Goal: Information Seeking & Learning: Learn about a topic

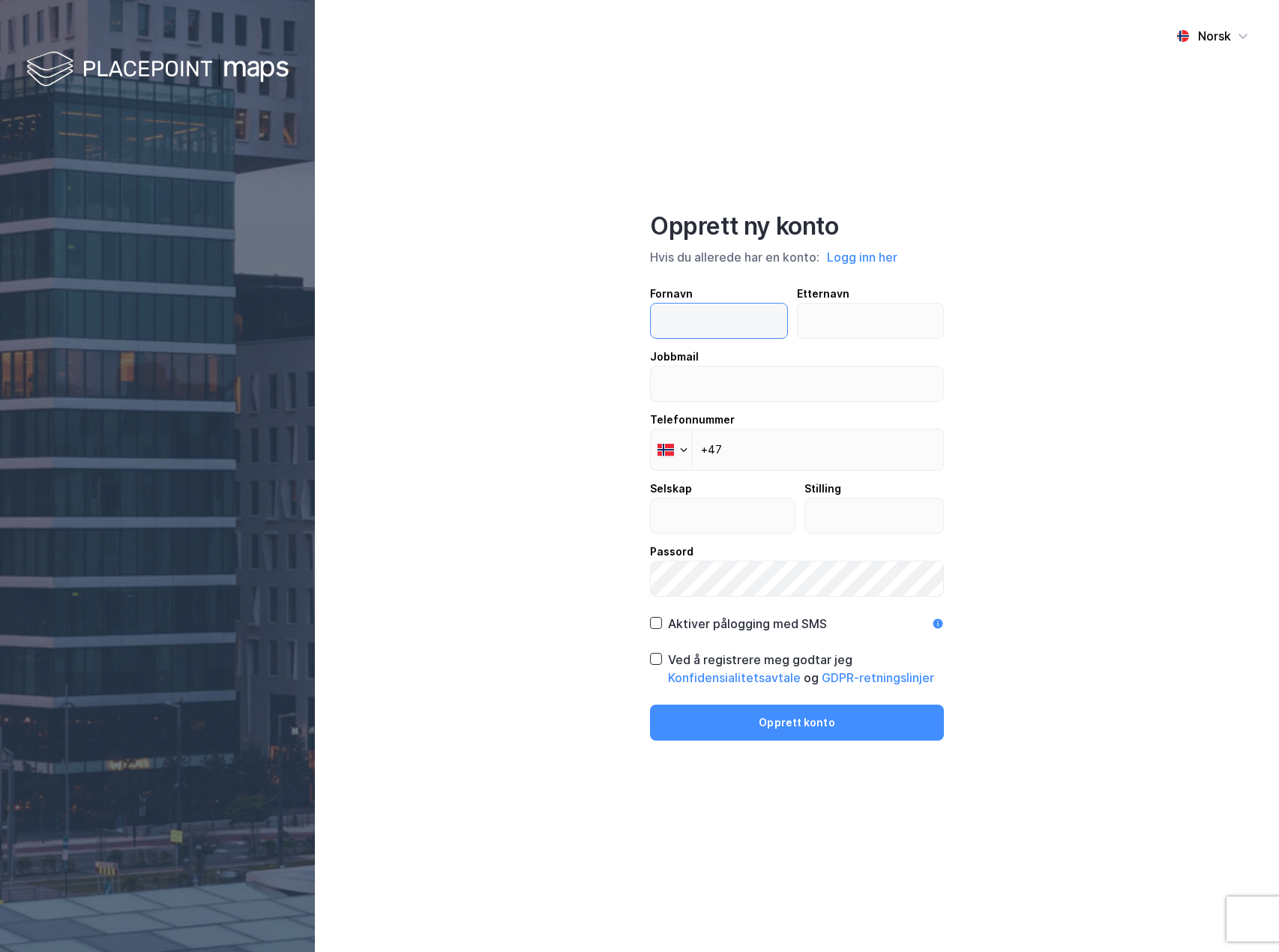
click at [736, 334] on input "text" at bounding box center [718, 321] width 136 height 35
type input "Gard"
type input "Morken"
drag, startPoint x: 820, startPoint y: 392, endPoint x: 521, endPoint y: 374, distance: 299.5
click at [521, 374] on div "Norsk Opprett ny konto Hvis du allerede har en konto: Logg inn her Fornavn Gard…" at bounding box center [797, 476] width 964 height 952
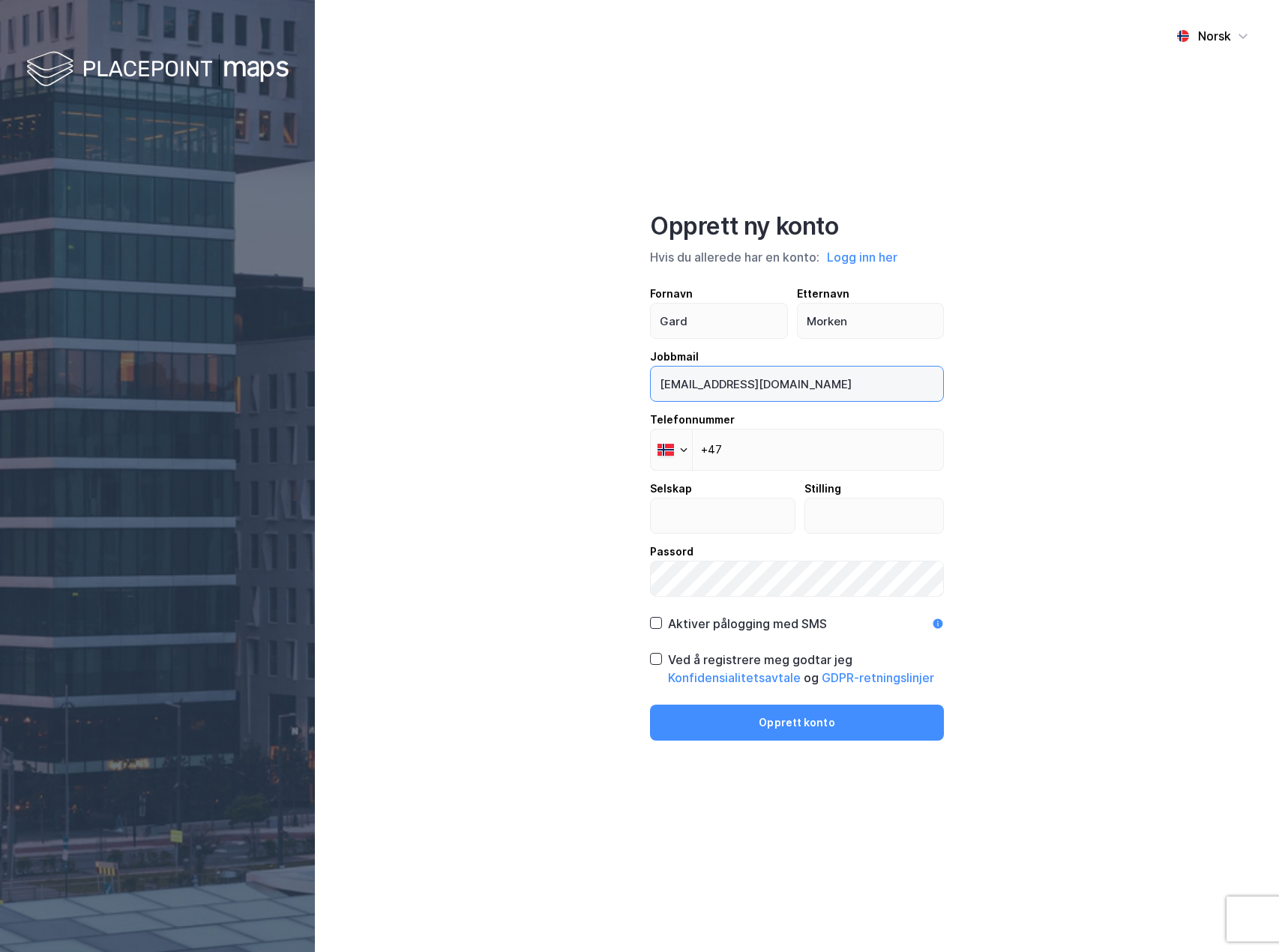
click at [688, 378] on input "[EMAIL_ADDRESS][DOMAIN_NAME]" at bounding box center [797, 384] width 292 height 35
click at [685, 380] on input "[EMAIL_ADDRESS][DOMAIN_NAME]" at bounding box center [797, 384] width 292 height 35
drag, startPoint x: 743, startPoint y: 384, endPoint x: 1277, endPoint y: 441, distance: 537.0
click at [1061, 423] on div "Norsk Opprett ny konto Hvis du allerede har en konto: Logg inn her Fornavn Gard…" at bounding box center [797, 476] width 964 height 952
type input "gard.morken@entro.no"
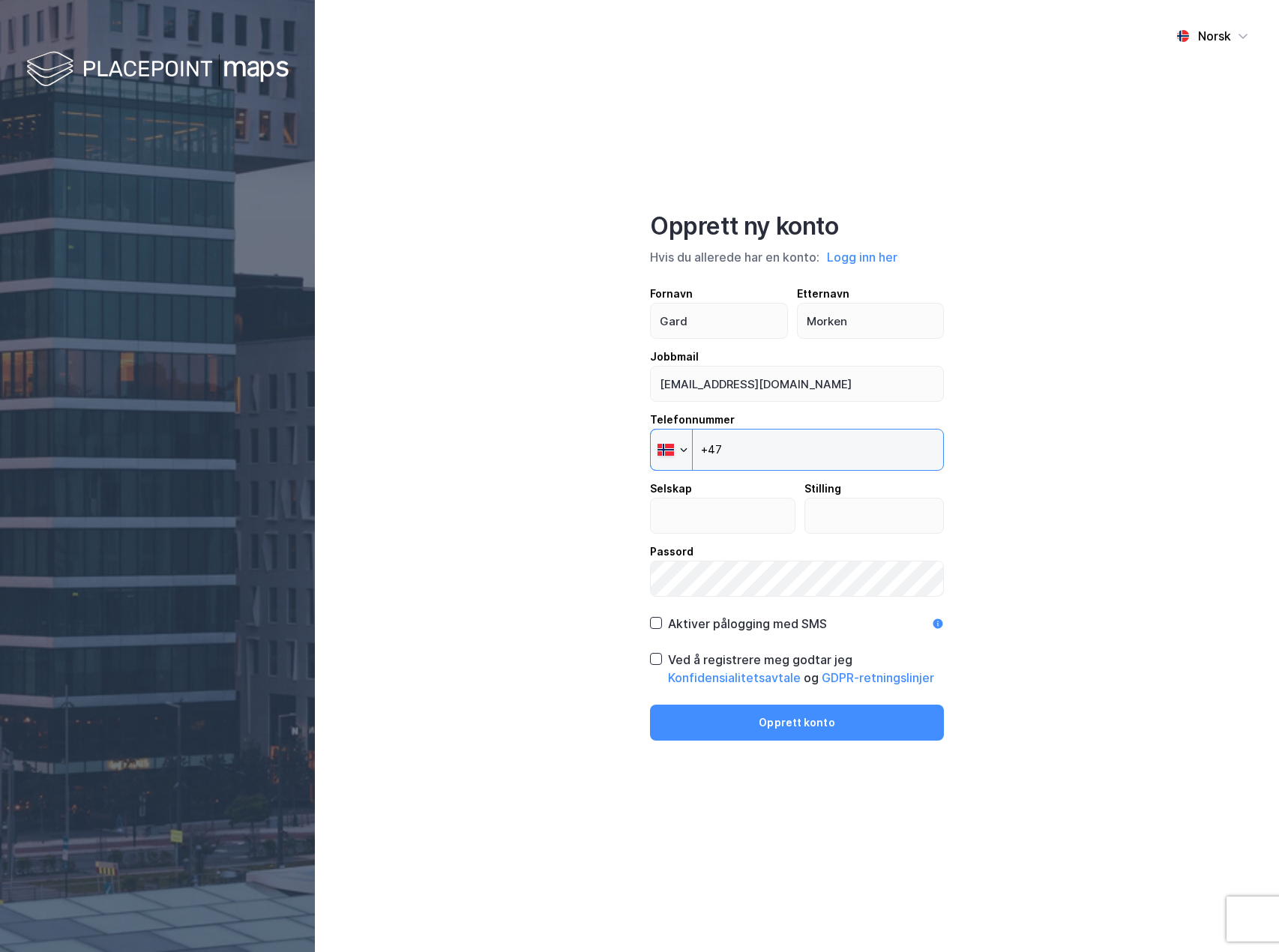
click at [834, 461] on input "+47" at bounding box center [797, 450] width 294 height 42
type input "+47 930 81 972"
click at [679, 509] on input "text" at bounding box center [723, 516] width 144 height 35
type input "ENTRO AS"
click at [863, 531] on input "text" at bounding box center [875, 516] width 139 height 35
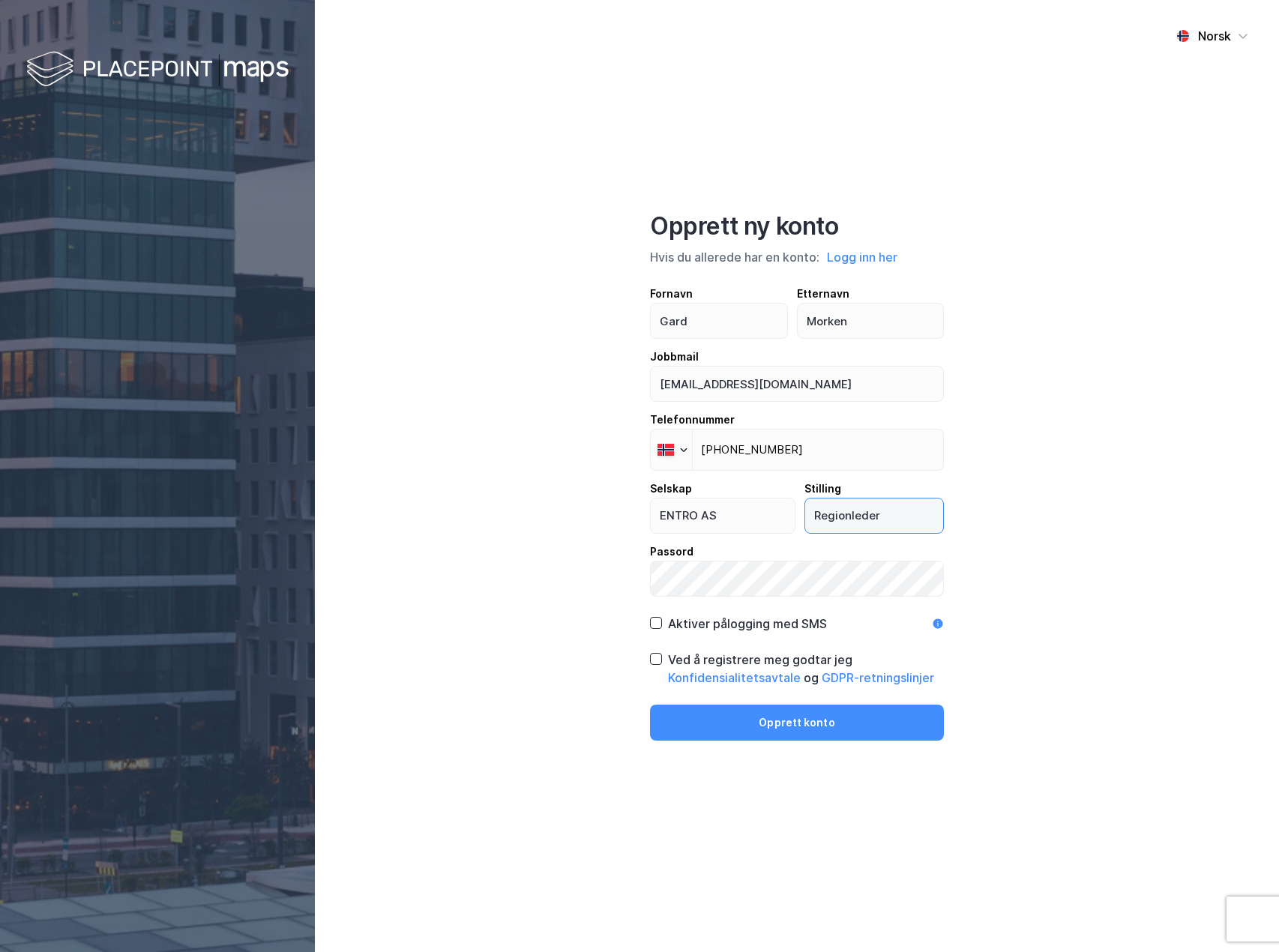
type input "Regionleder"
click at [712, 620] on div "Aktiver pålogging med SMS" at bounding box center [747, 624] width 159 height 18
click at [720, 658] on div "Ved å registrere meg godtar jeg Konfidensialitetsavtale og GDPR-retningslinjer" at bounding box center [806, 668] width 276 height 36
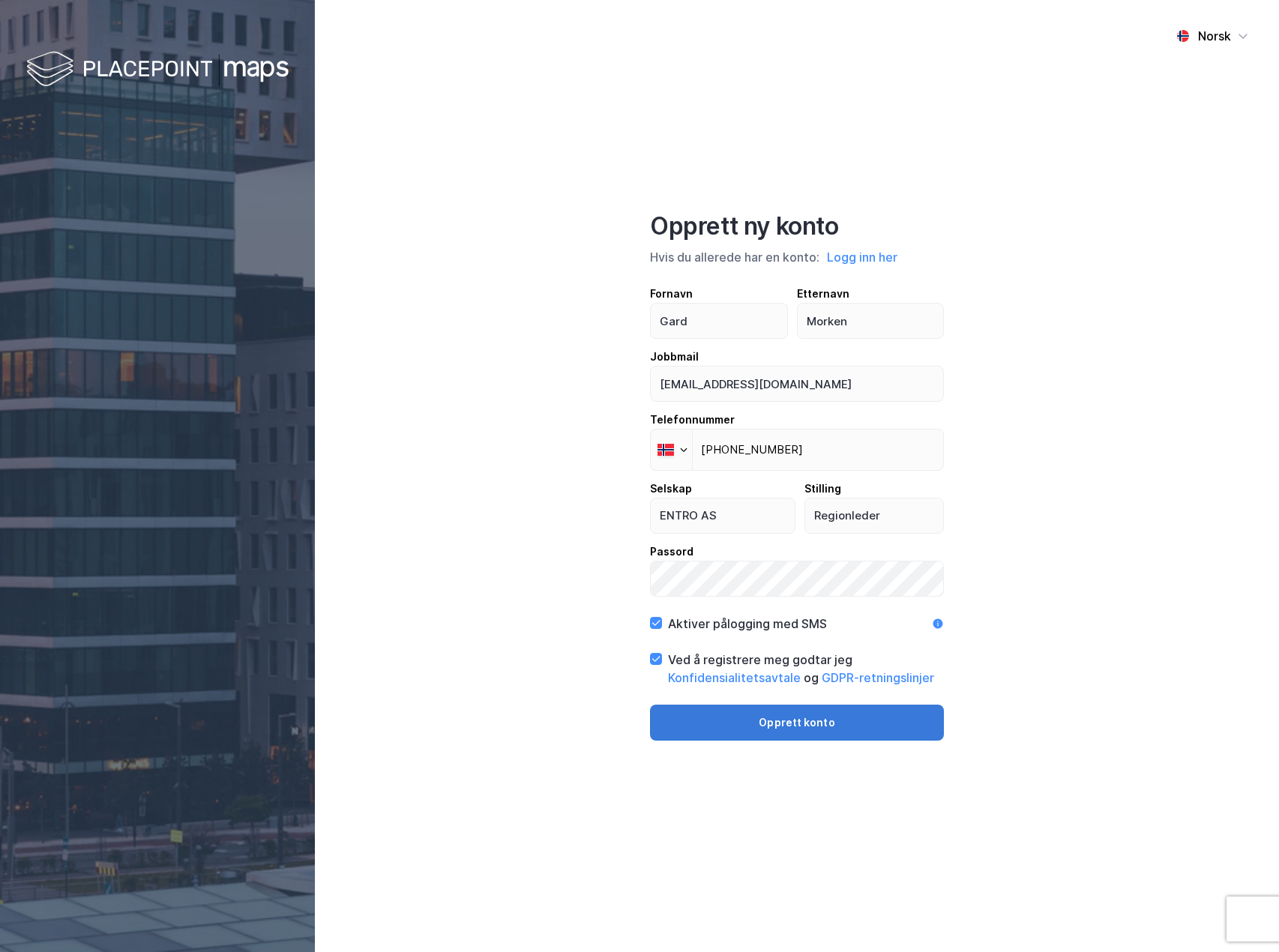
click at [751, 722] on button "Opprett konto" at bounding box center [797, 722] width 294 height 36
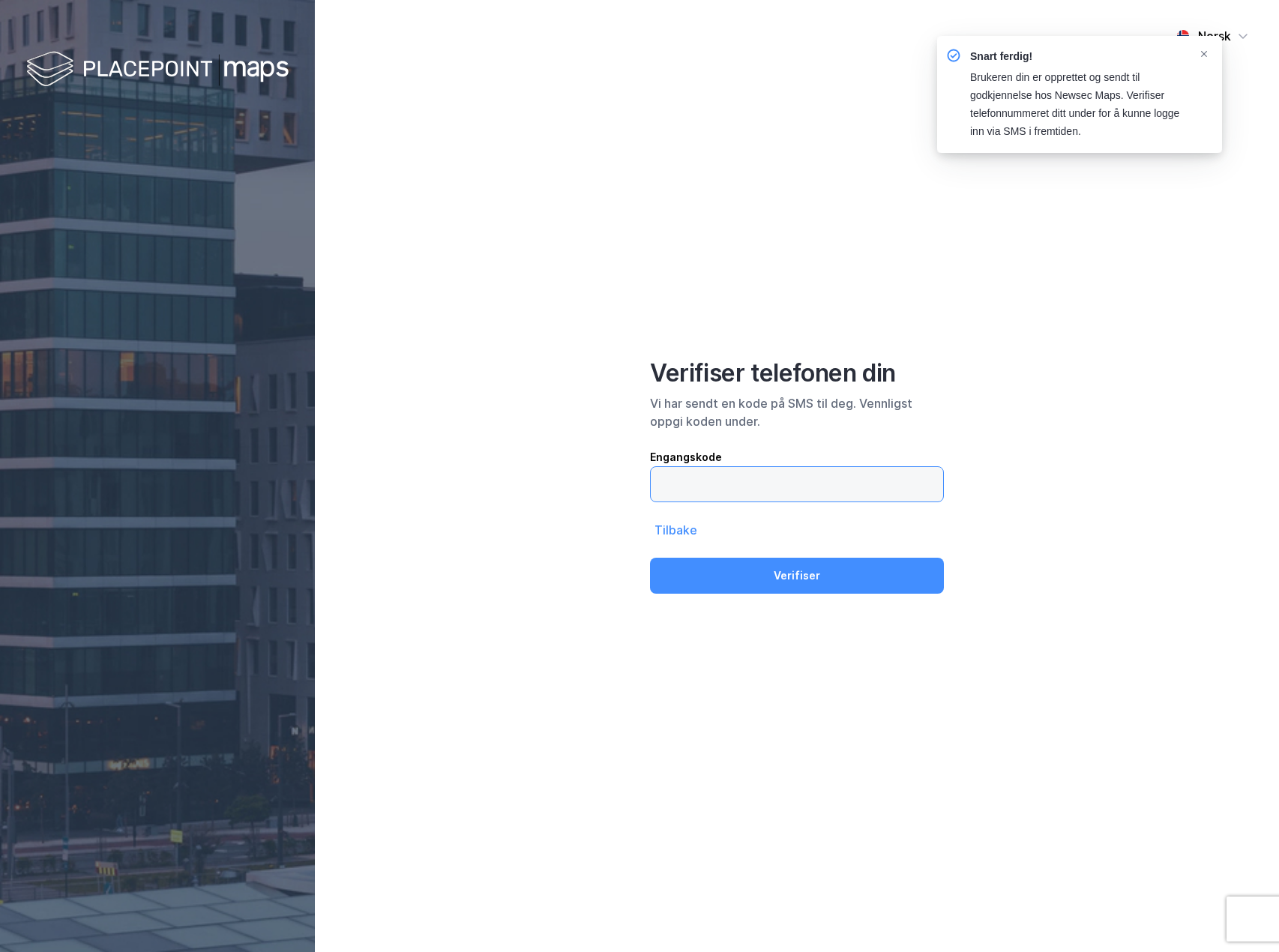
click at [732, 492] on input "text" at bounding box center [797, 484] width 292 height 35
type input "448427"
click at [650, 558] on button "Verifiser" at bounding box center [797, 575] width 294 height 36
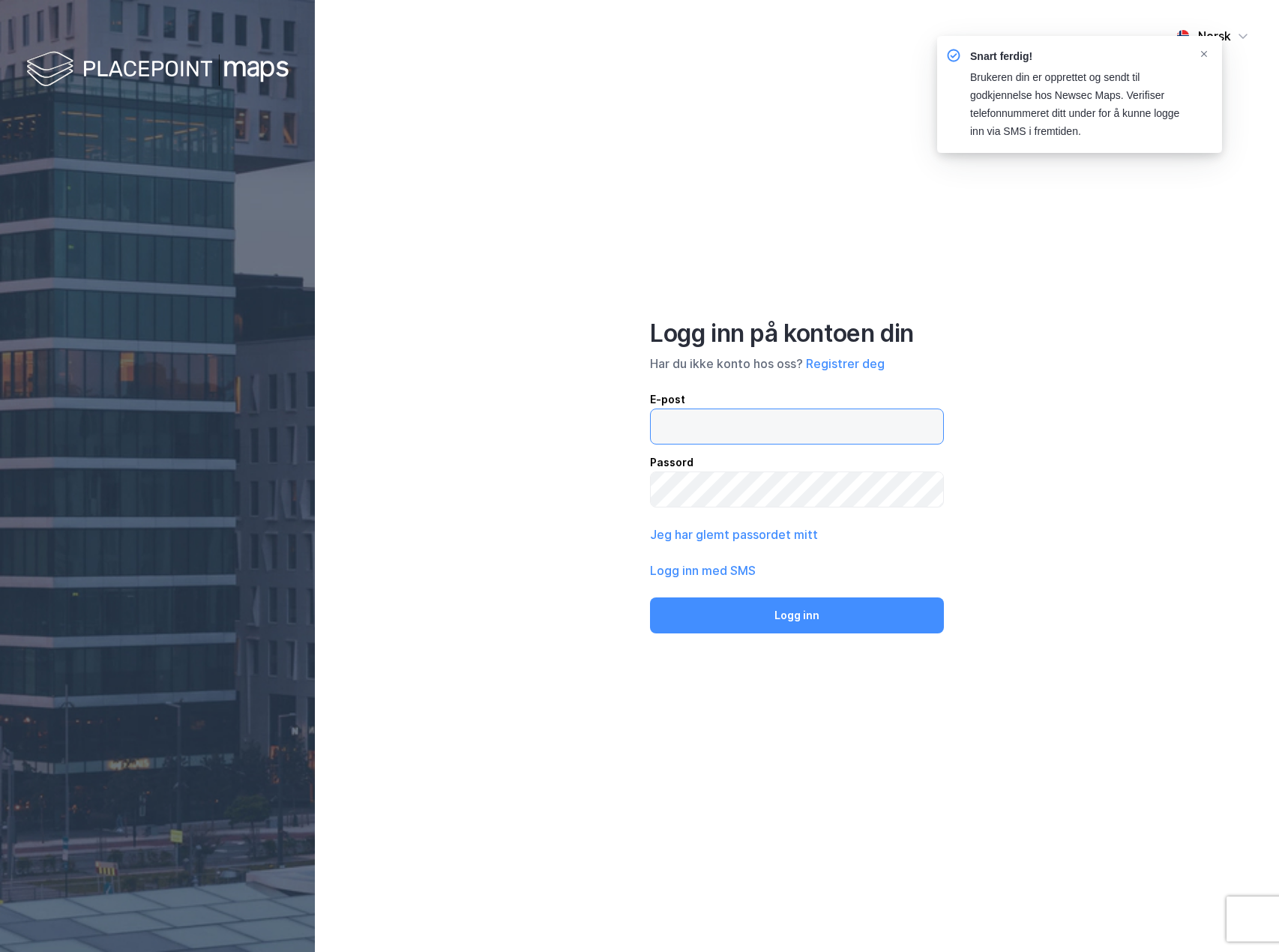
type input "gard.morken@entro.no"
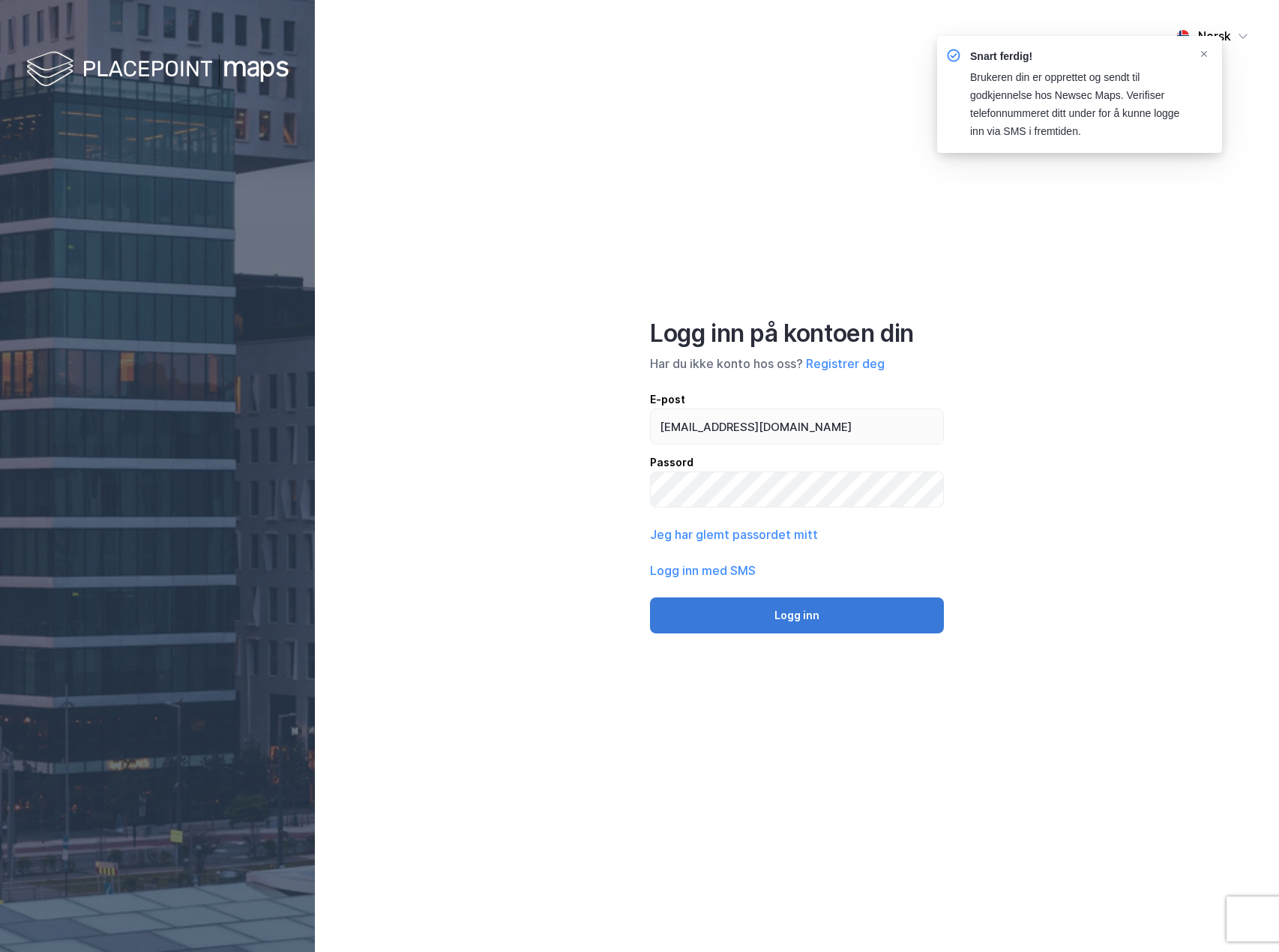
click at [800, 610] on button "Logg inn" at bounding box center [797, 615] width 294 height 36
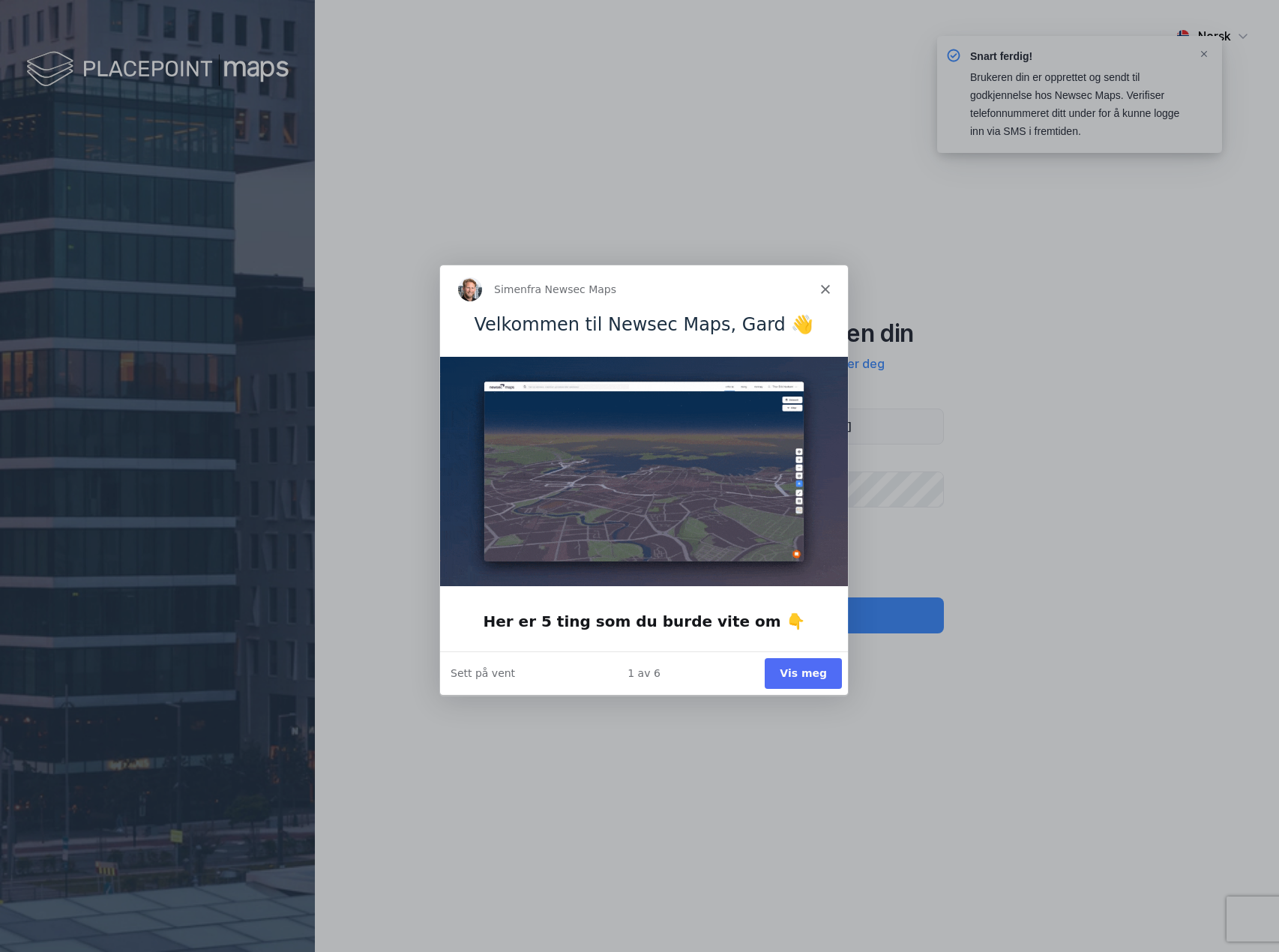
click at [825, 671] on button "Vis meg" at bounding box center [803, 673] width 77 height 30
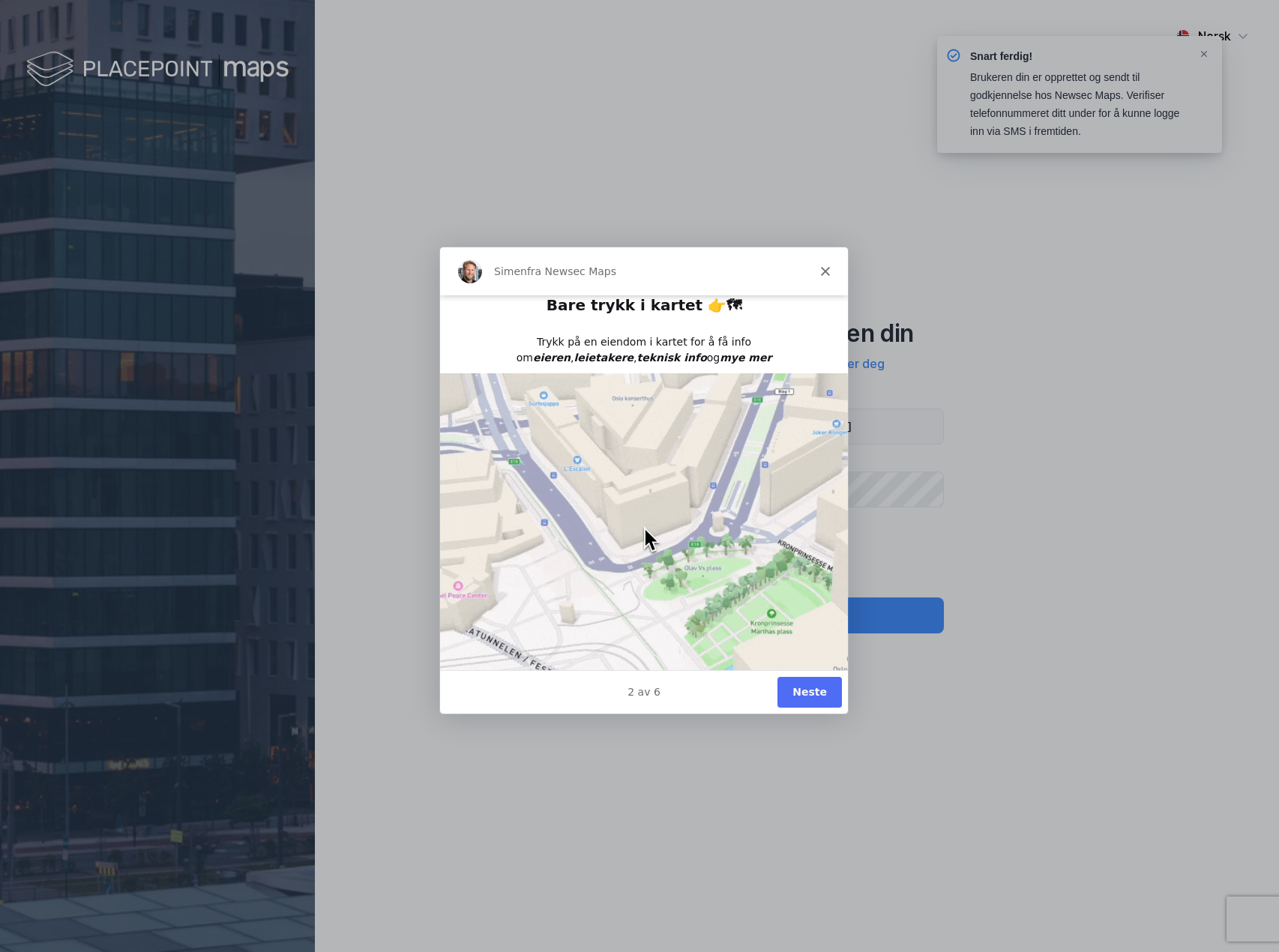
scroll to position [15, 0]
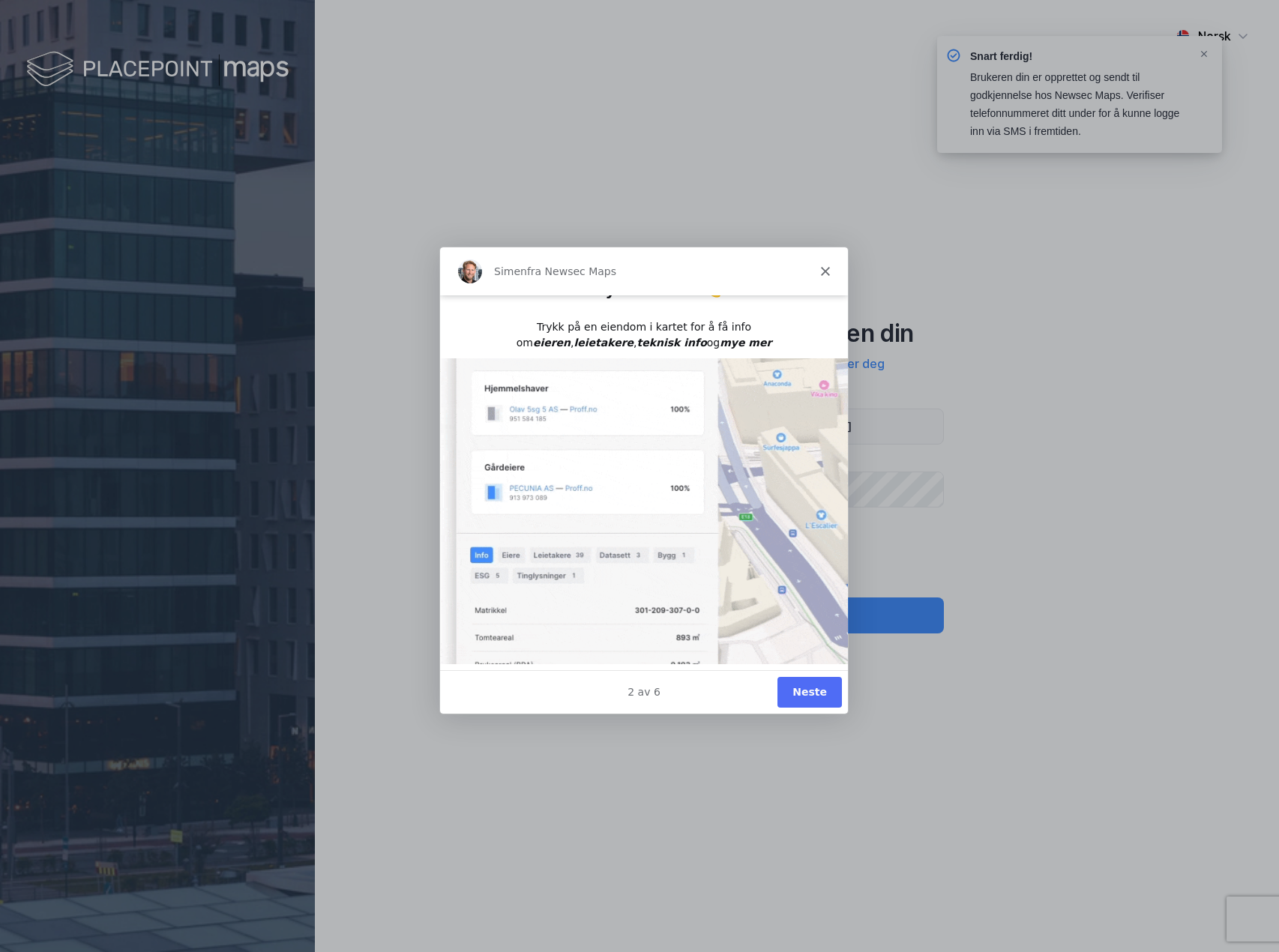
click at [811, 693] on button "Neste" at bounding box center [809, 691] width 64 height 30
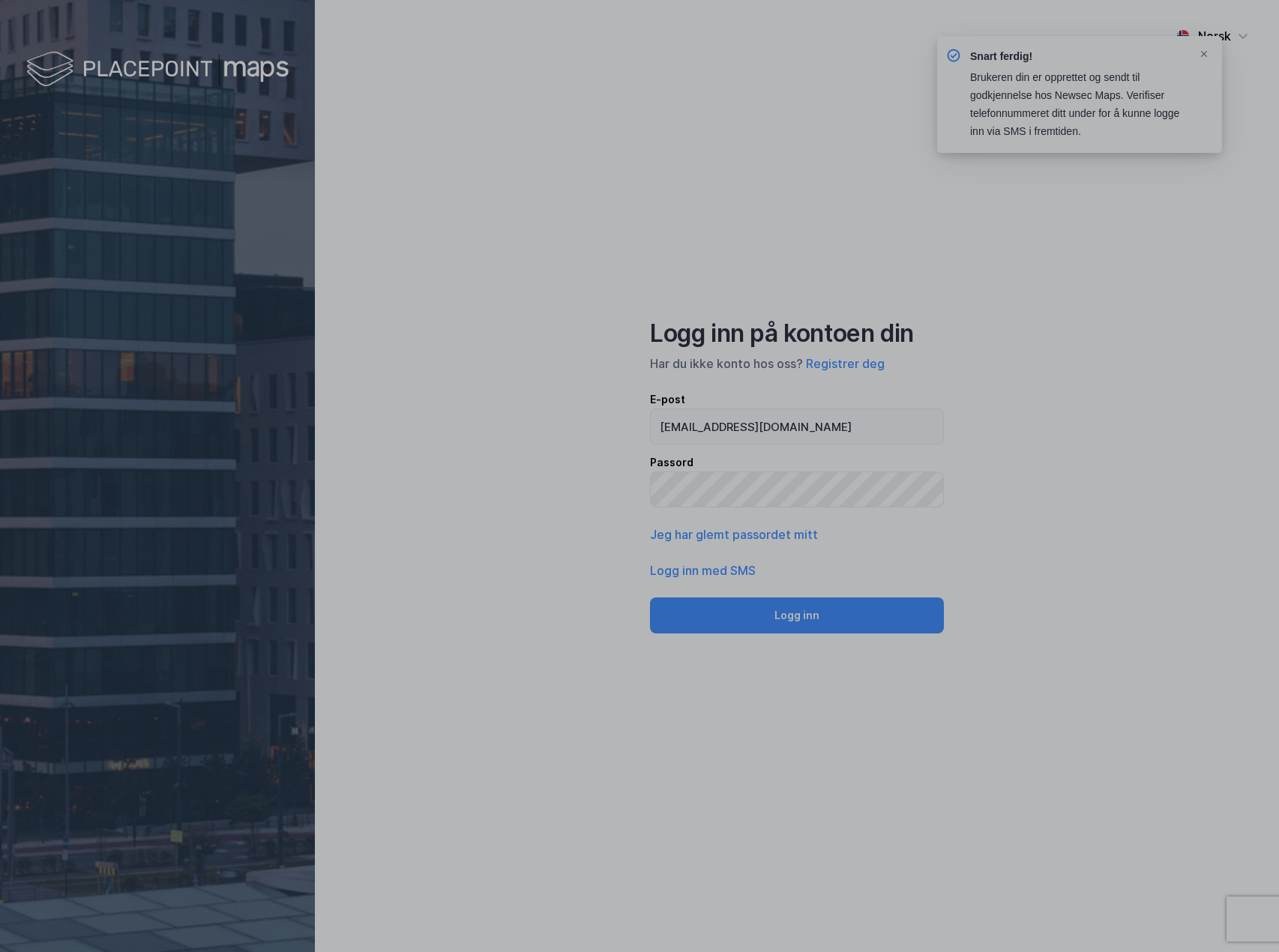
scroll to position [0, 0]
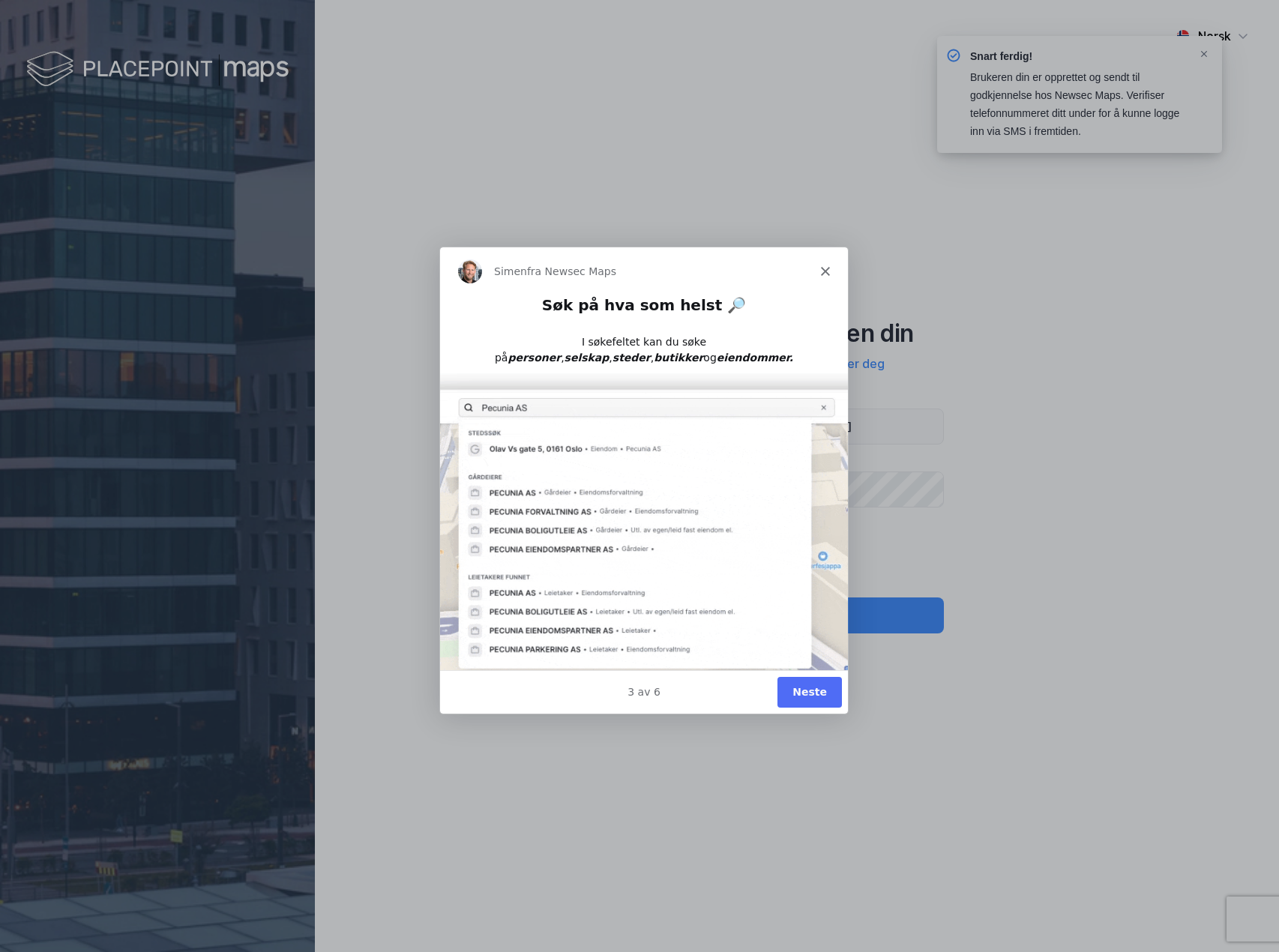
click at [811, 693] on button "Neste" at bounding box center [809, 691] width 64 height 30
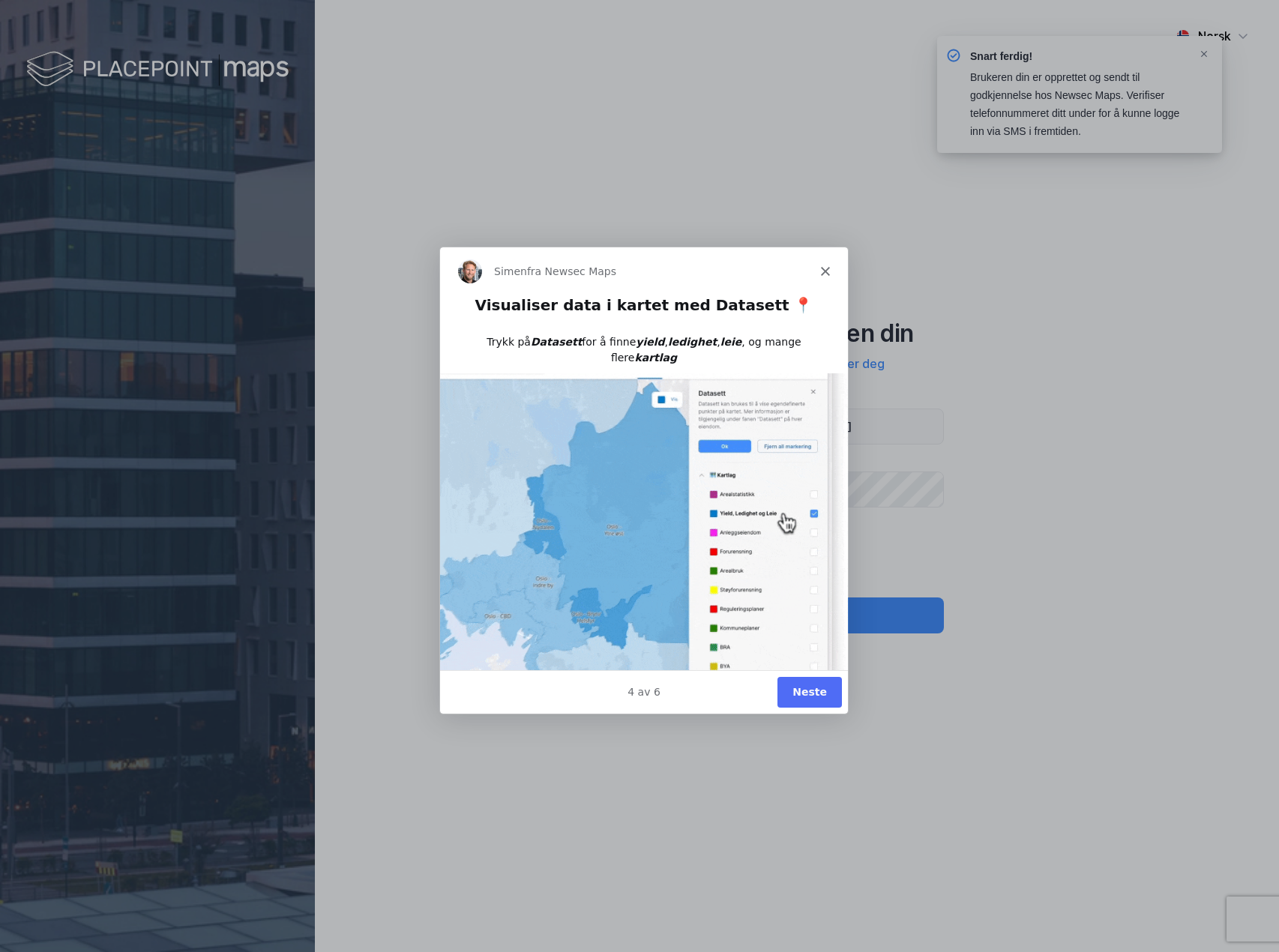
click at [811, 693] on button "Neste" at bounding box center [809, 691] width 64 height 30
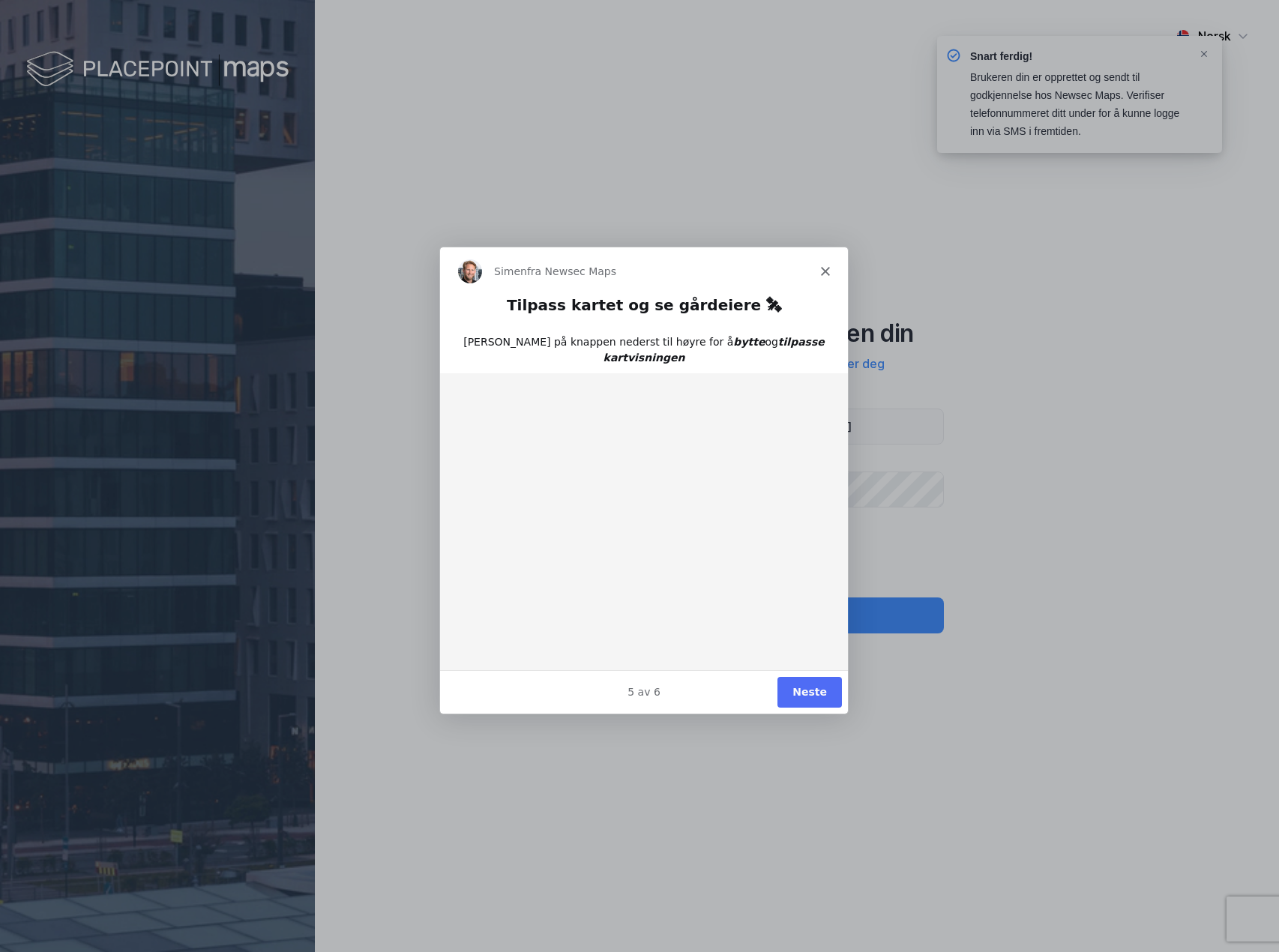
click at [813, 685] on button "Neste" at bounding box center [809, 691] width 64 height 30
click at [683, 463] on img "Intercom messenger" at bounding box center [643, 525] width 408 height 306
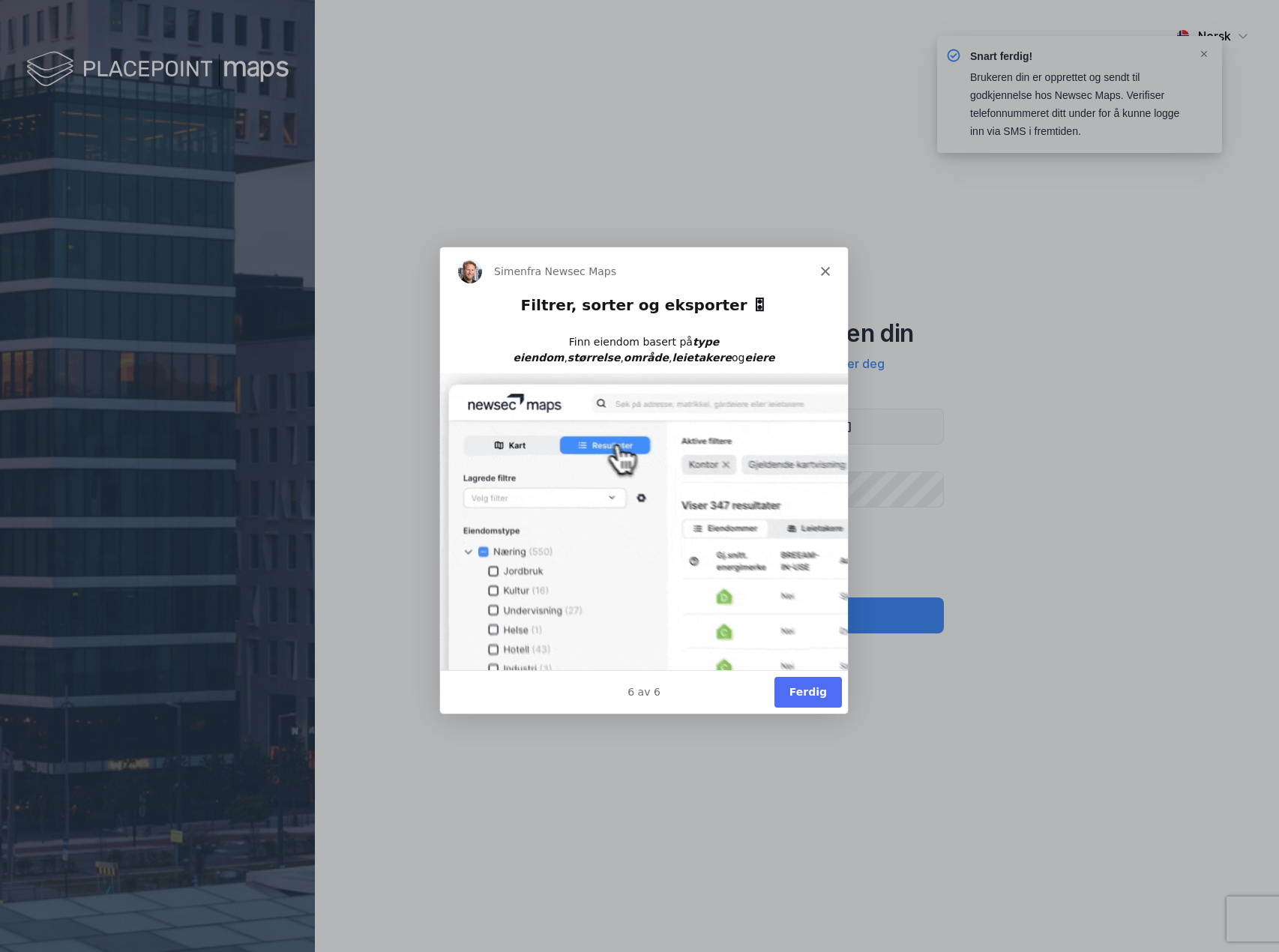
click at [815, 688] on button "Ferdig" at bounding box center [808, 691] width 68 height 30
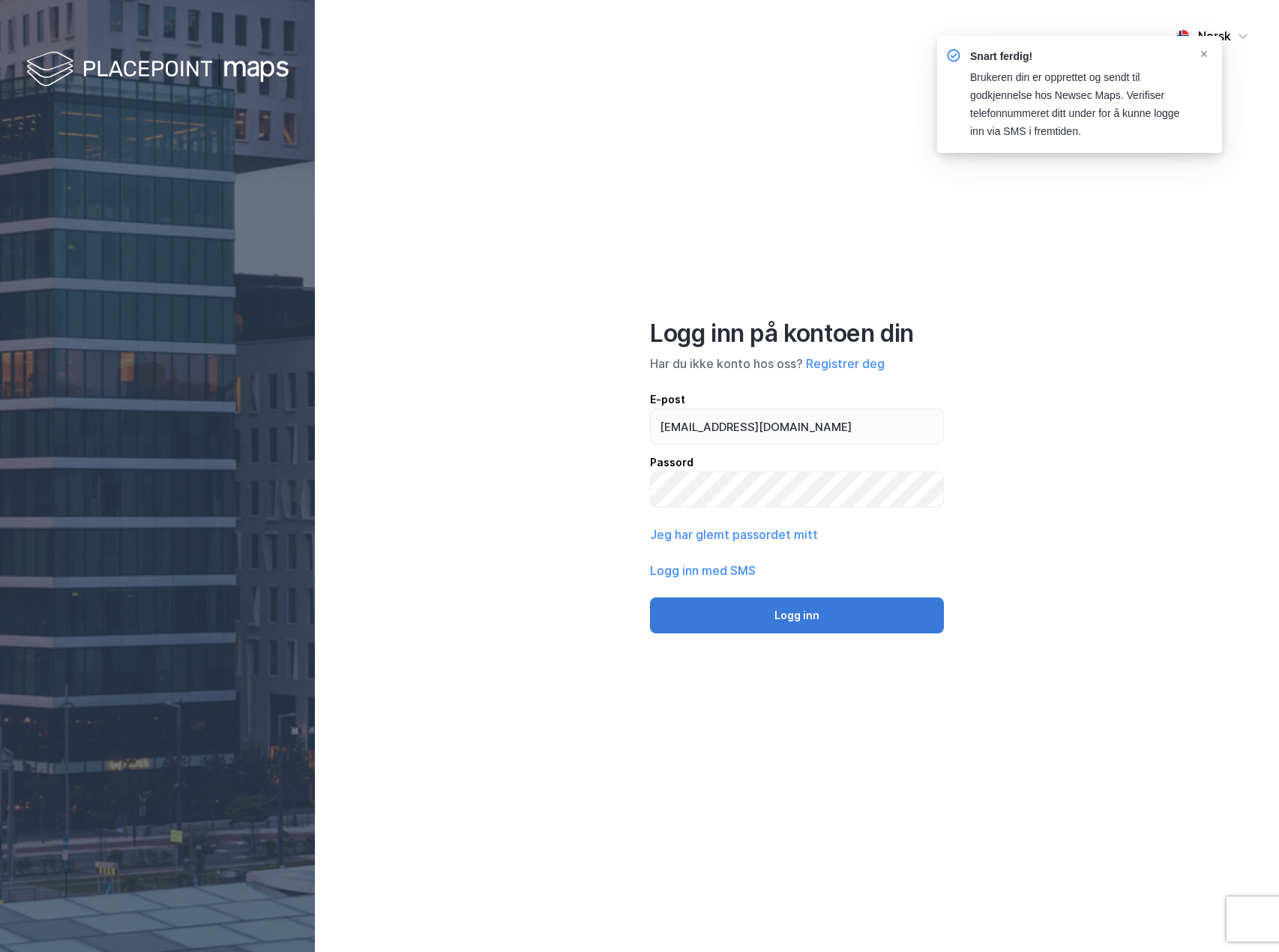
click at [781, 615] on button "Logg inn" at bounding box center [797, 615] width 294 height 36
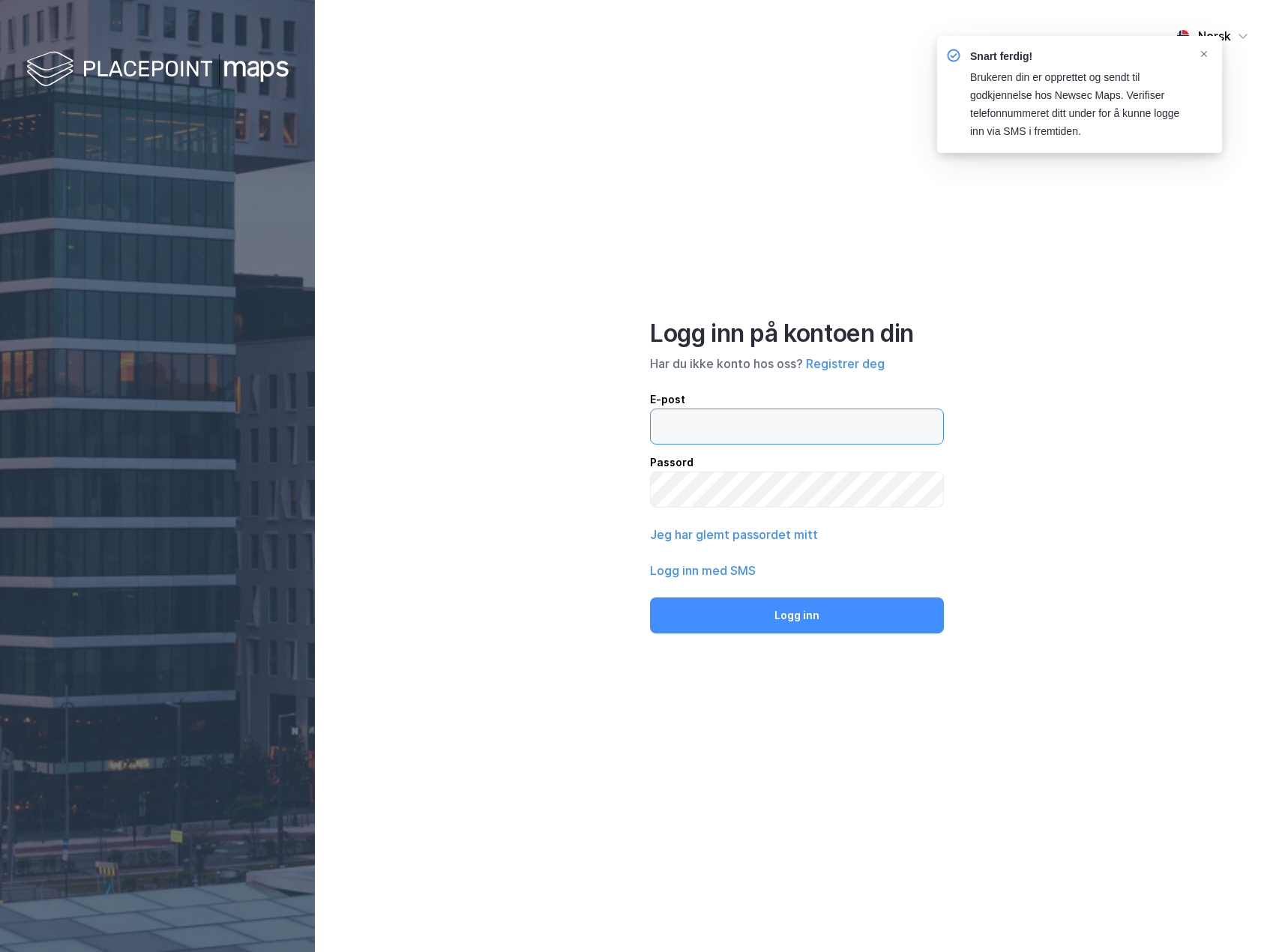
type input "gard.morken@entro.no"
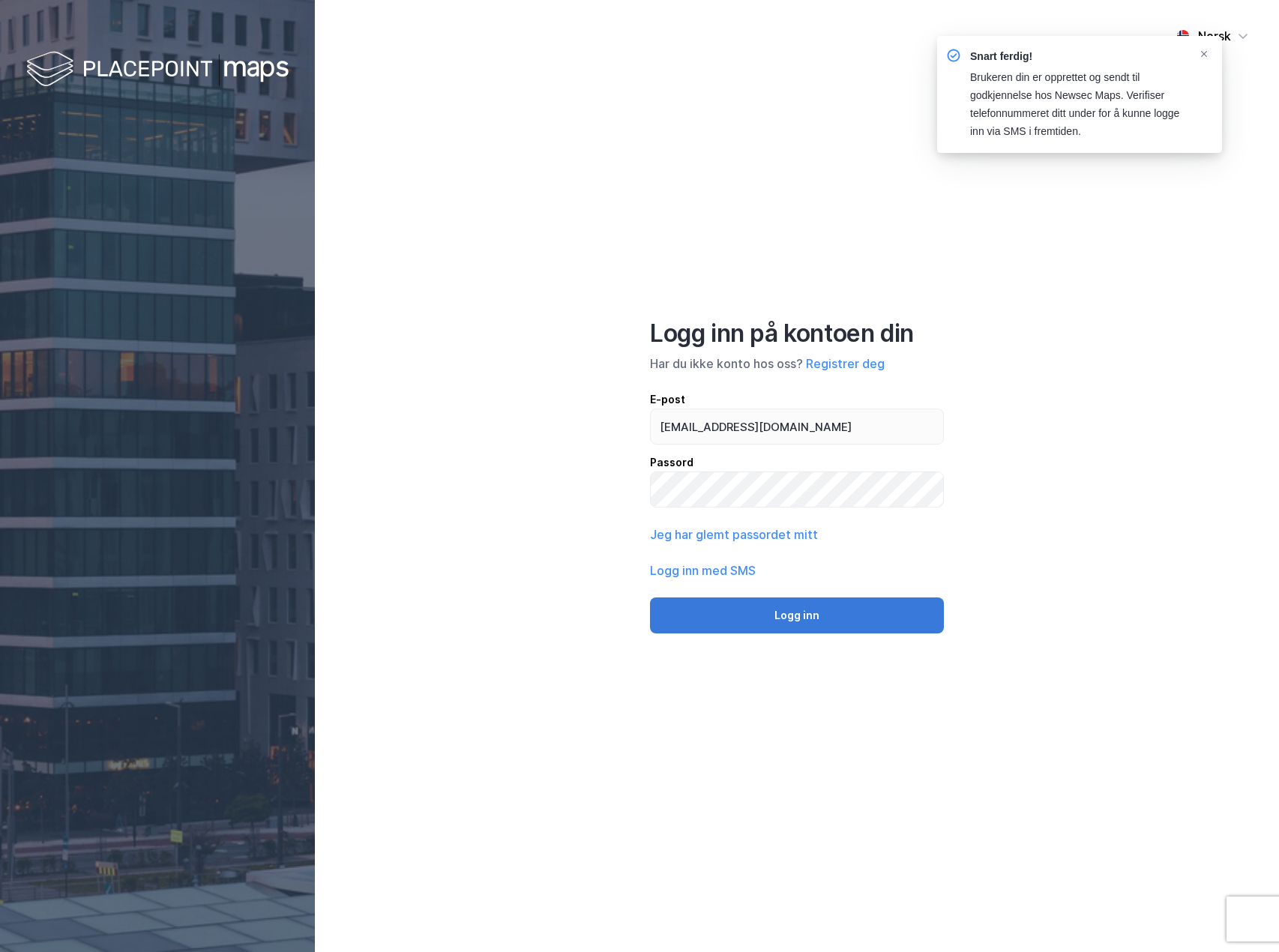
click at [766, 601] on button "Logg inn" at bounding box center [797, 615] width 294 height 36
click at [1054, 98] on div "Brukeren din er opprettet og sendt til godkjennelse hos Newsec Maps. Verifiser …" at bounding box center [1078, 105] width 216 height 72
click at [1204, 54] on icon "Notifications Alt+T" at bounding box center [1204, 54] width 6 height 6
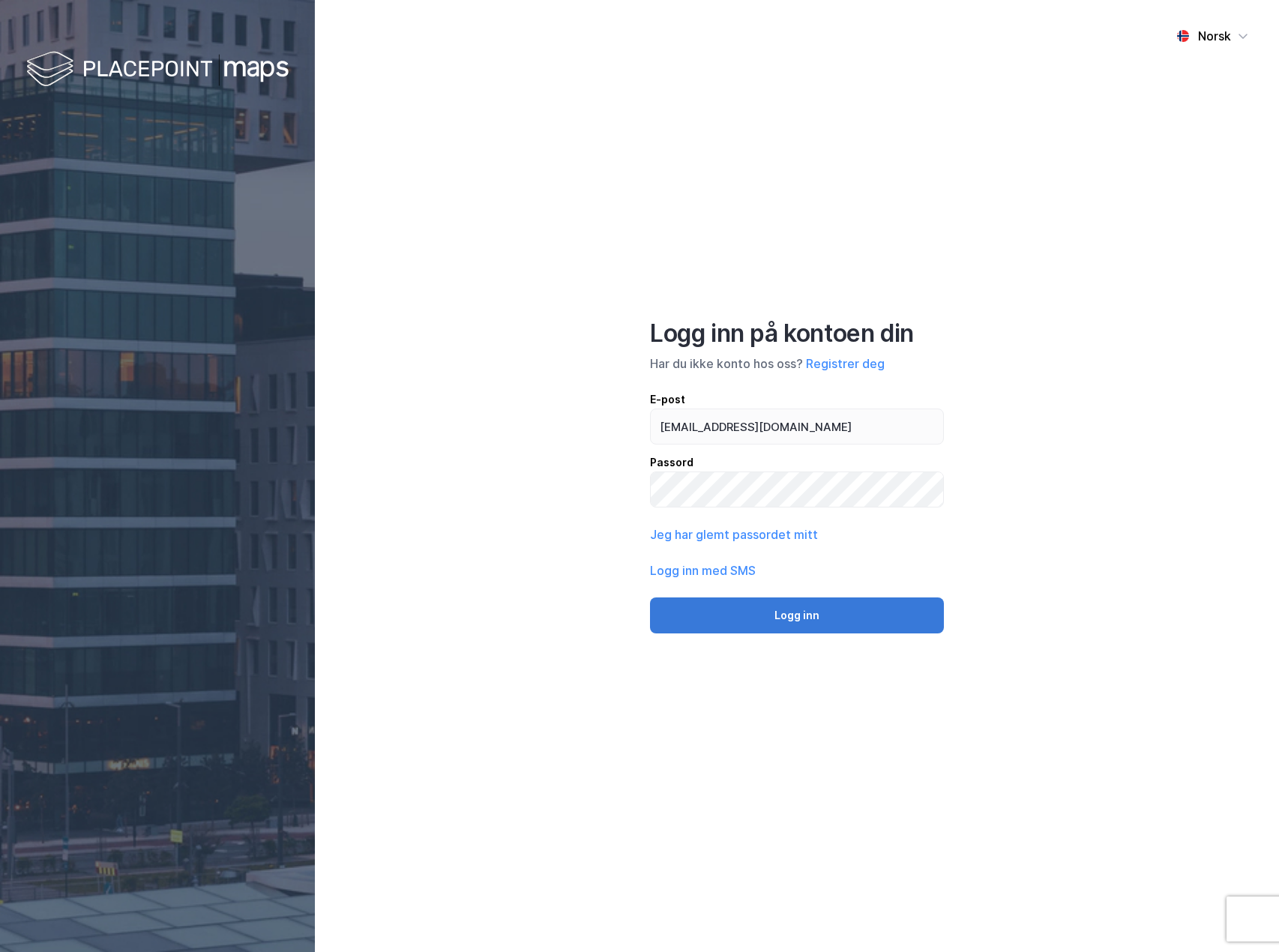
click at [825, 610] on button "Logg inn" at bounding box center [797, 615] width 294 height 36
click at [750, 605] on button "Logg inn" at bounding box center [797, 615] width 294 height 36
click at [716, 624] on button "Logg inn" at bounding box center [797, 615] width 294 height 36
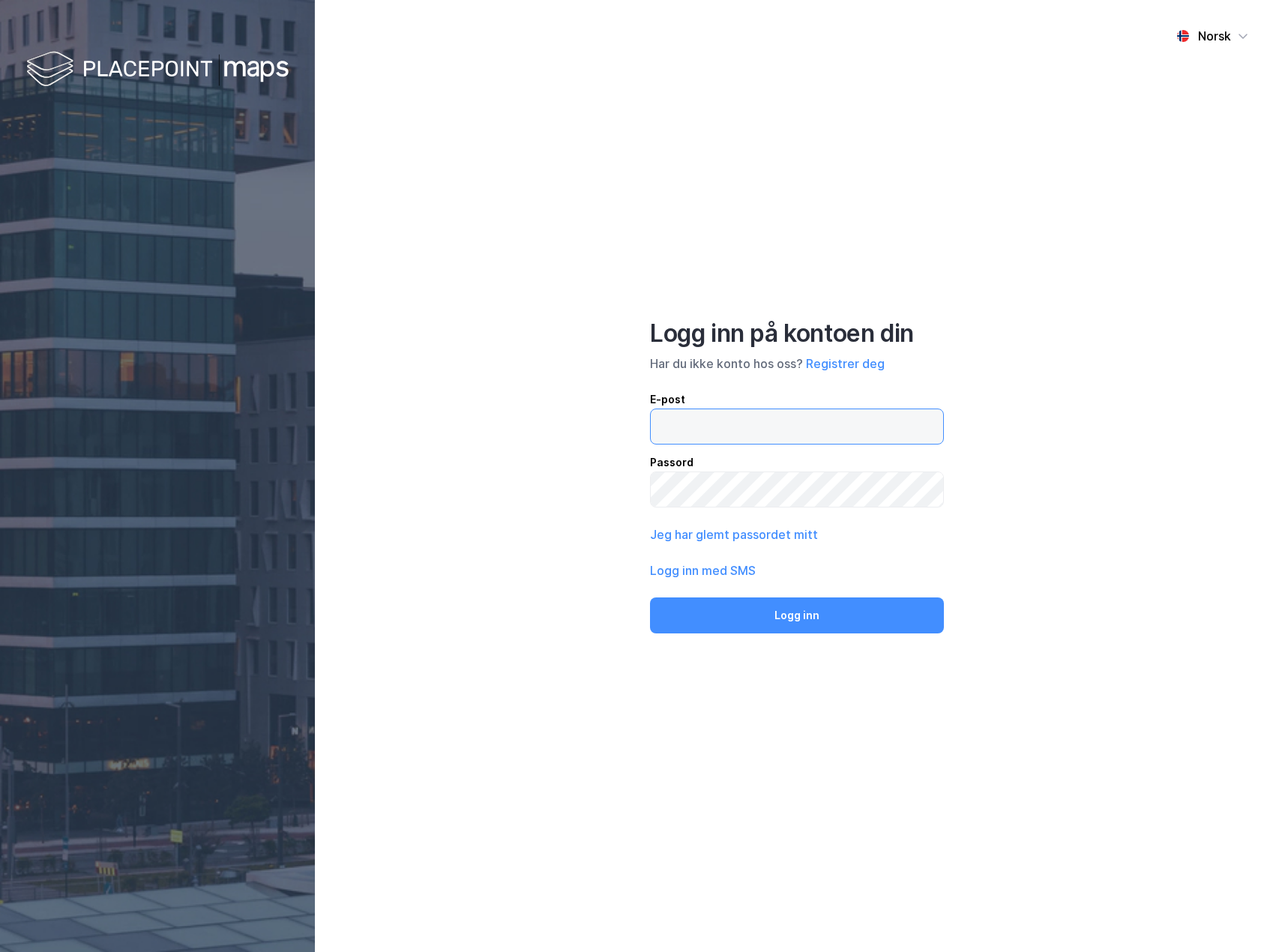
type input "gard.morken@entro.no"
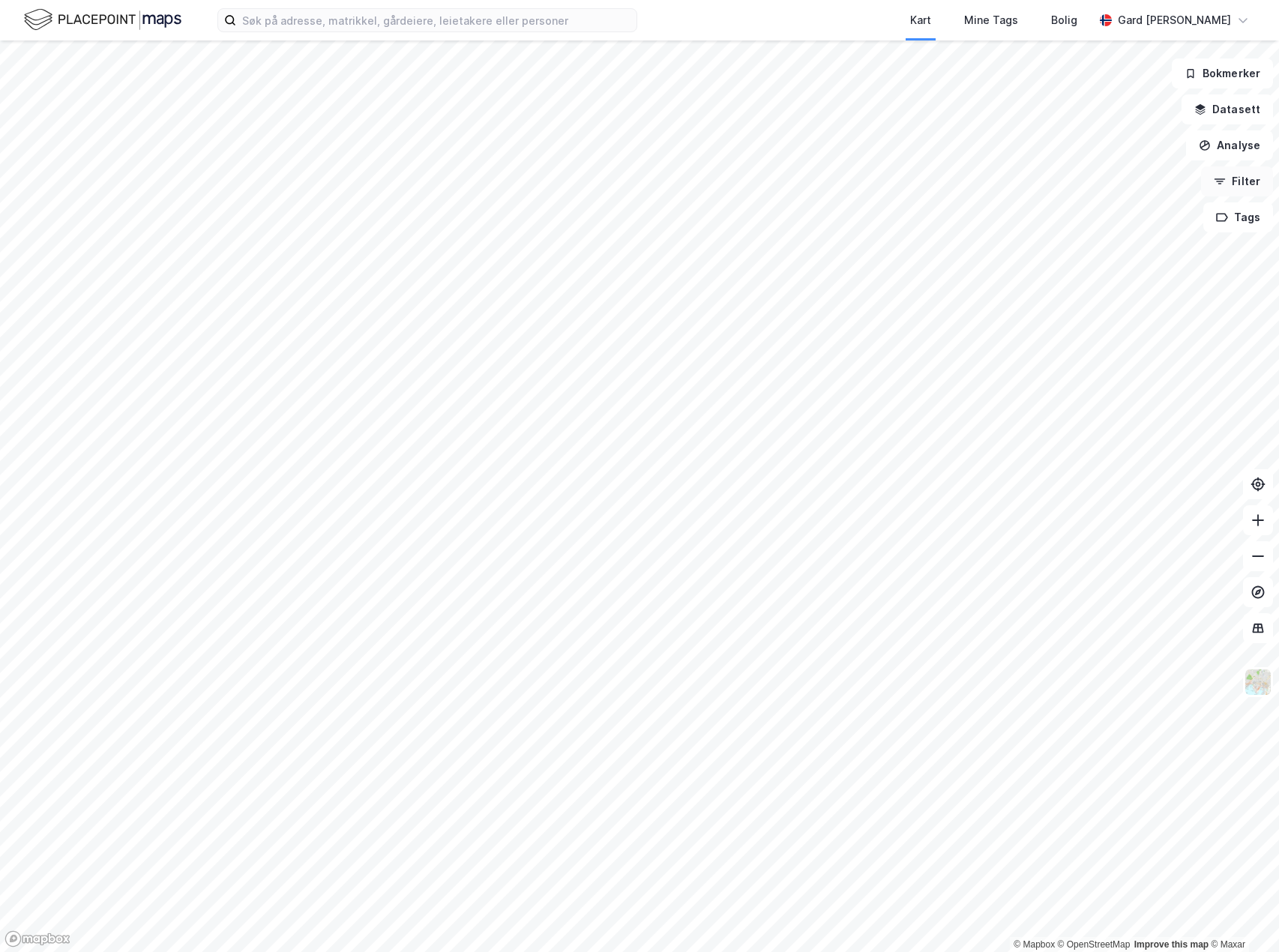
click at [1246, 181] on button "Filter" at bounding box center [1236, 181] width 72 height 30
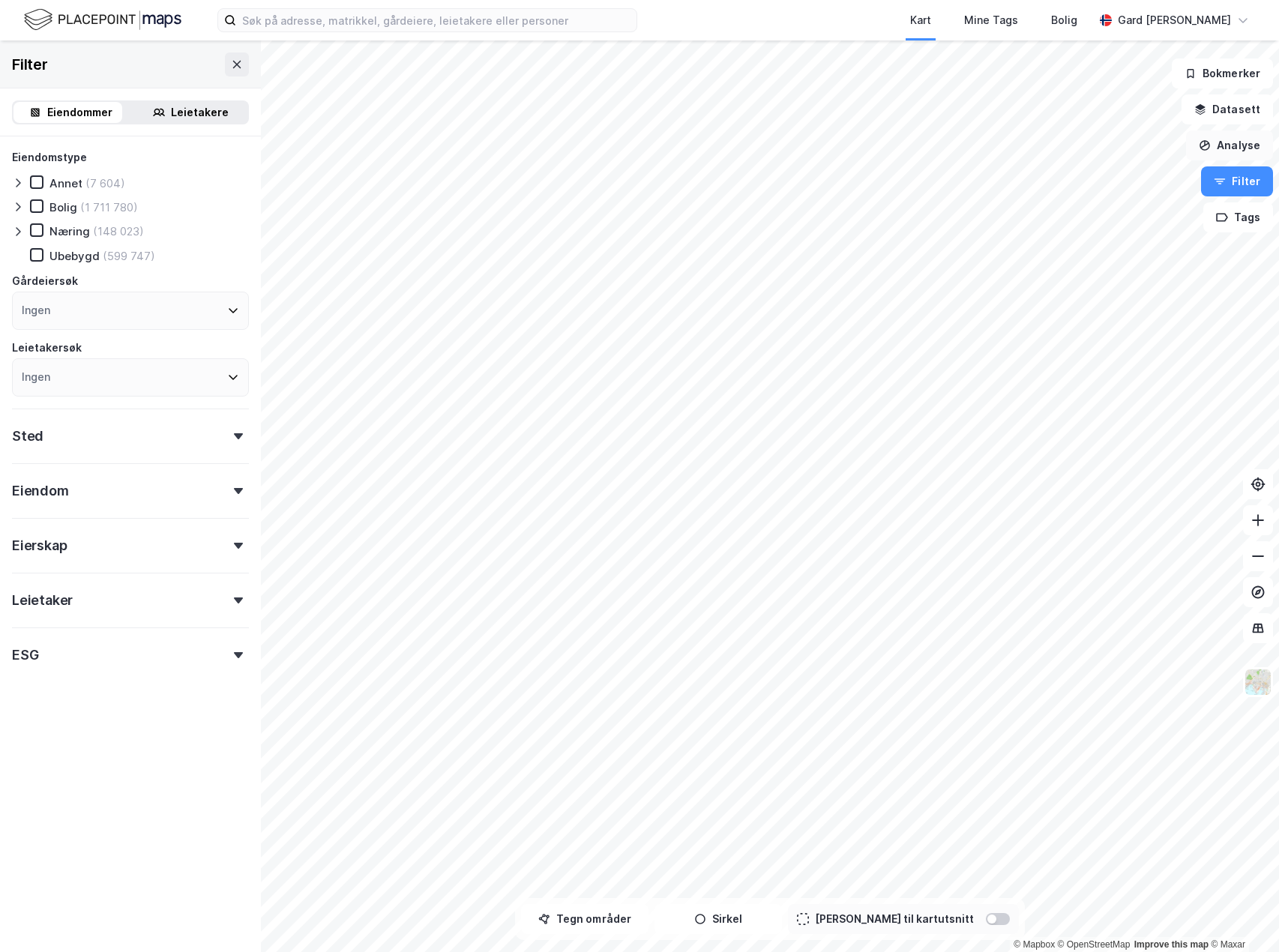
click at [1228, 135] on button "Analyse" at bounding box center [1230, 145] width 87 height 30
click at [1228, 112] on button "Datasett" at bounding box center [1227, 109] width 91 height 30
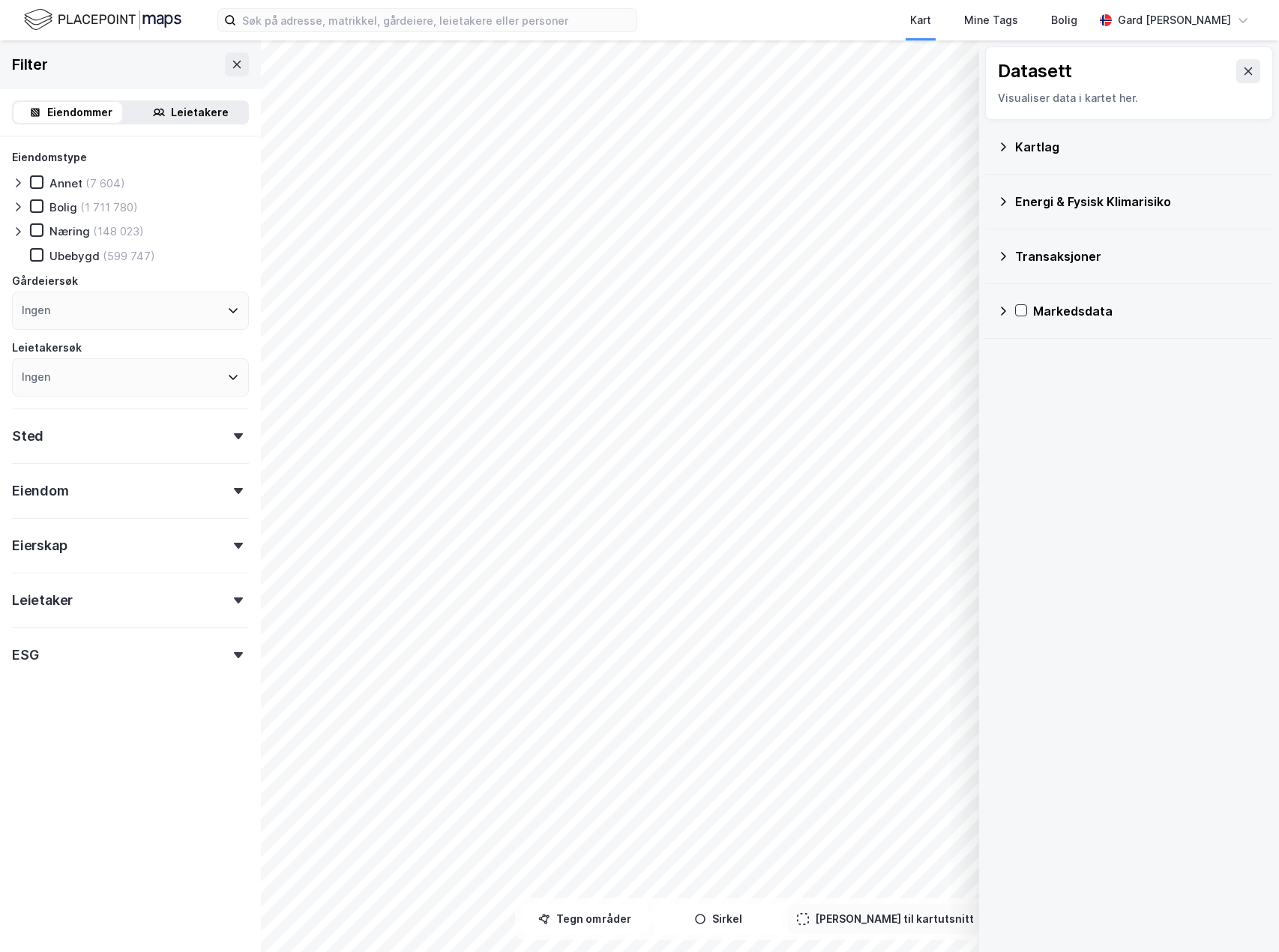
click at [1040, 141] on div "Kartlag" at bounding box center [1138, 147] width 246 height 18
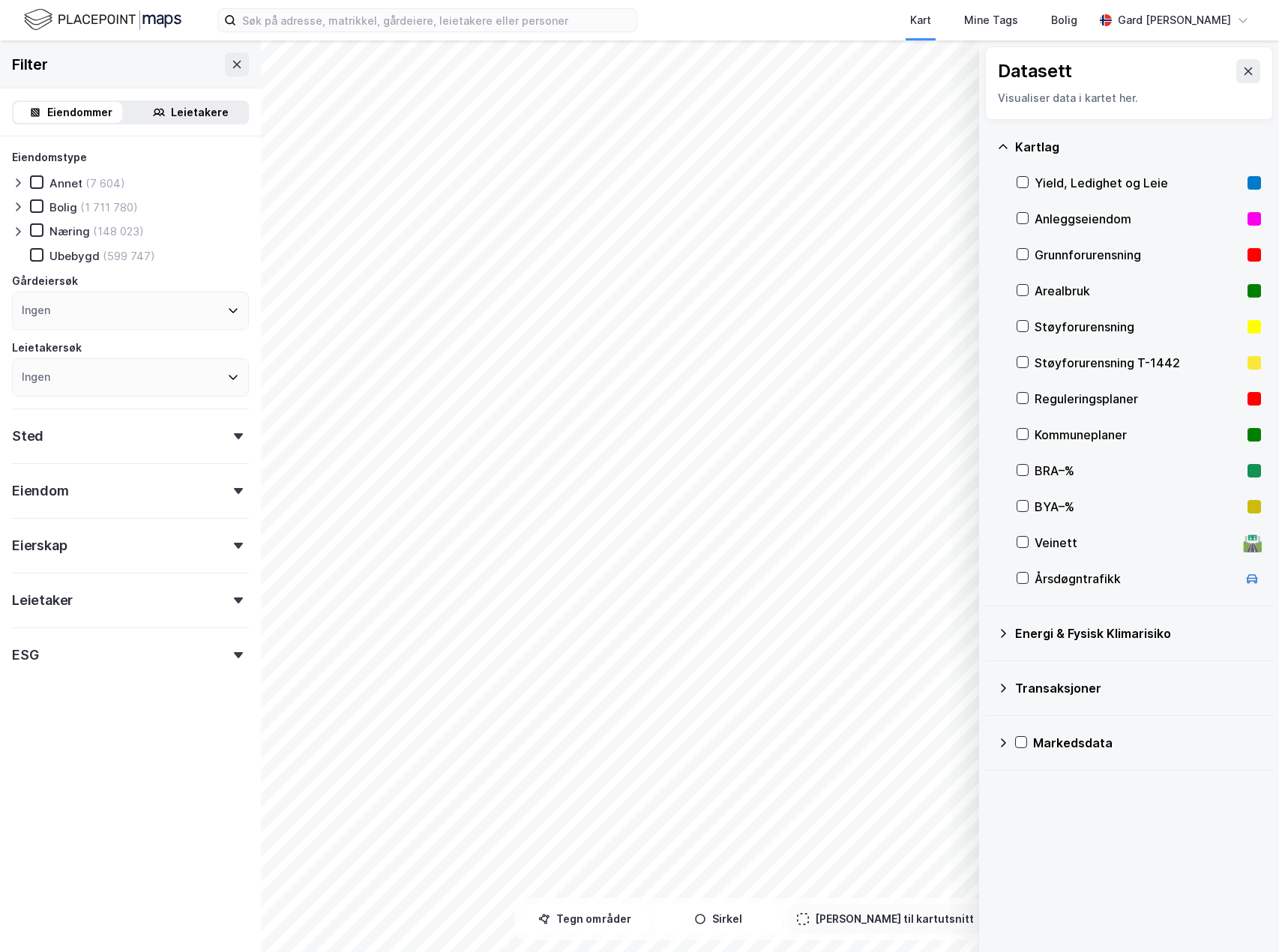
click at [1049, 181] on div "Yield, Ledighet og Leie" at bounding box center [1138, 182] width 207 height 18
click at [93, 69] on div "Filter" at bounding box center [130, 64] width 261 height 48
click at [1076, 629] on div "Energi & Fysisk Klimarisiko" at bounding box center [1138, 634] width 246 height 18
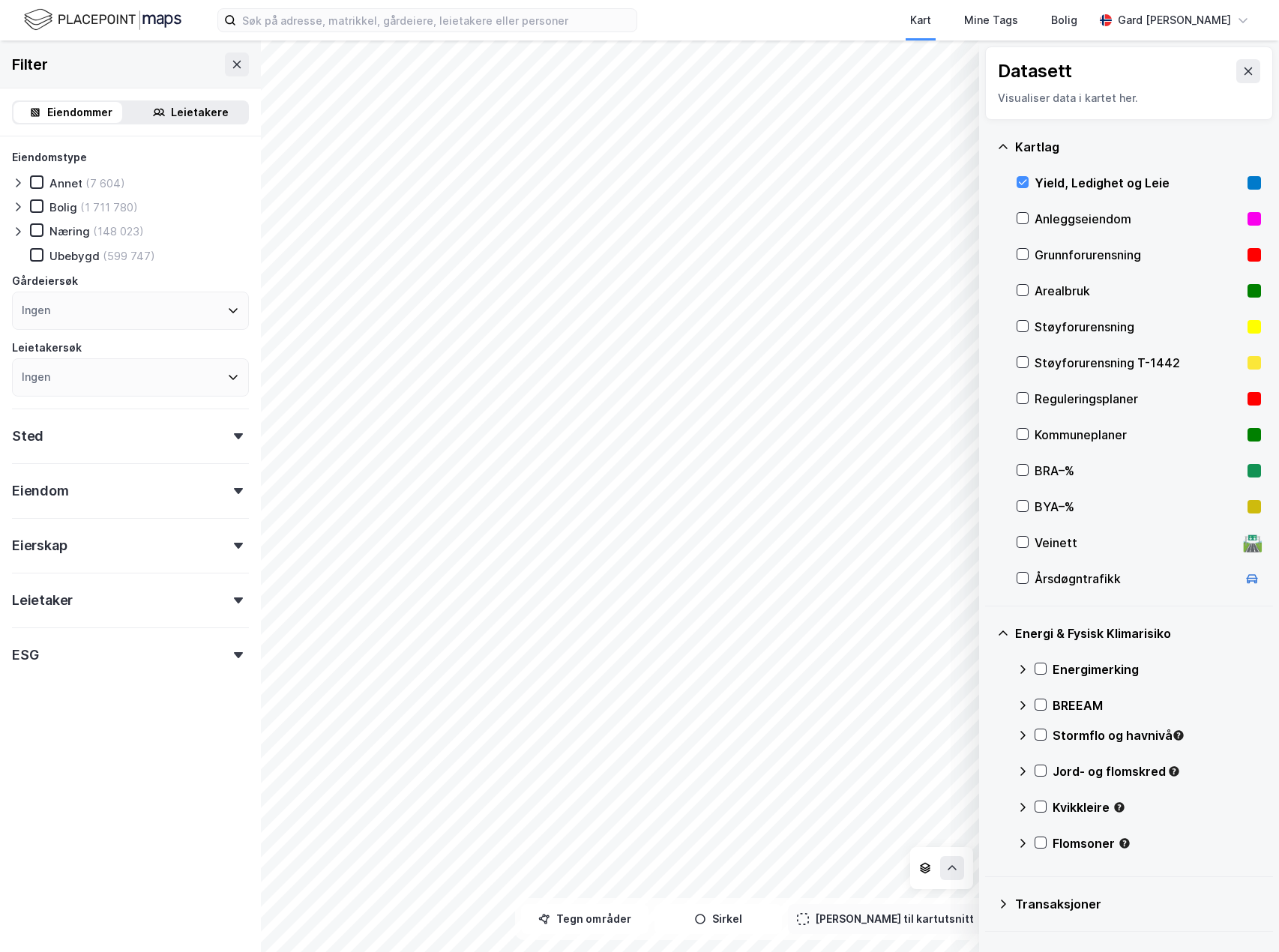
click at [1048, 184] on div "Yield, Ledighet og Leie" at bounding box center [1138, 182] width 207 height 18
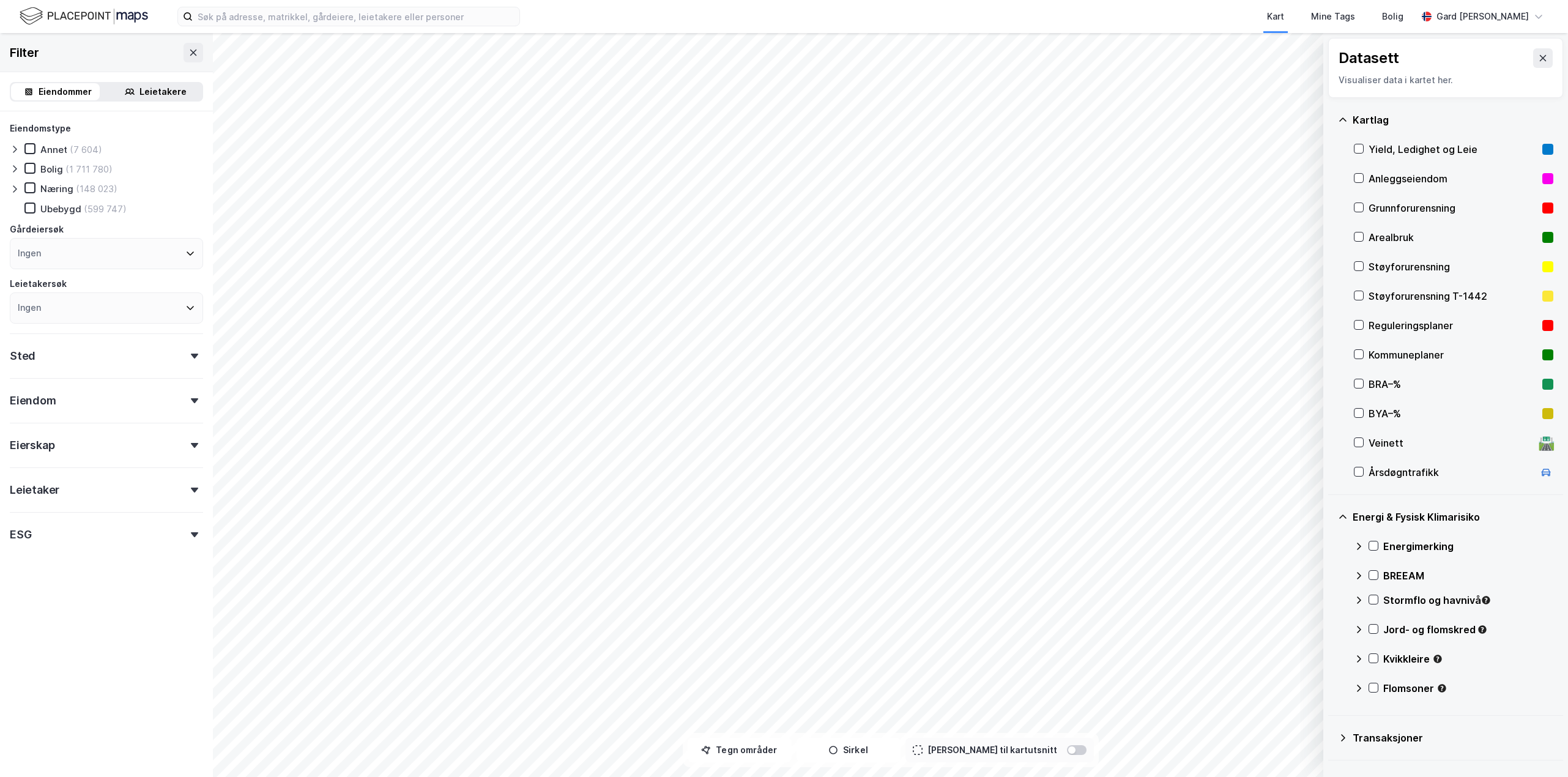
click at [1043, 572] on div "Energi & Fysisk Klimarisiko Energimerking BREEAM Stormflo og havnivå Jord- og f…" at bounding box center [1446, 606] width 235 height 221
click at [1043, 542] on div "Energimerking" at bounding box center [1468, 546] width 170 height 15
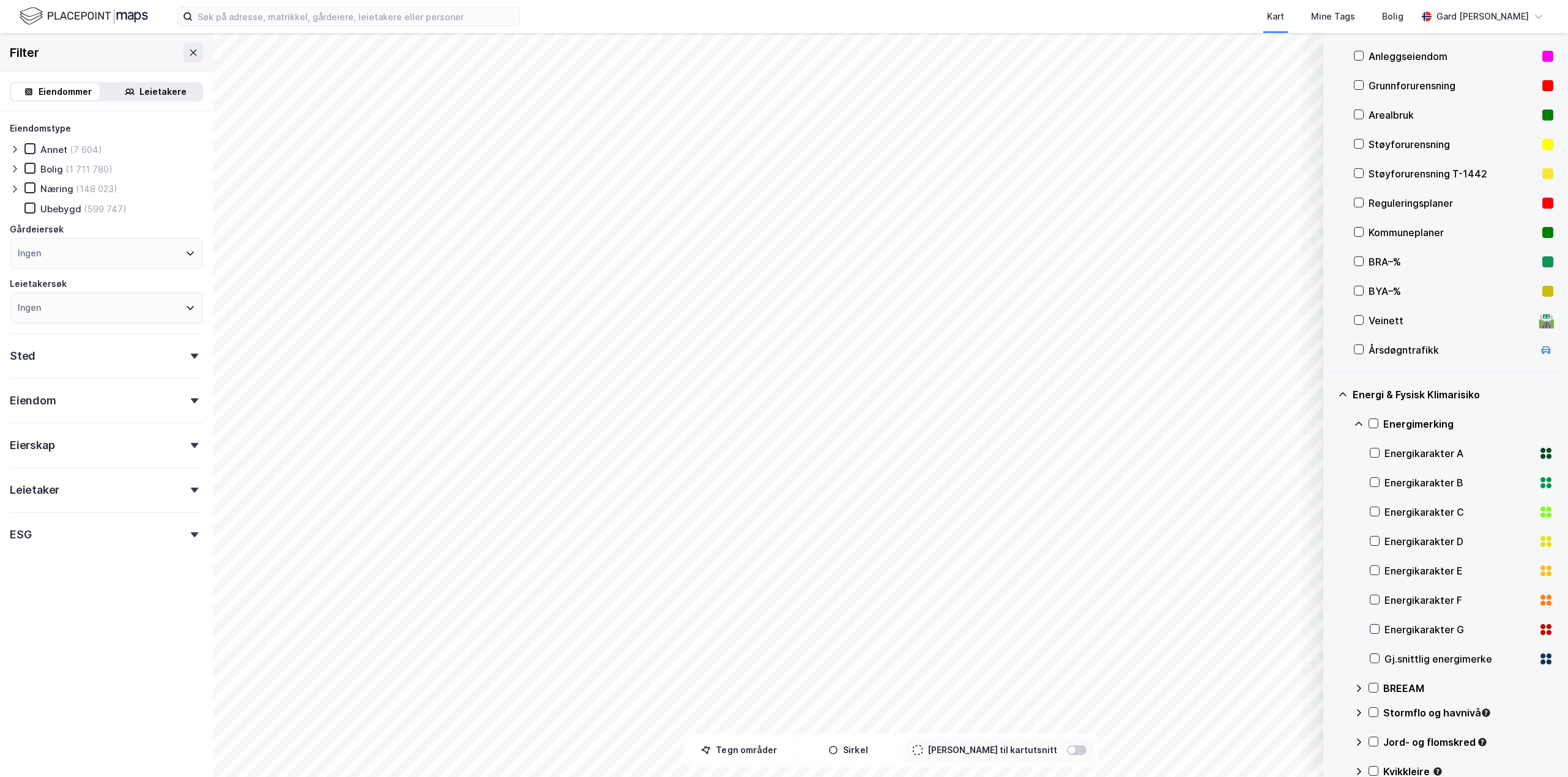
click at [1043, 659] on div "Gj.snittlig energimerke" at bounding box center [1459, 659] width 149 height 15
click at [135, 397] on div "Eiendom" at bounding box center [106, 395] width 193 height 35
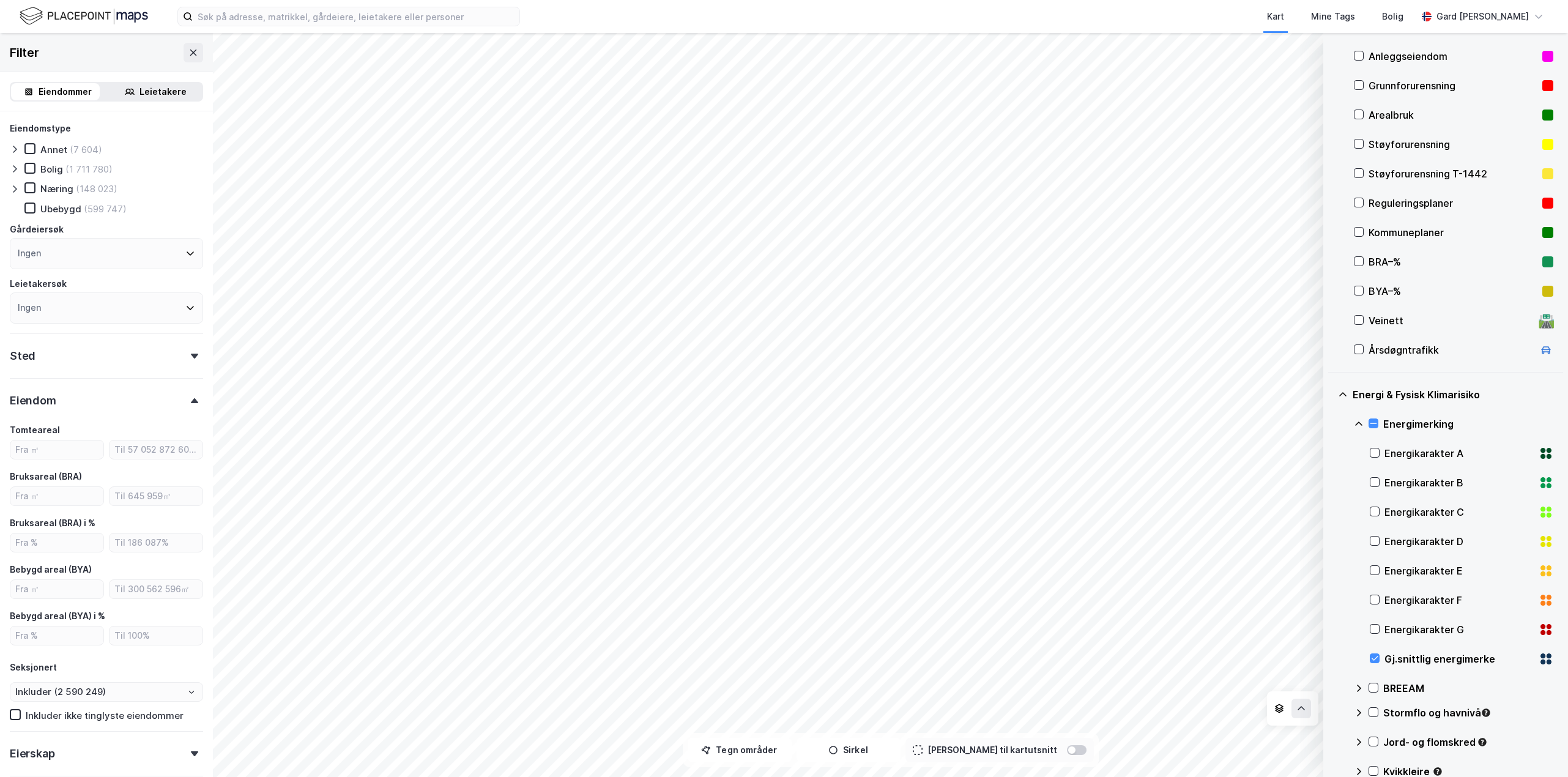
click at [34, 188] on div at bounding box center [30, 188] width 11 height 11
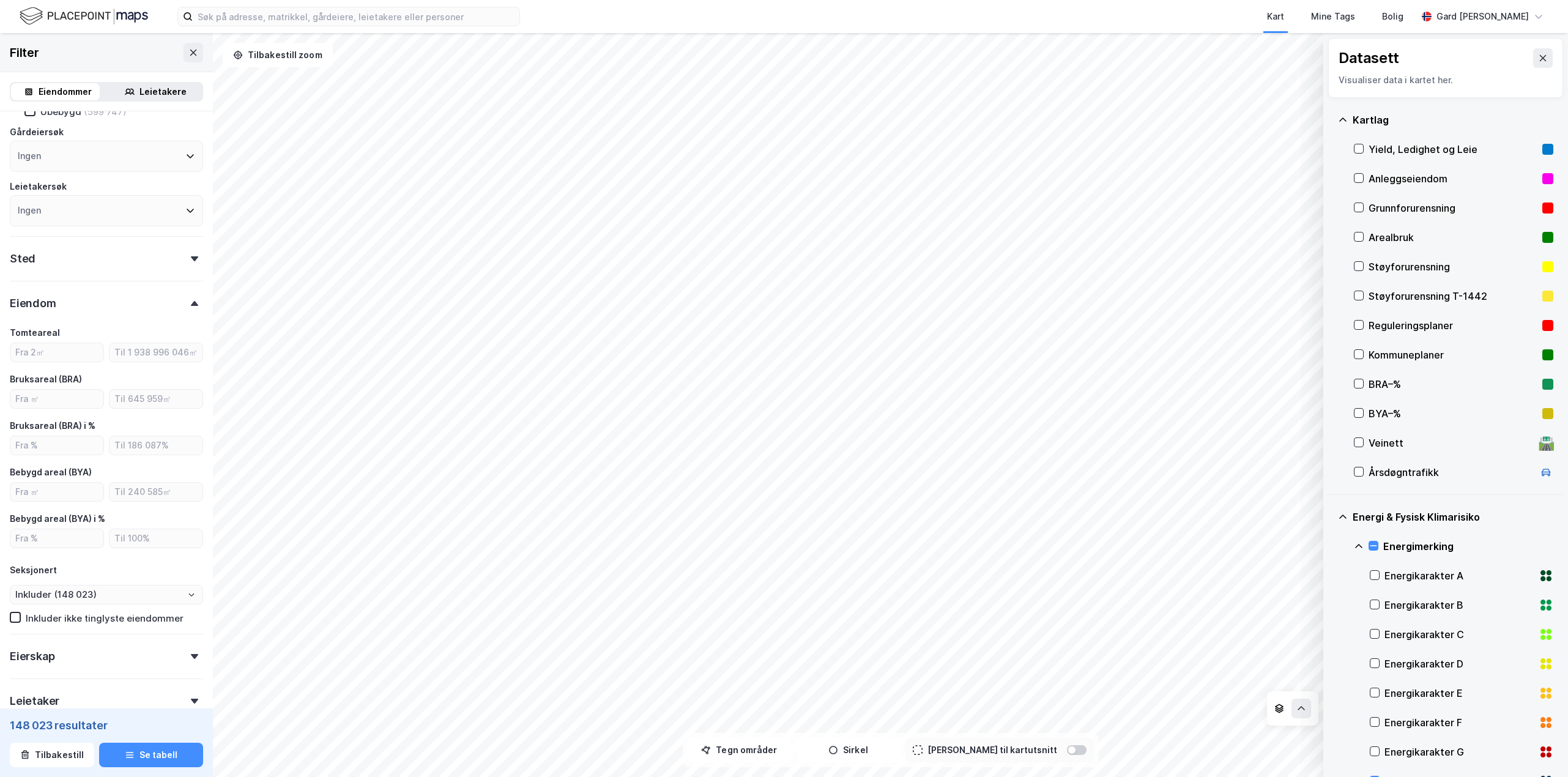
scroll to position [218, 0]
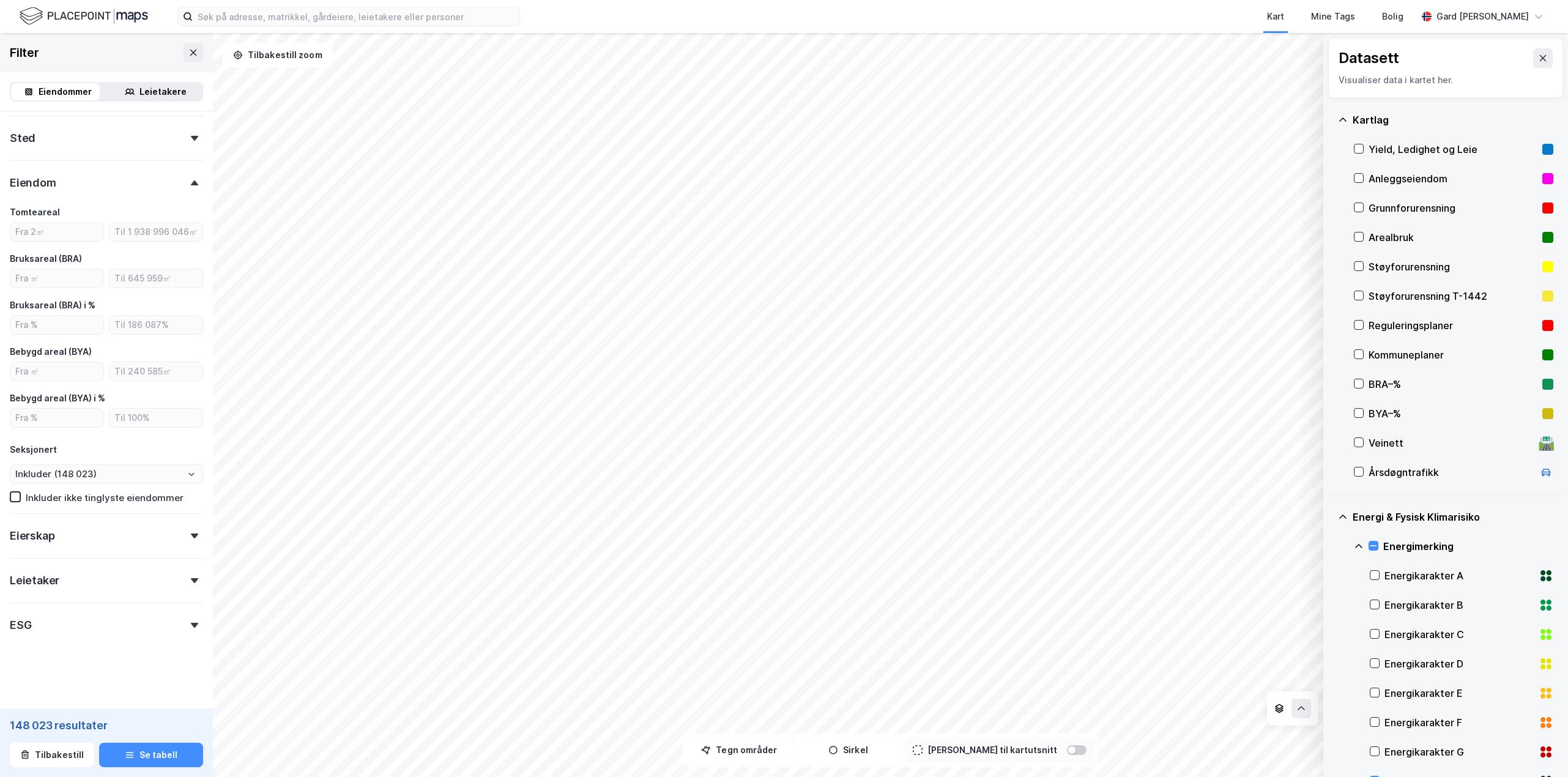
click at [83, 637] on form "Eiendomstype Annet (7 604) [PERSON_NAME] (1 711 780) Næring (148 023) Ubebygd (…" at bounding box center [106, 300] width 193 height 795
click at [200, 617] on div "Eiendomstype Annet (7 604) [PERSON_NAME] (1 711 780) Næring (148 023) Ubebygd (…" at bounding box center [106, 301] width 213 height 815
click at [186, 619] on div "ESG" at bounding box center [106, 620] width 193 height 35
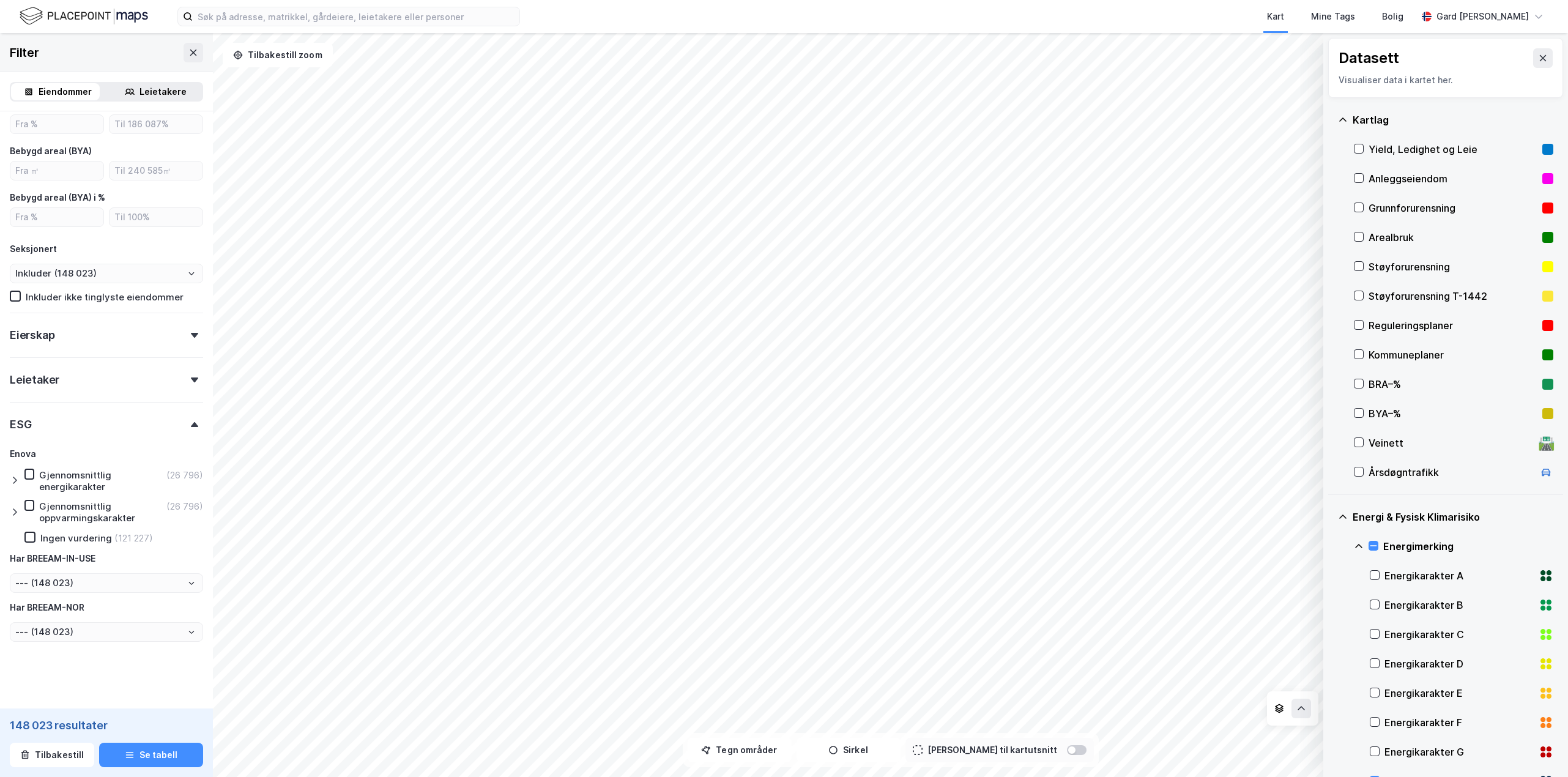
scroll to position [423, 0]
click at [33, 535] on icon at bounding box center [30, 533] width 8 height 8
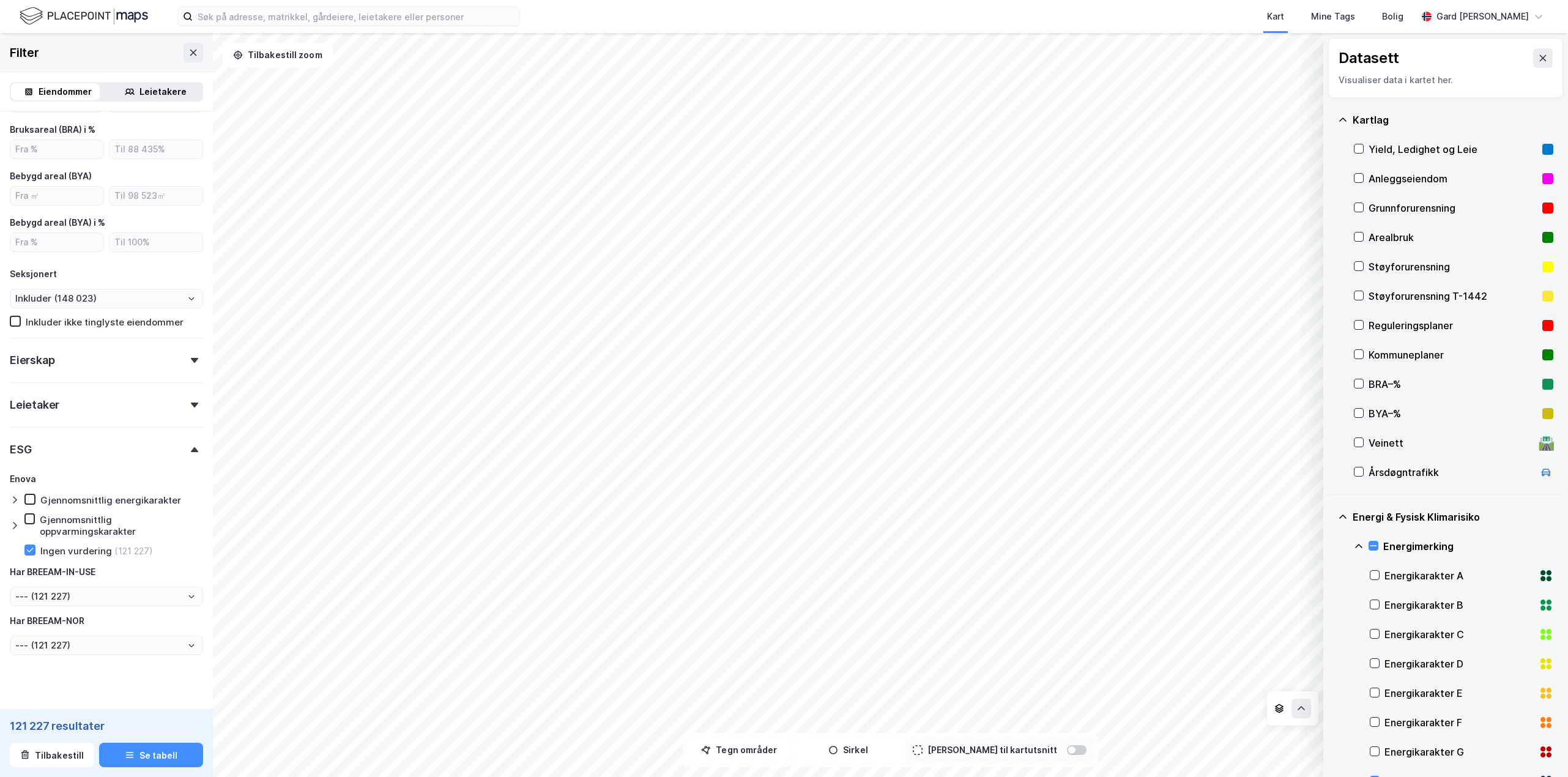
type input "Inkluder (121 227)"
type input "--- (121 227)"
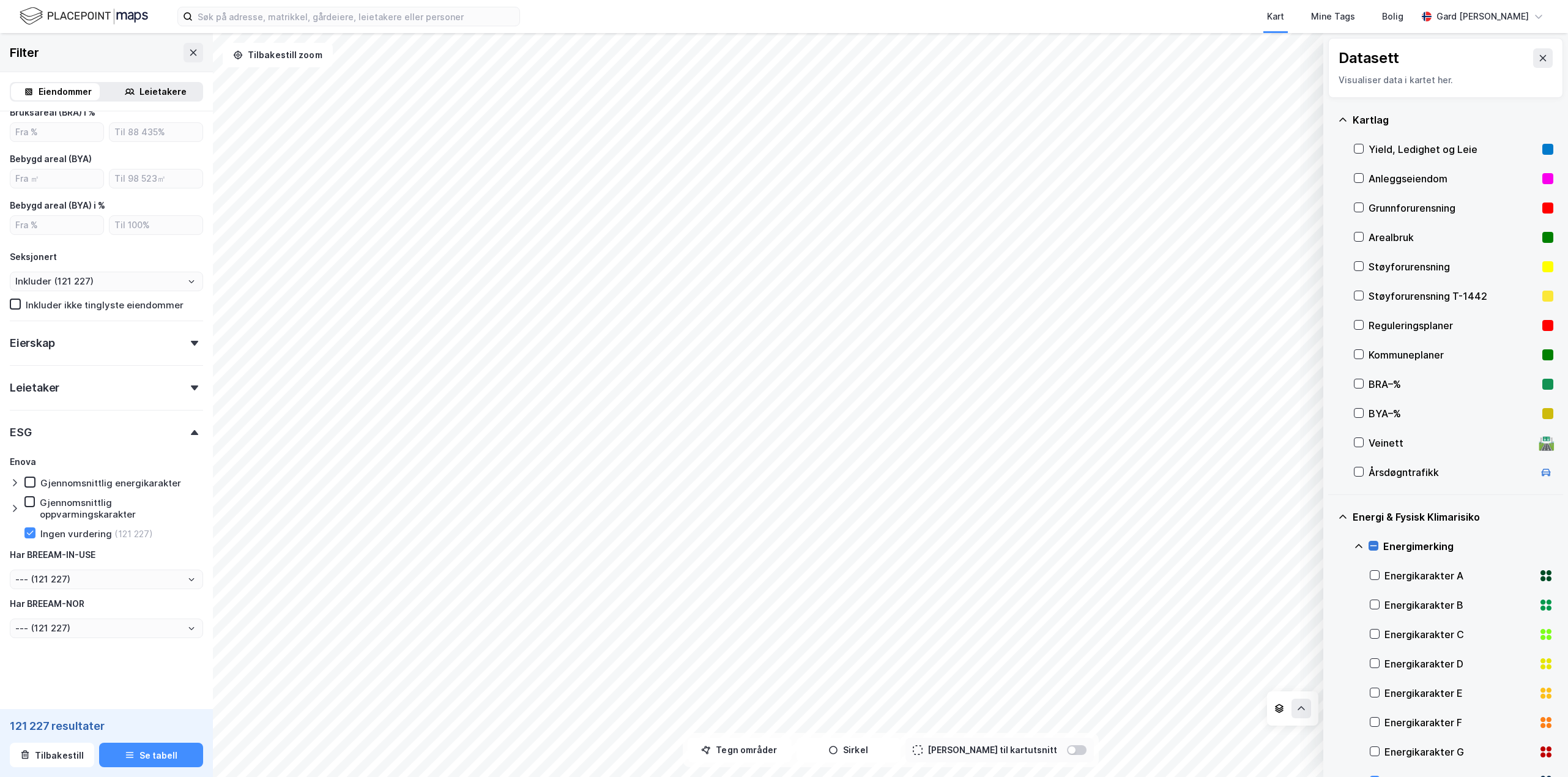
click at [1043, 549] on icon at bounding box center [1373, 546] width 8 height 8
click at [1043, 545] on icon at bounding box center [1374, 546] width 7 height 4
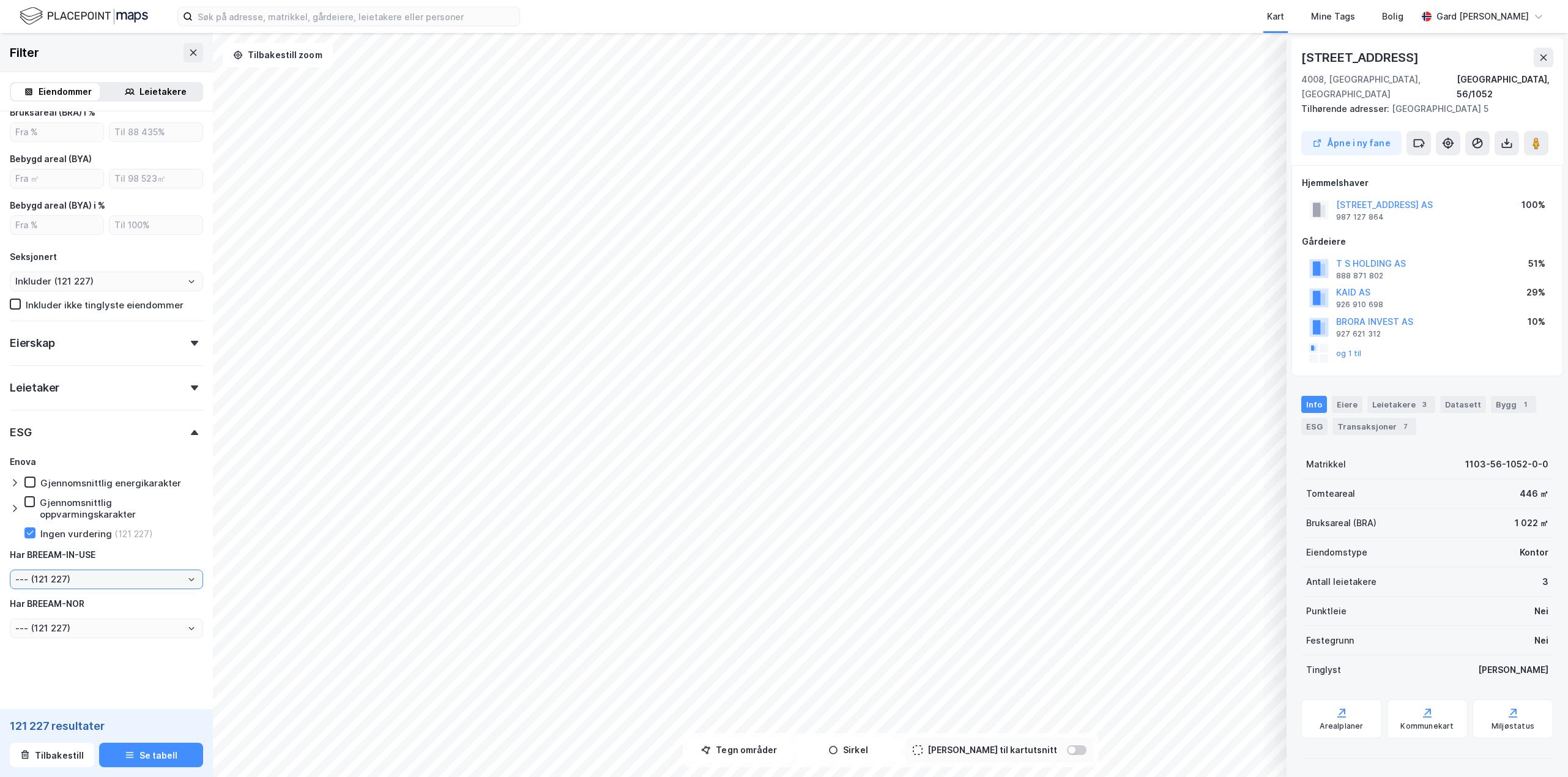
click at [114, 574] on input "--- (121 227)" at bounding box center [106, 579] width 192 height 18
click at [83, 584] on input "--- (121 227)" at bounding box center [106, 579] width 192 height 18
click at [181, 569] on div "[PERSON_NAME] energikarakter Gjennomsnittlig oppvarmingskarakter Ingen vurderin…" at bounding box center [106, 546] width 193 height 183
click at [200, 14] on input at bounding box center [355, 16] width 326 height 18
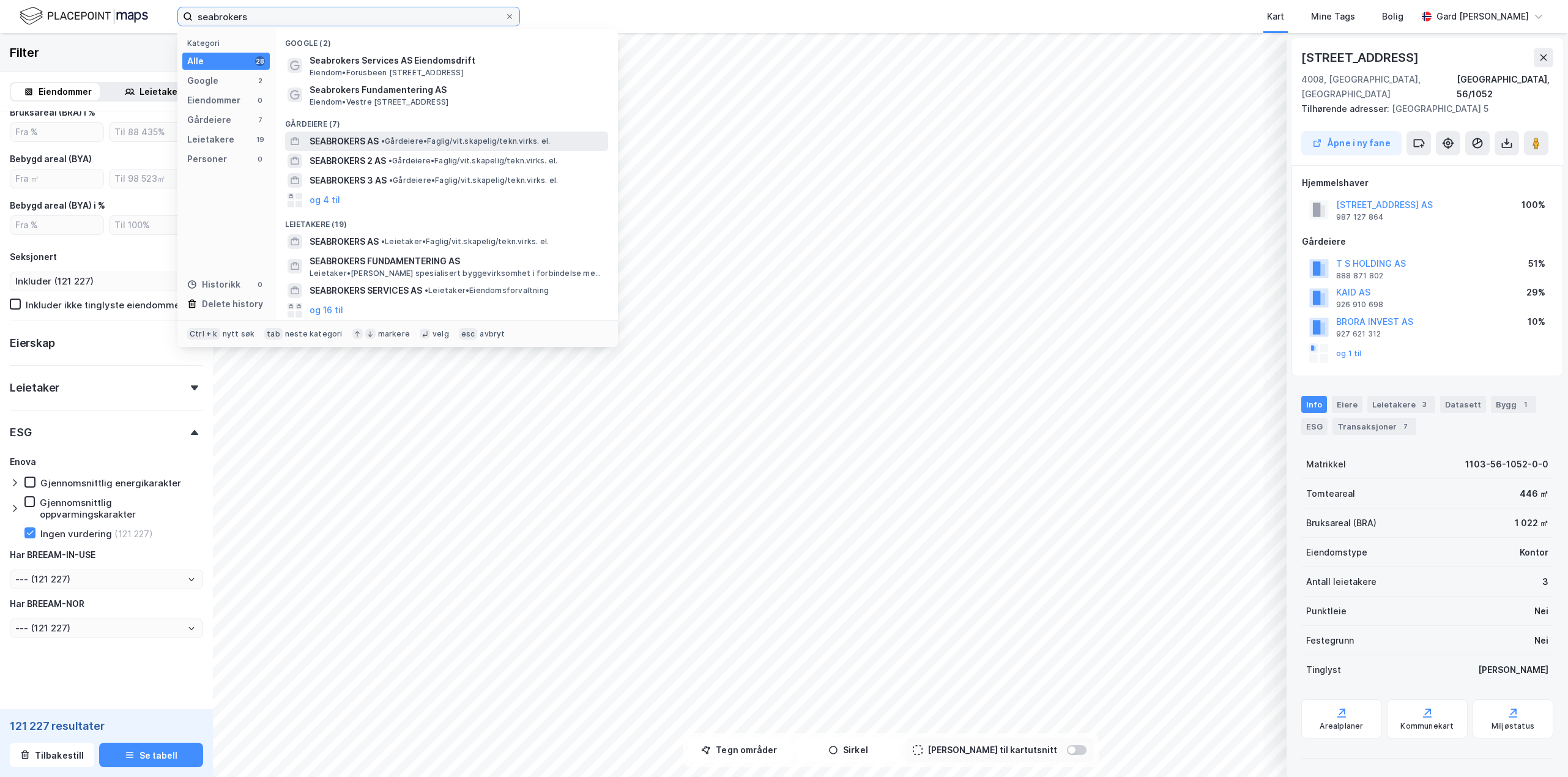
type input "seabrokers"
click at [350, 141] on span "SEABROKERS AS" at bounding box center [344, 141] width 69 height 15
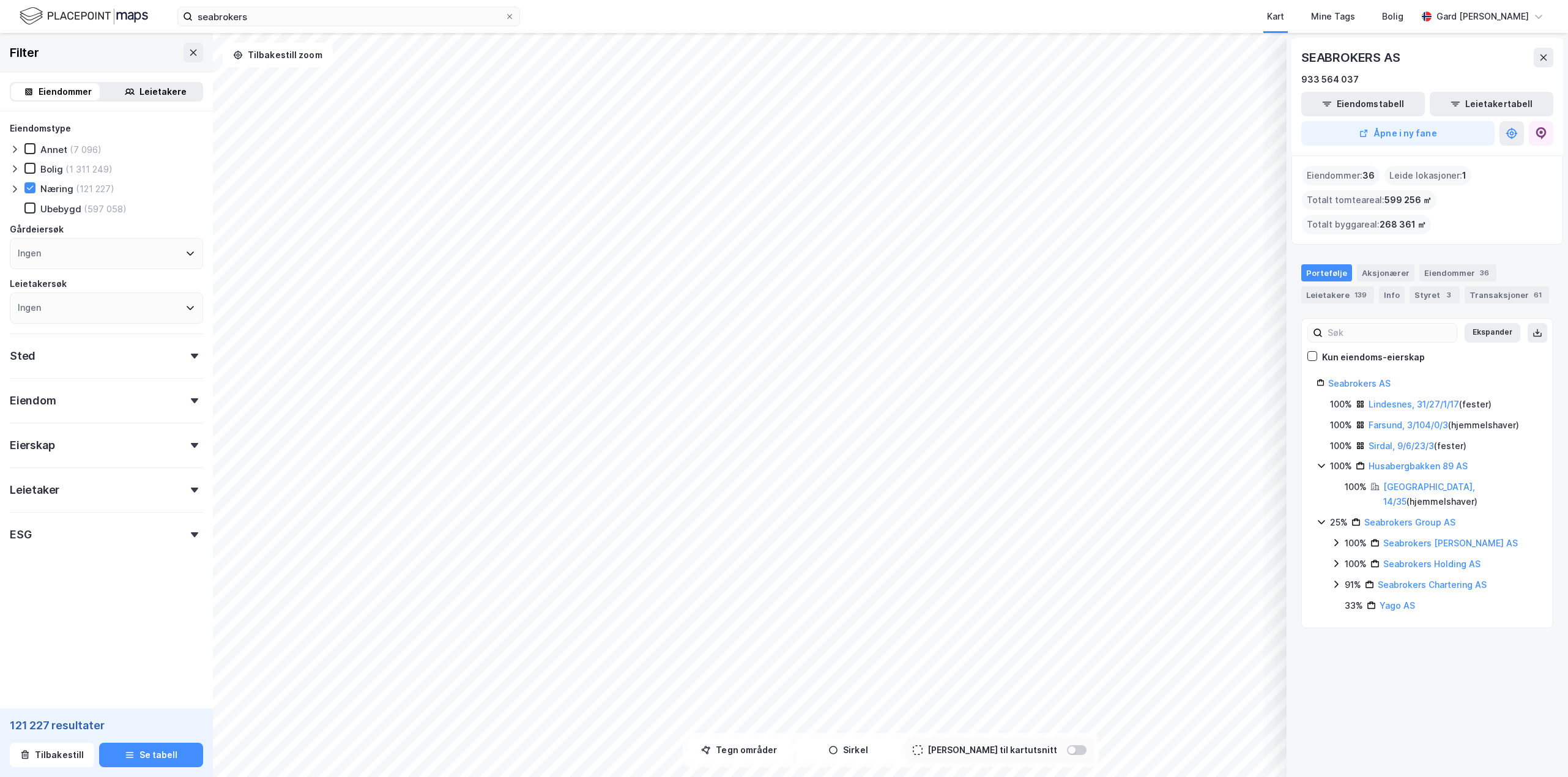
click at [47, 534] on div "ESG" at bounding box center [106, 529] width 193 height 35
click at [23, 635] on div "[PERSON_NAME] energikarakter Gjennomsnittlig oppvarmingskarakter Ingen vurderin…" at bounding box center [106, 648] width 193 height 183
click at [28, 637] on icon at bounding box center [30, 635] width 8 height 8
type input "--- (148 023)"
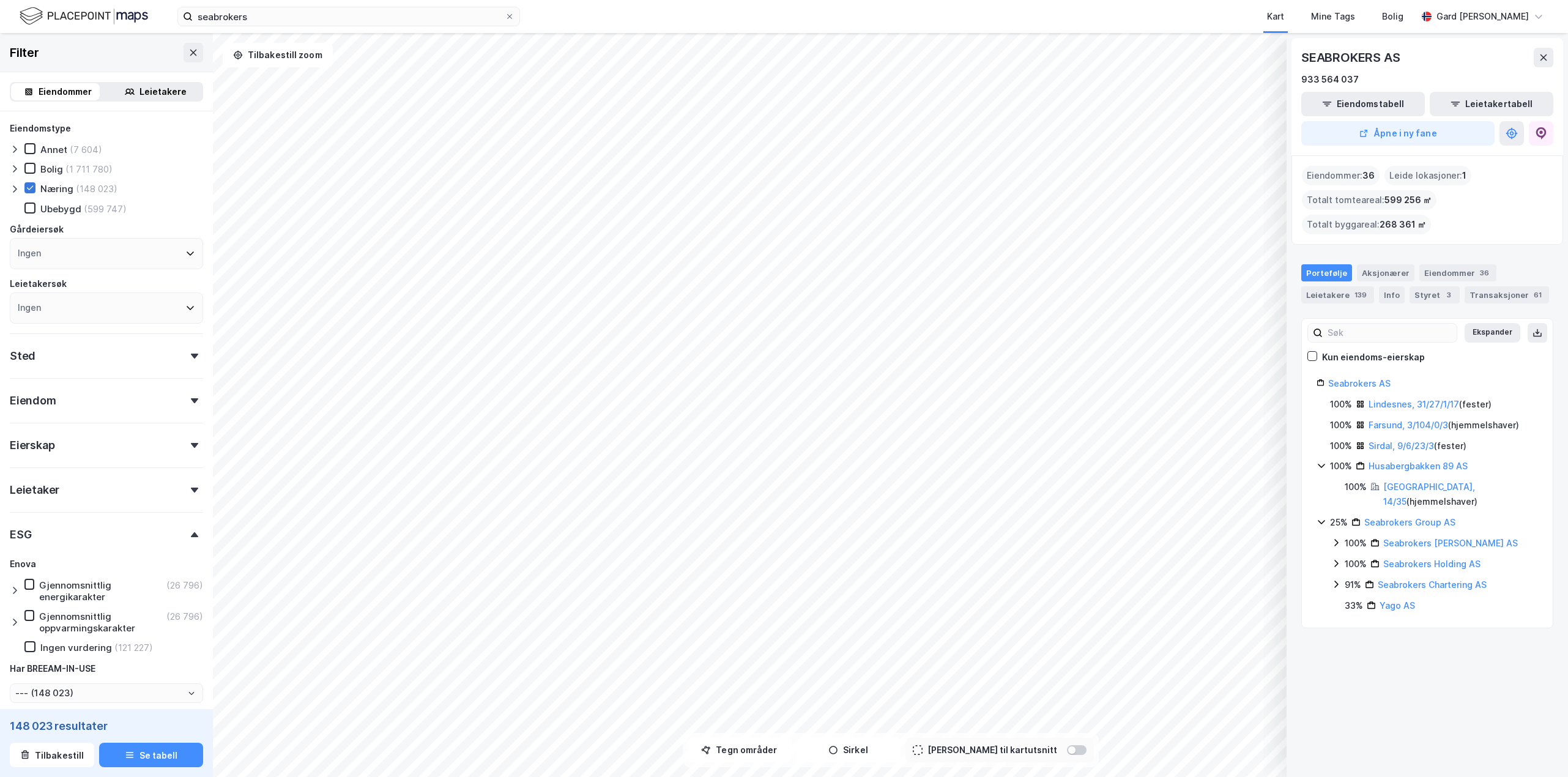
click at [29, 188] on icon at bounding box center [30, 188] width 8 height 8
type input "--- (2 590 249)"
click at [317, 25] on label "seabrokers" at bounding box center [349, 17] width 343 height 20
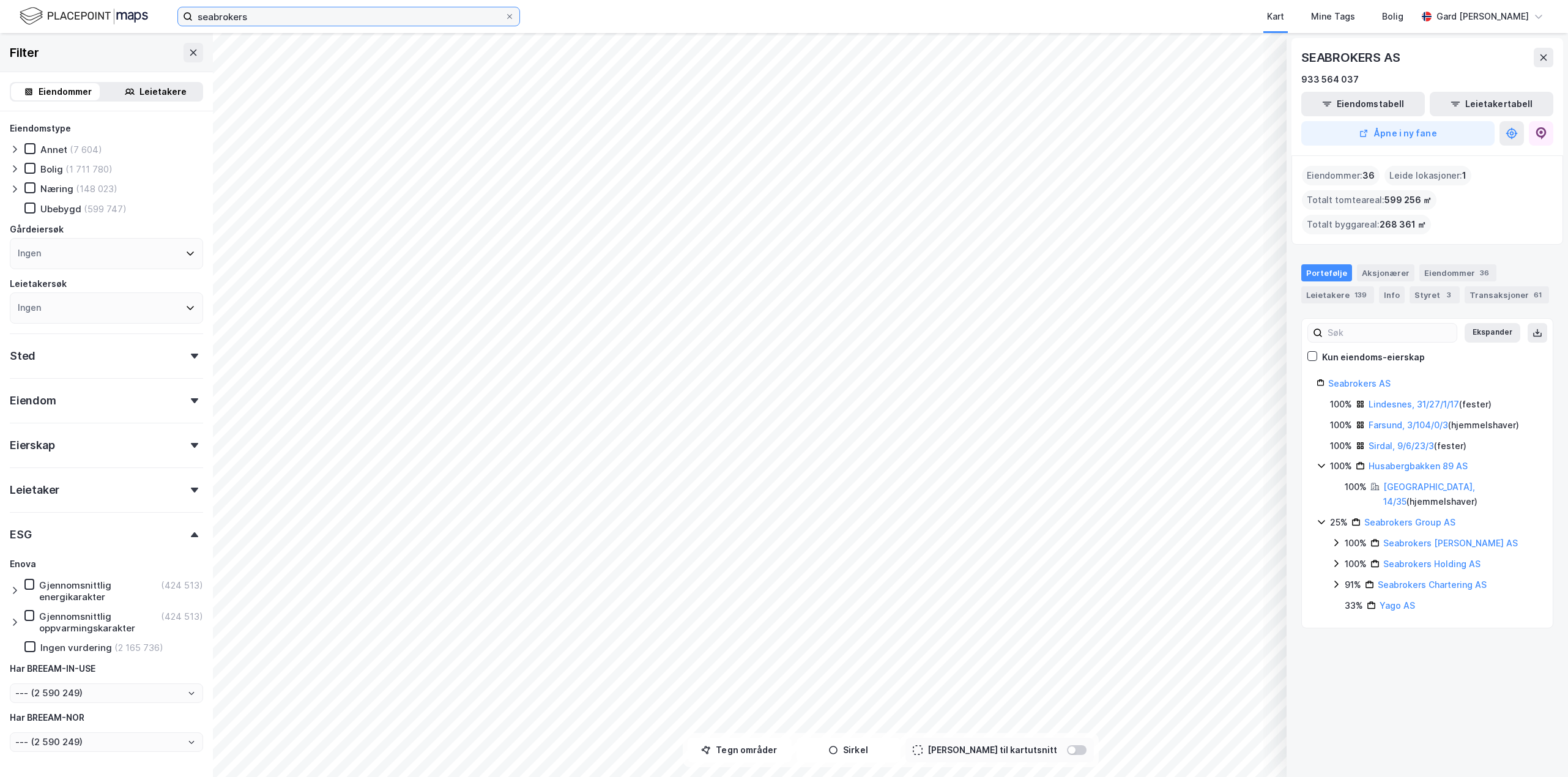
click at [317, 25] on input "seabrokers" at bounding box center [348, 16] width 312 height 18
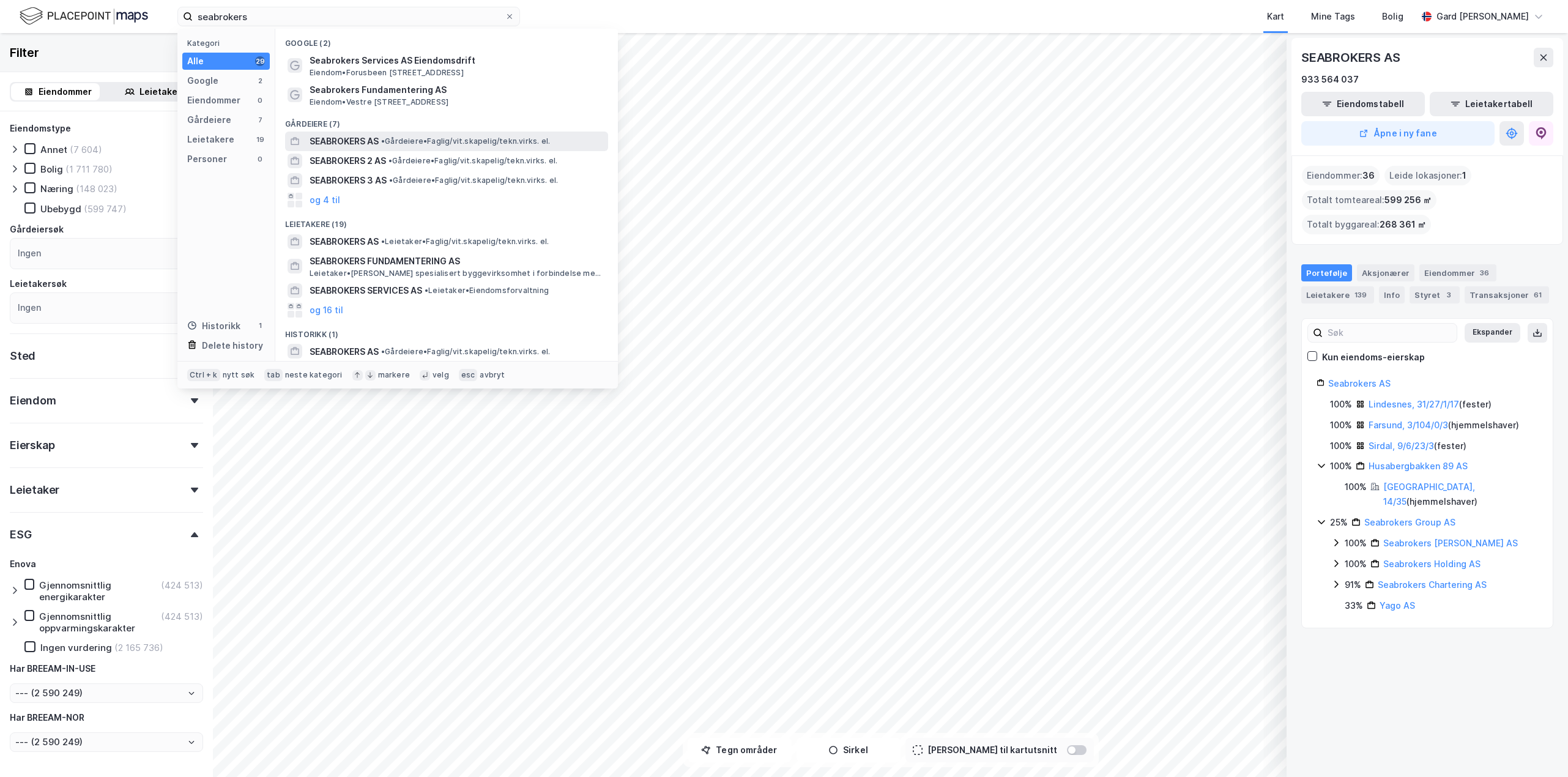
click at [355, 137] on span "SEABROKERS AS" at bounding box center [344, 141] width 69 height 15
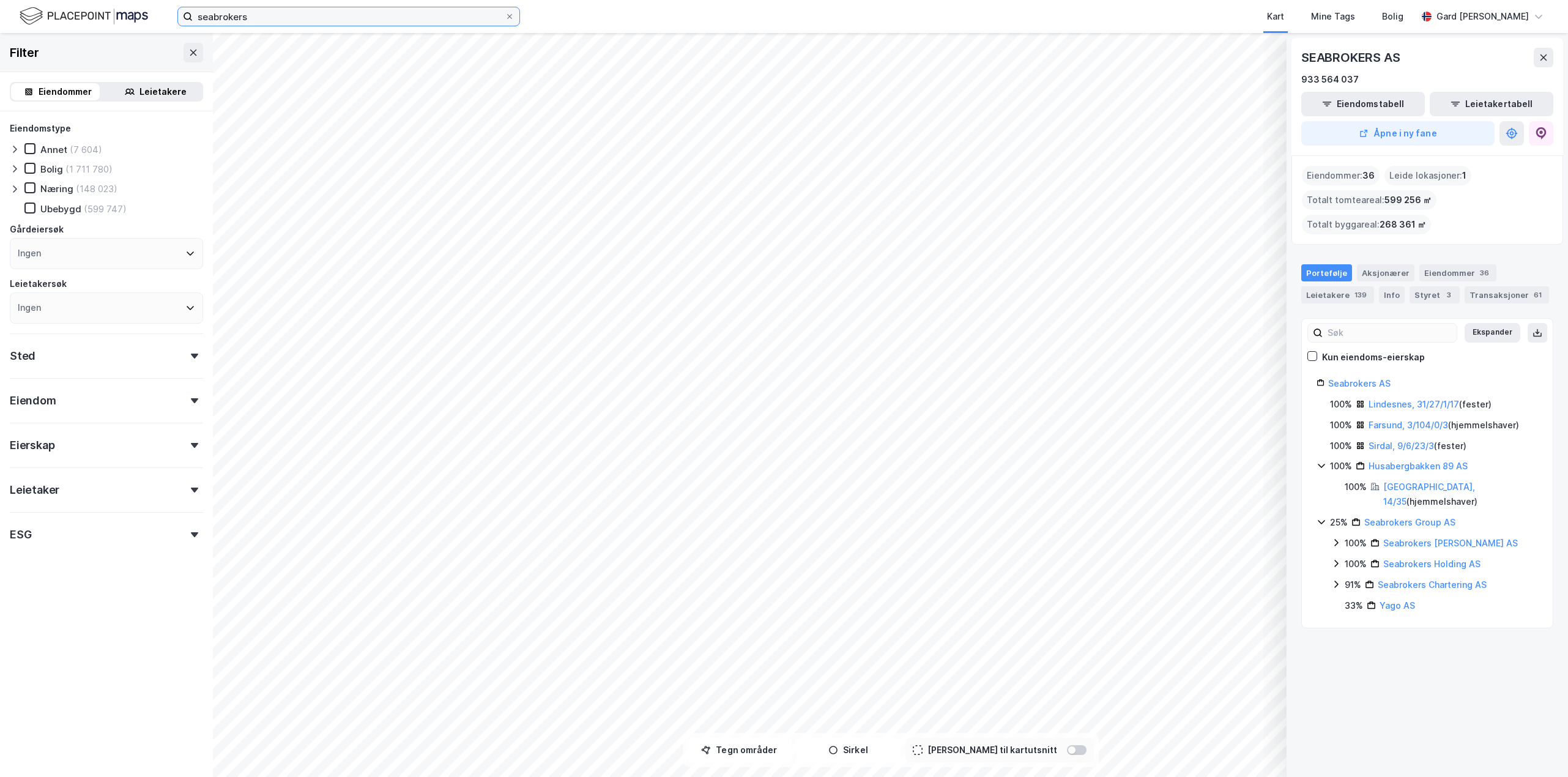
click at [261, 22] on input "seabrokers" at bounding box center [348, 16] width 312 height 18
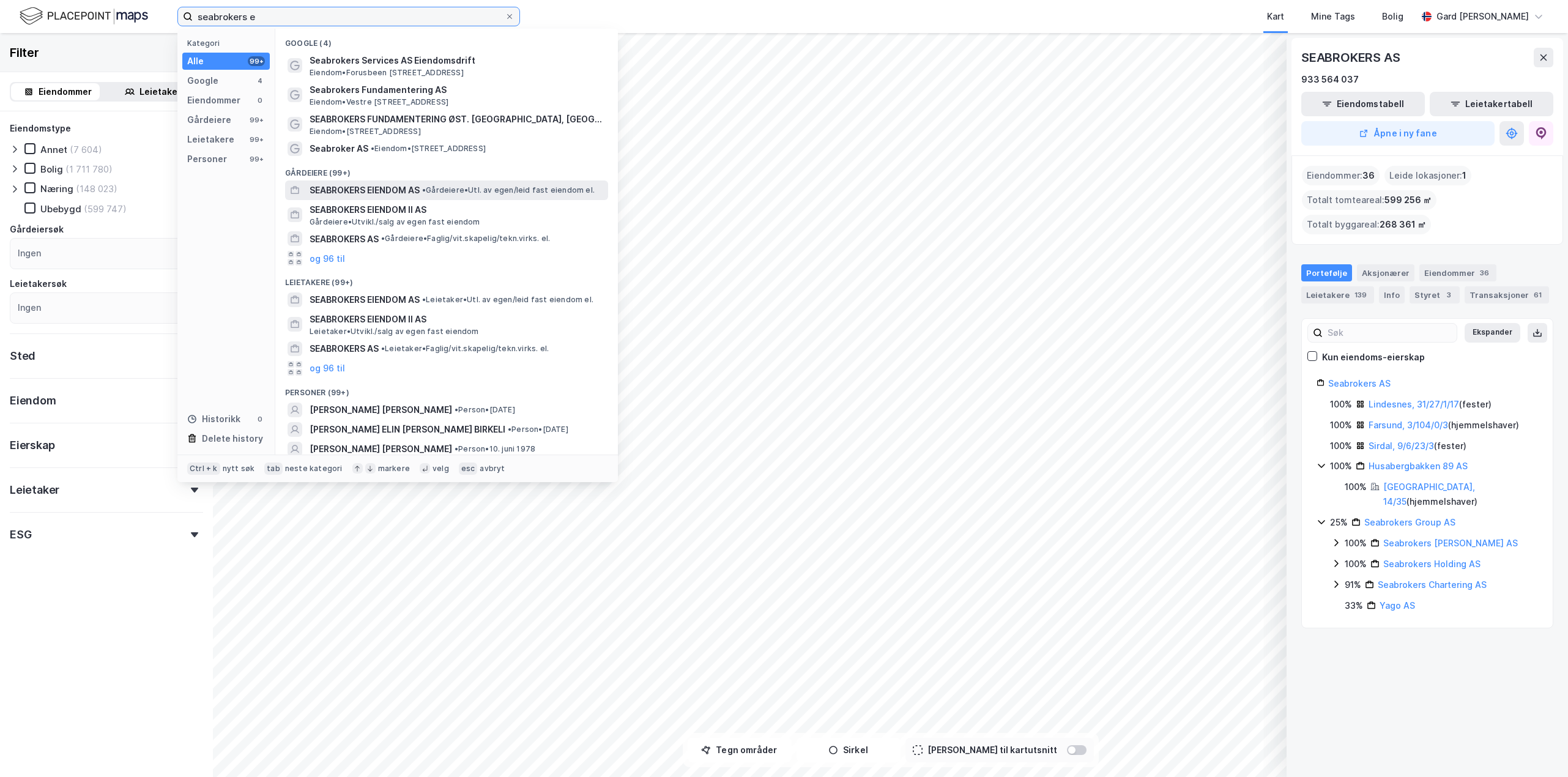
type input "seabrokers e"
click at [415, 190] on span "SEABROKERS EIENDOM AS" at bounding box center [365, 190] width 110 height 15
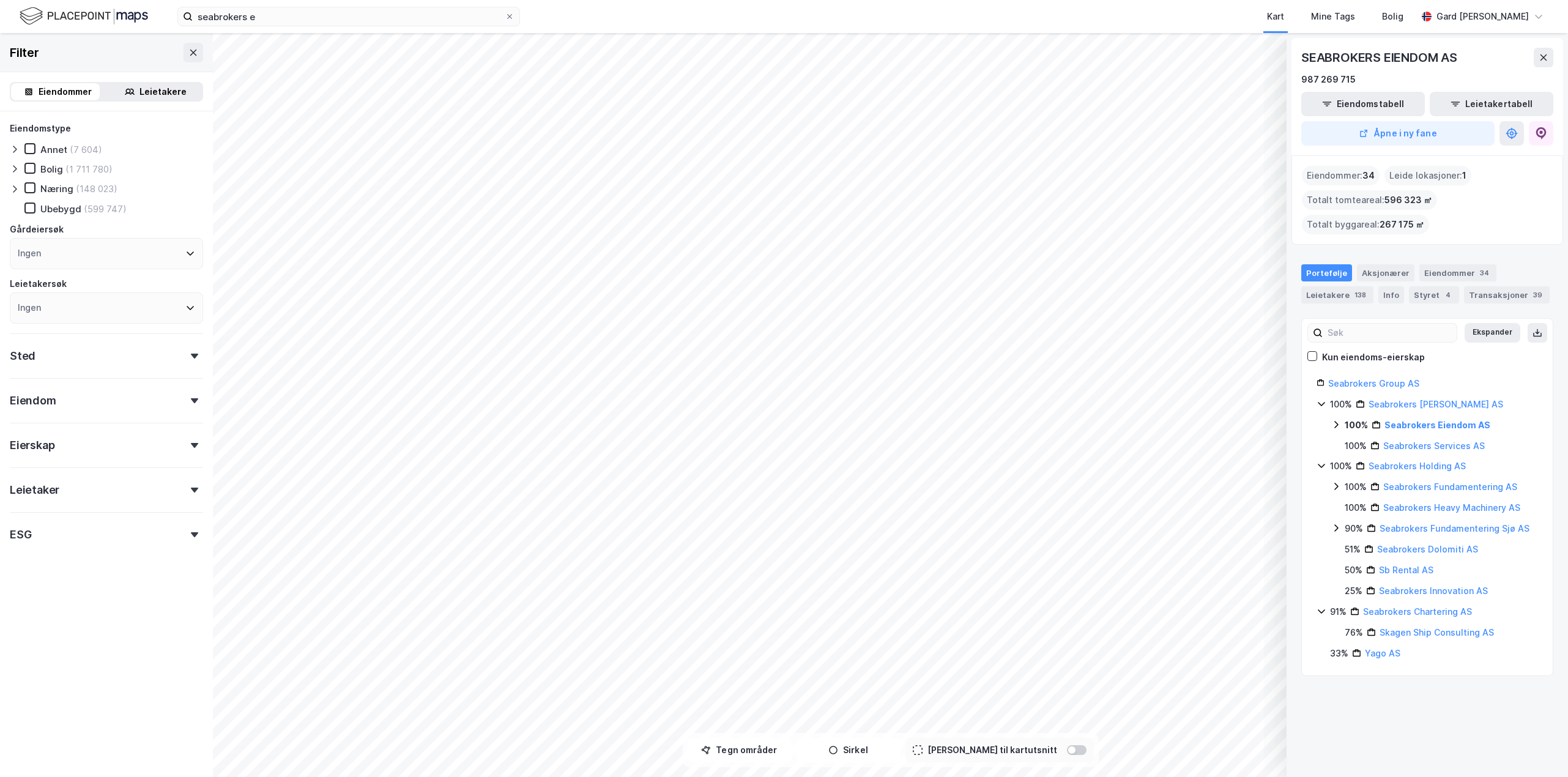
click at [1043, 381] on icon at bounding box center [1320, 382] width 8 height 8
click at [1043, 404] on icon at bounding box center [1322, 404] width 10 height 10
click at [1043, 403] on icon at bounding box center [1322, 404] width 4 height 7
click at [1043, 465] on icon at bounding box center [1322, 466] width 10 height 10
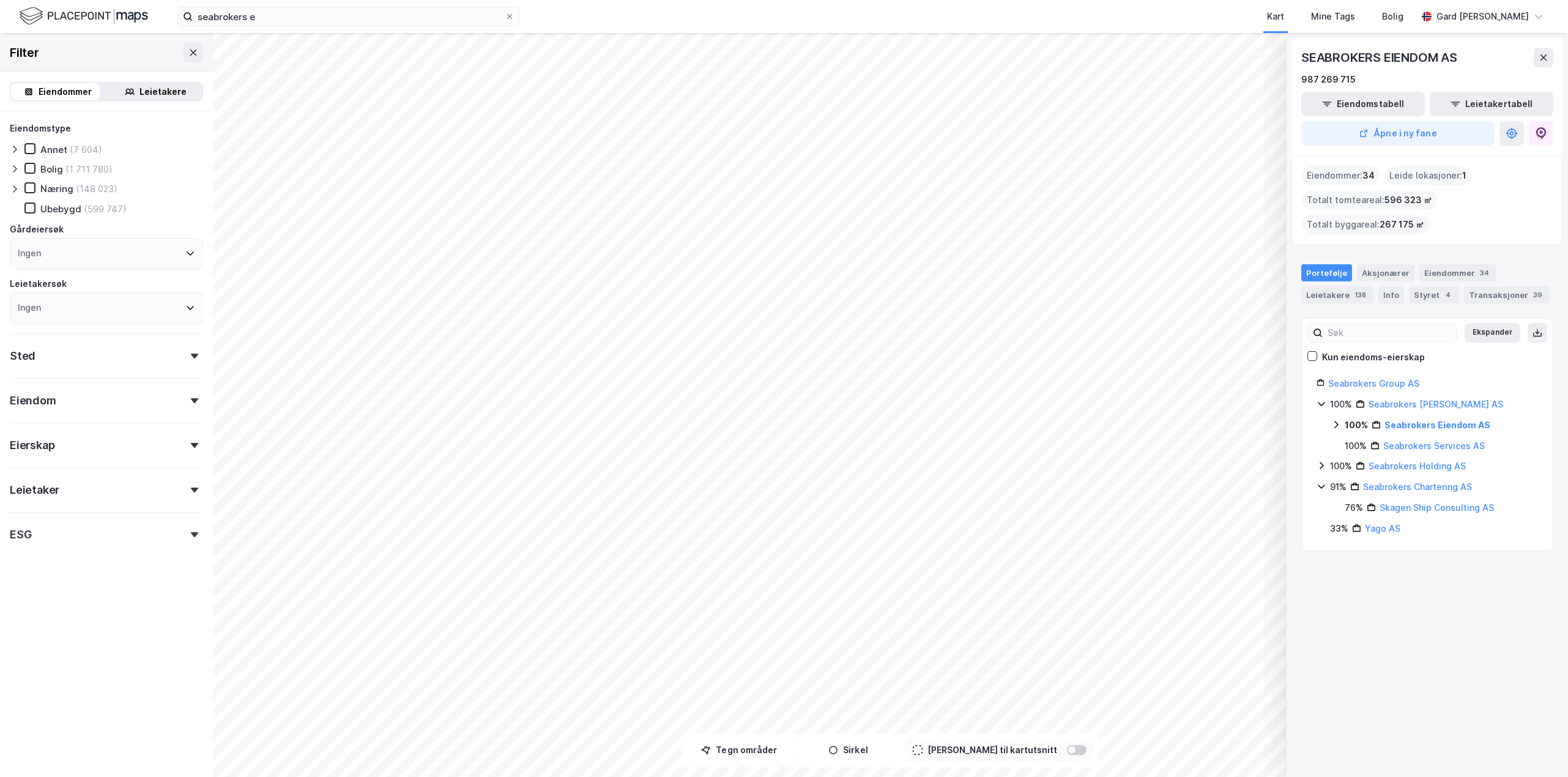
click at [1043, 465] on icon at bounding box center [1322, 466] width 4 height 7
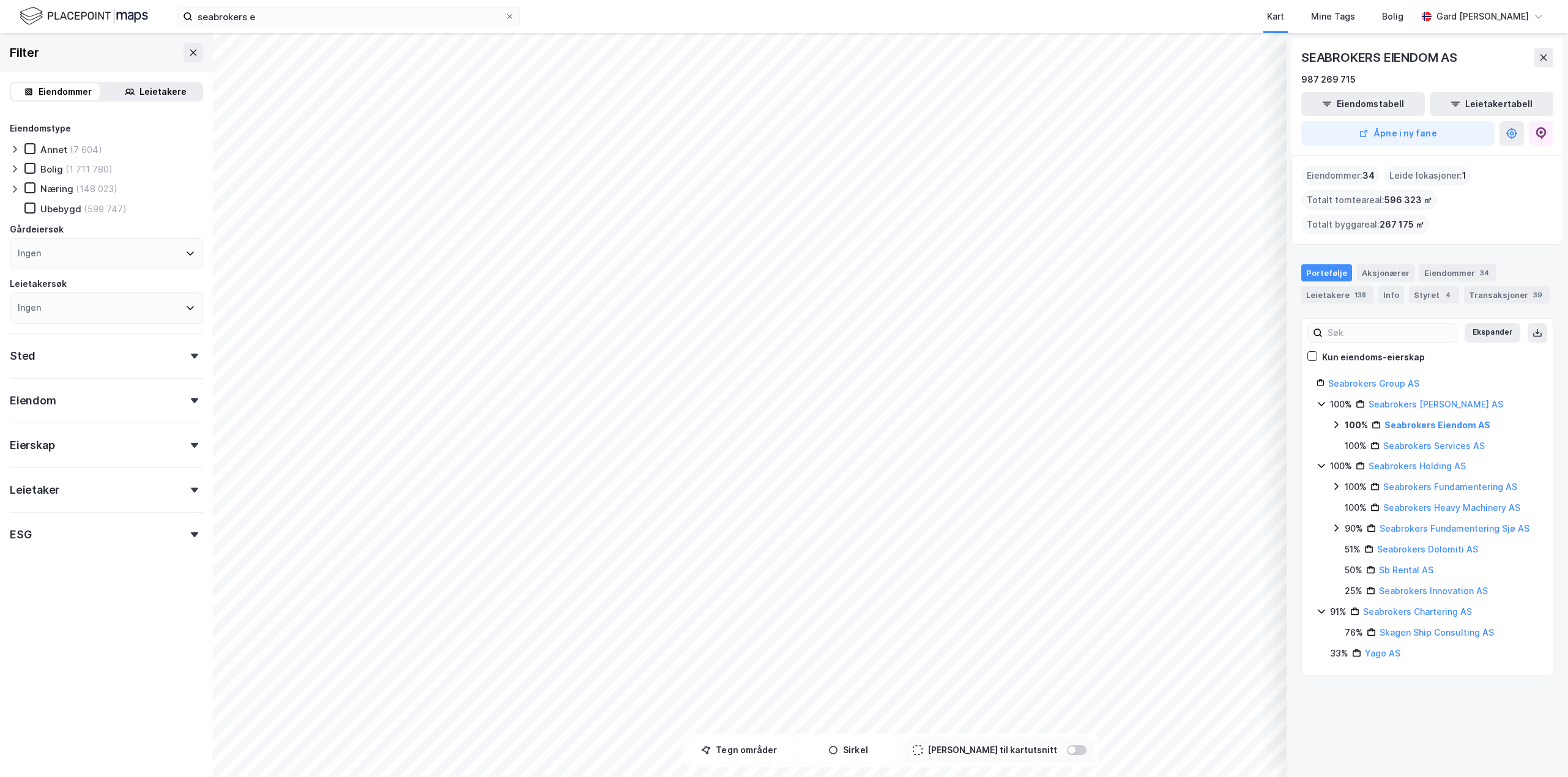
click at [1043, 421] on icon at bounding box center [1336, 425] width 10 height 10
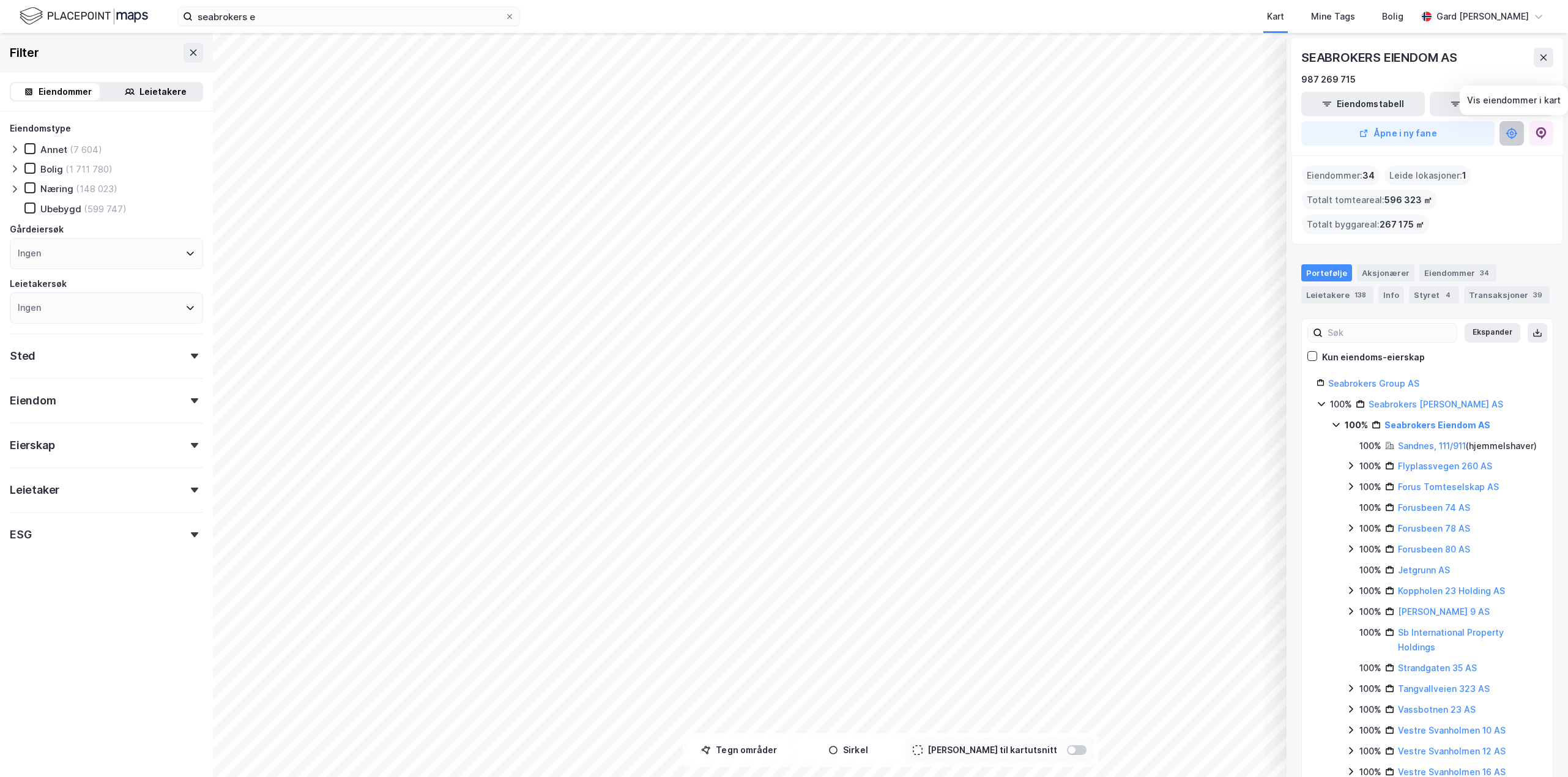
click at [1043, 133] on icon at bounding box center [1508, 134] width 3 height 1
click at [1043, 130] on icon at bounding box center [1511, 133] width 12 height 12
click at [1043, 110] on button "Eiendomstabell" at bounding box center [1363, 104] width 124 height 25
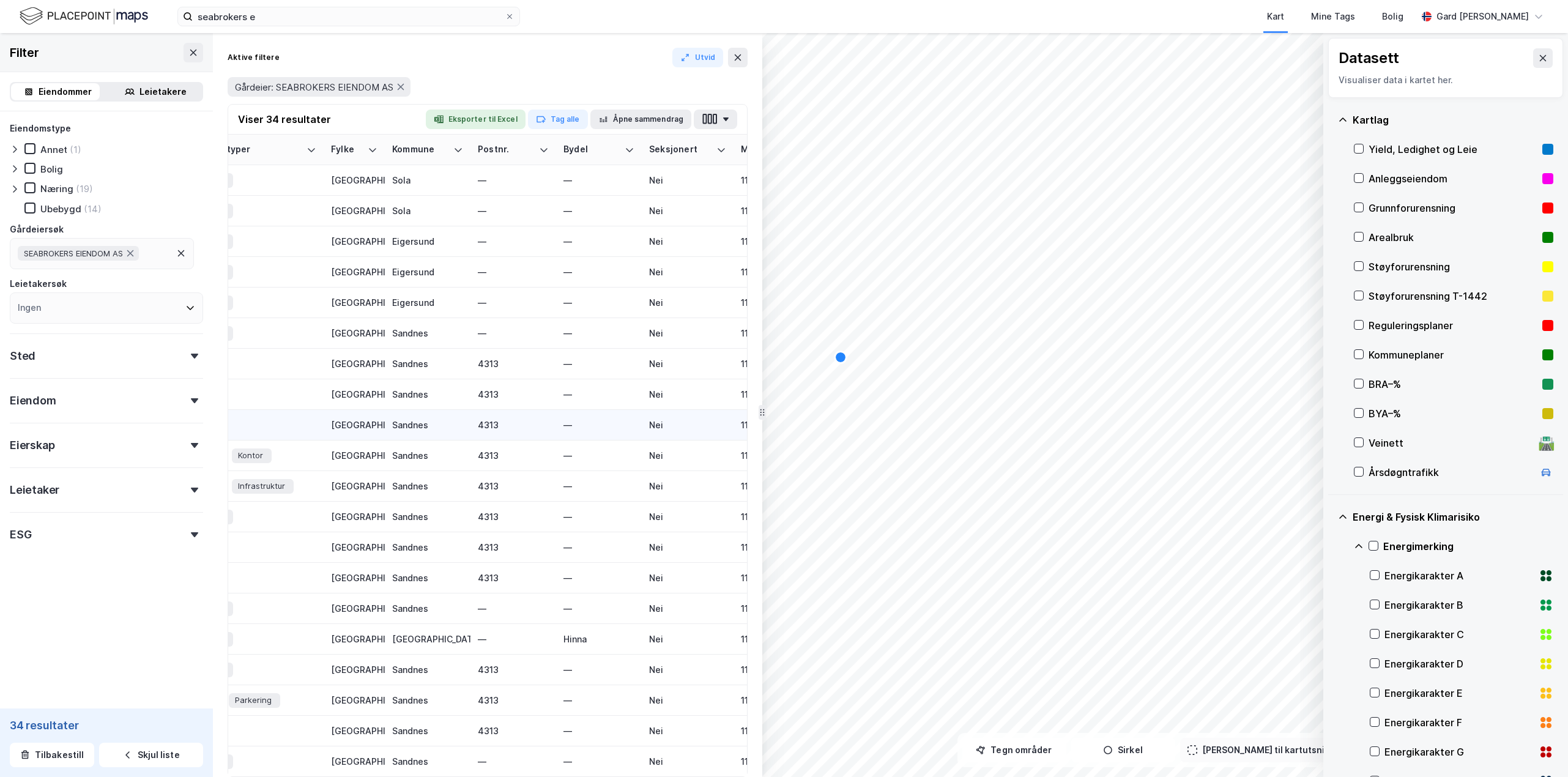
scroll to position [61, 0]
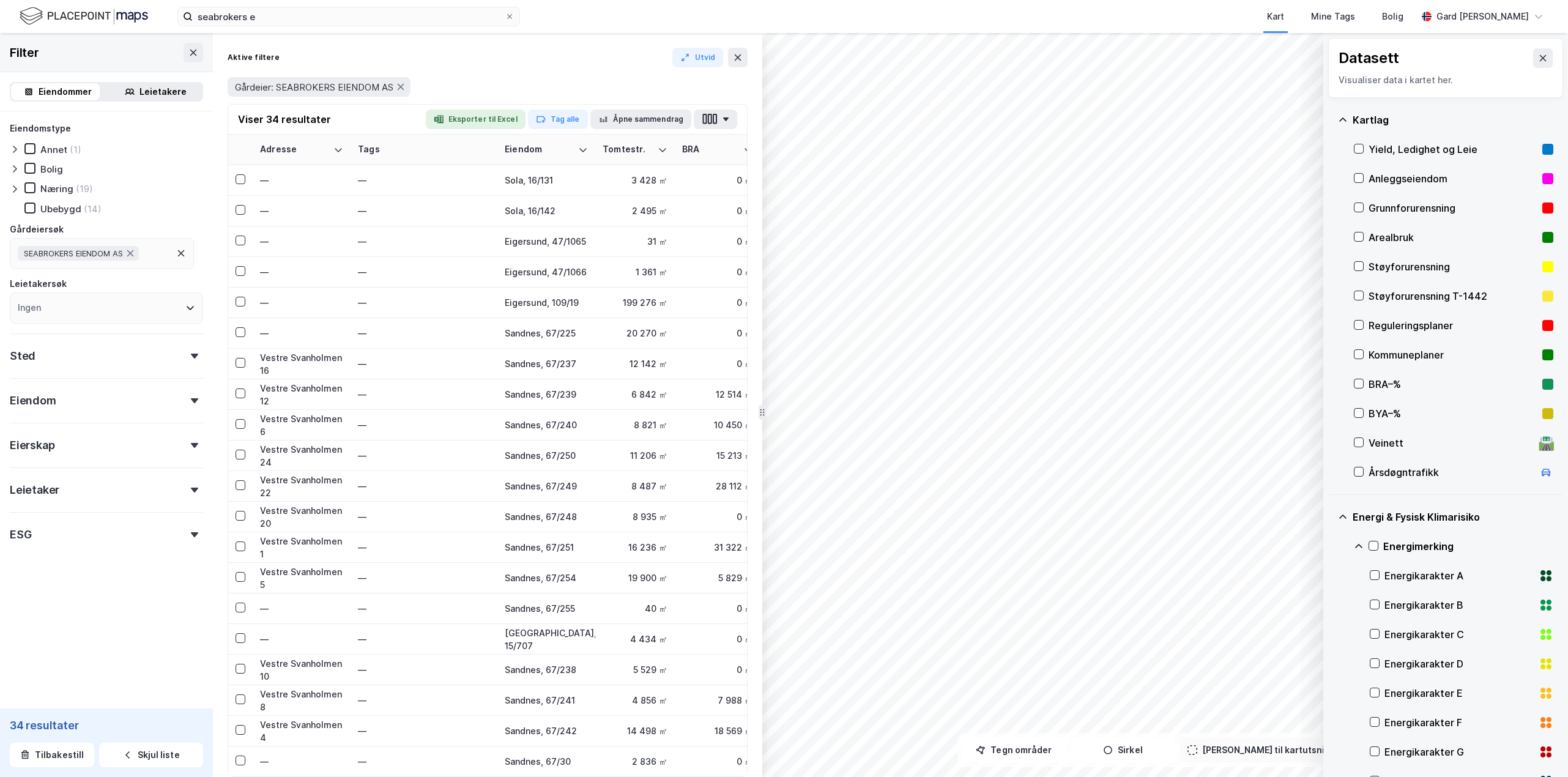
click at [101, 526] on div "ESG" at bounding box center [106, 529] width 193 height 35
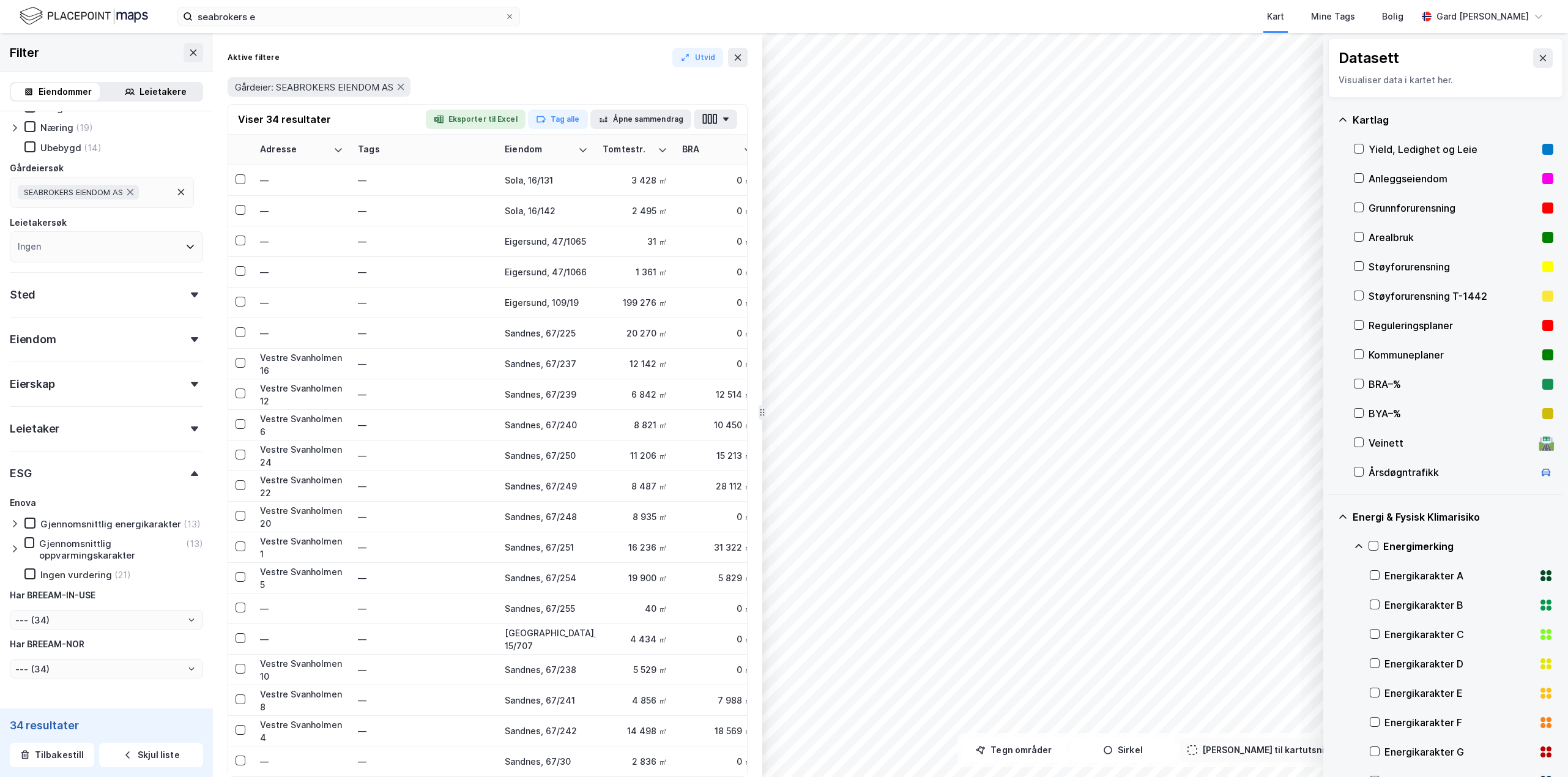
drag, startPoint x: 33, startPoint y: 526, endPoint x: 38, endPoint y: 540, distance: 14.9
click at [33, 526] on icon at bounding box center [30, 523] width 8 height 8
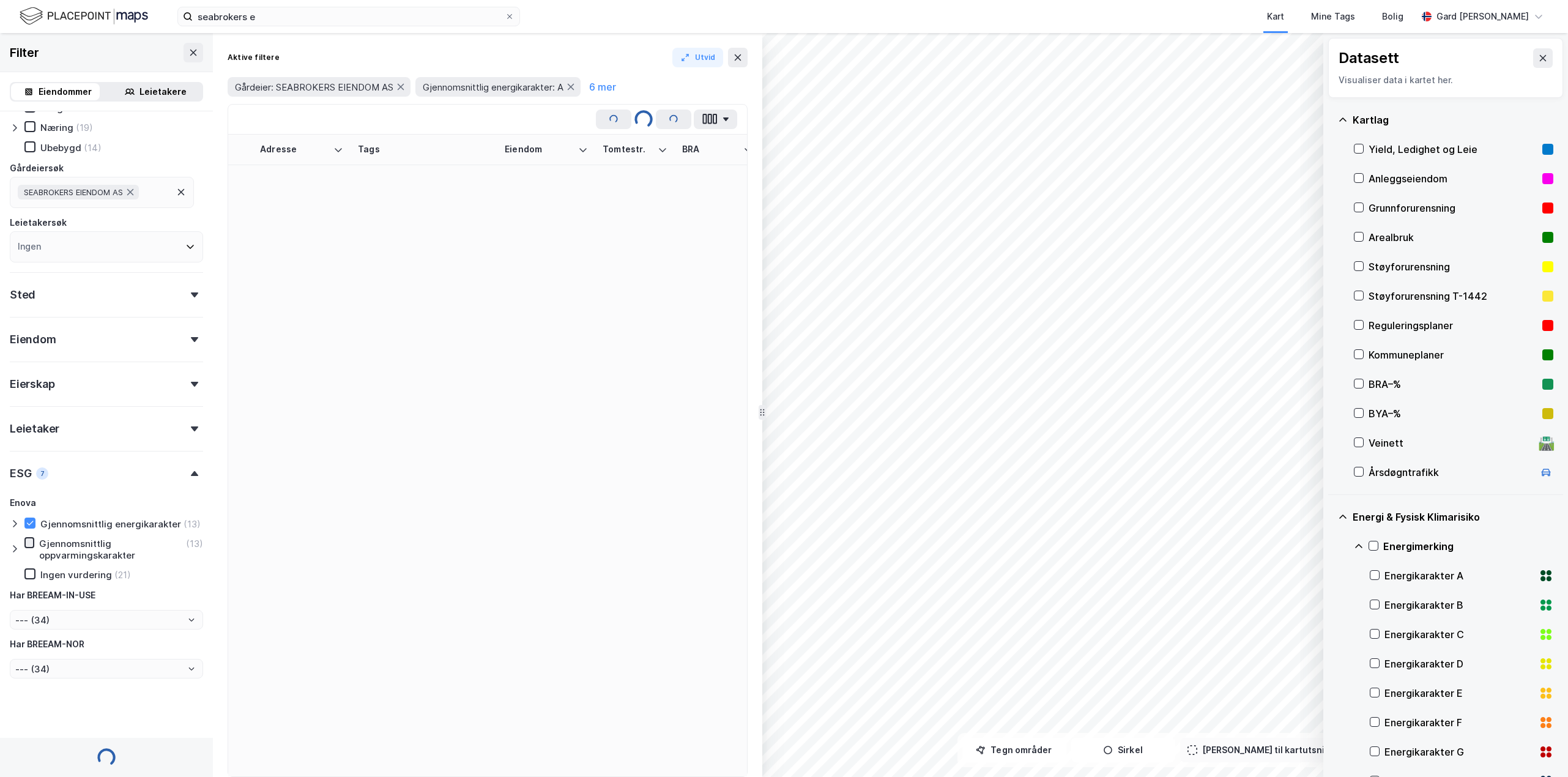
click at [27, 548] on icon at bounding box center [29, 543] width 8 height 8
type input "--- (13)"
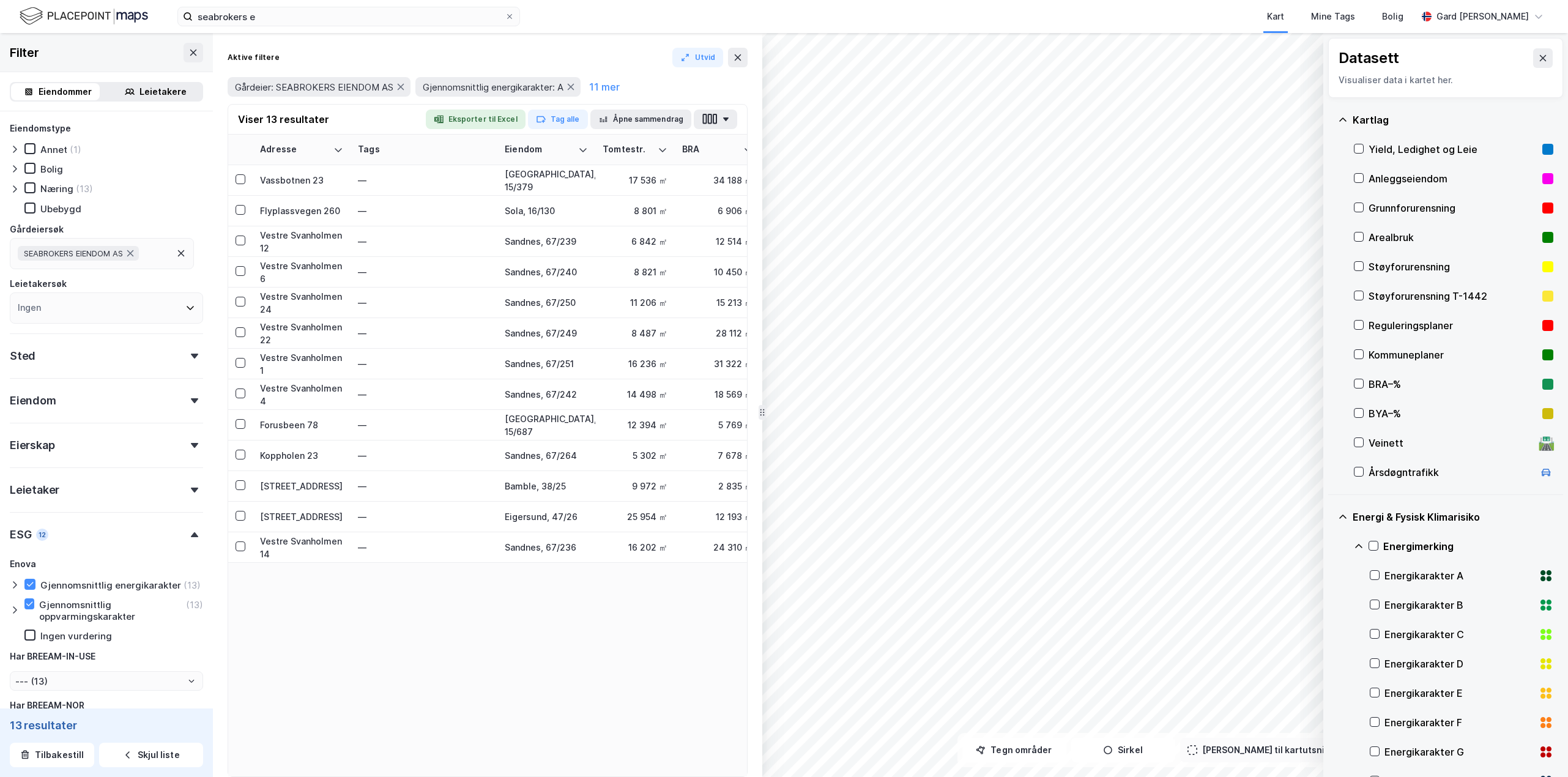
click at [93, 401] on div "Eiendom" at bounding box center [106, 395] width 193 height 35
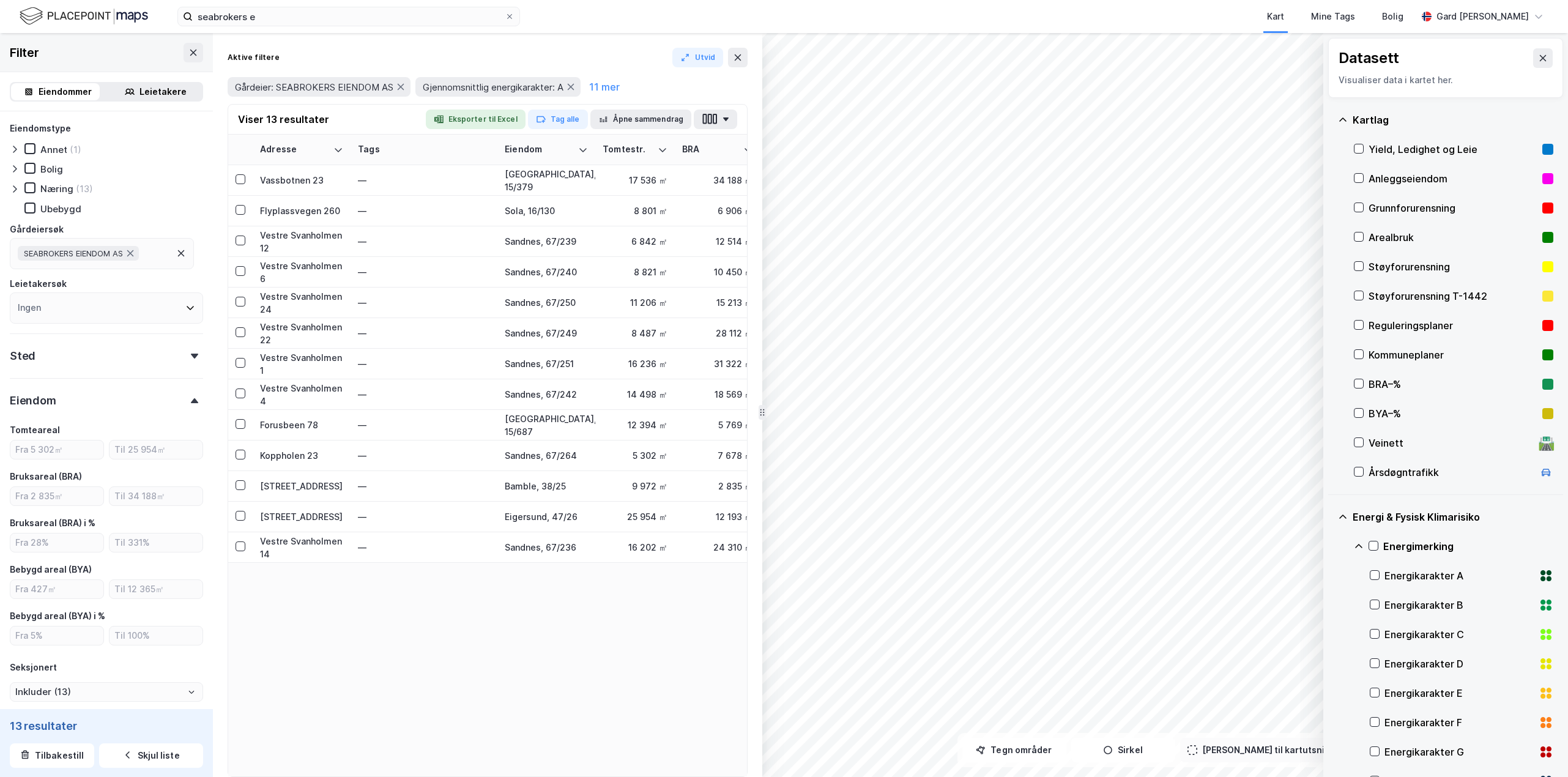
click at [93, 401] on div "Eiendom" at bounding box center [106, 395] width 193 height 35
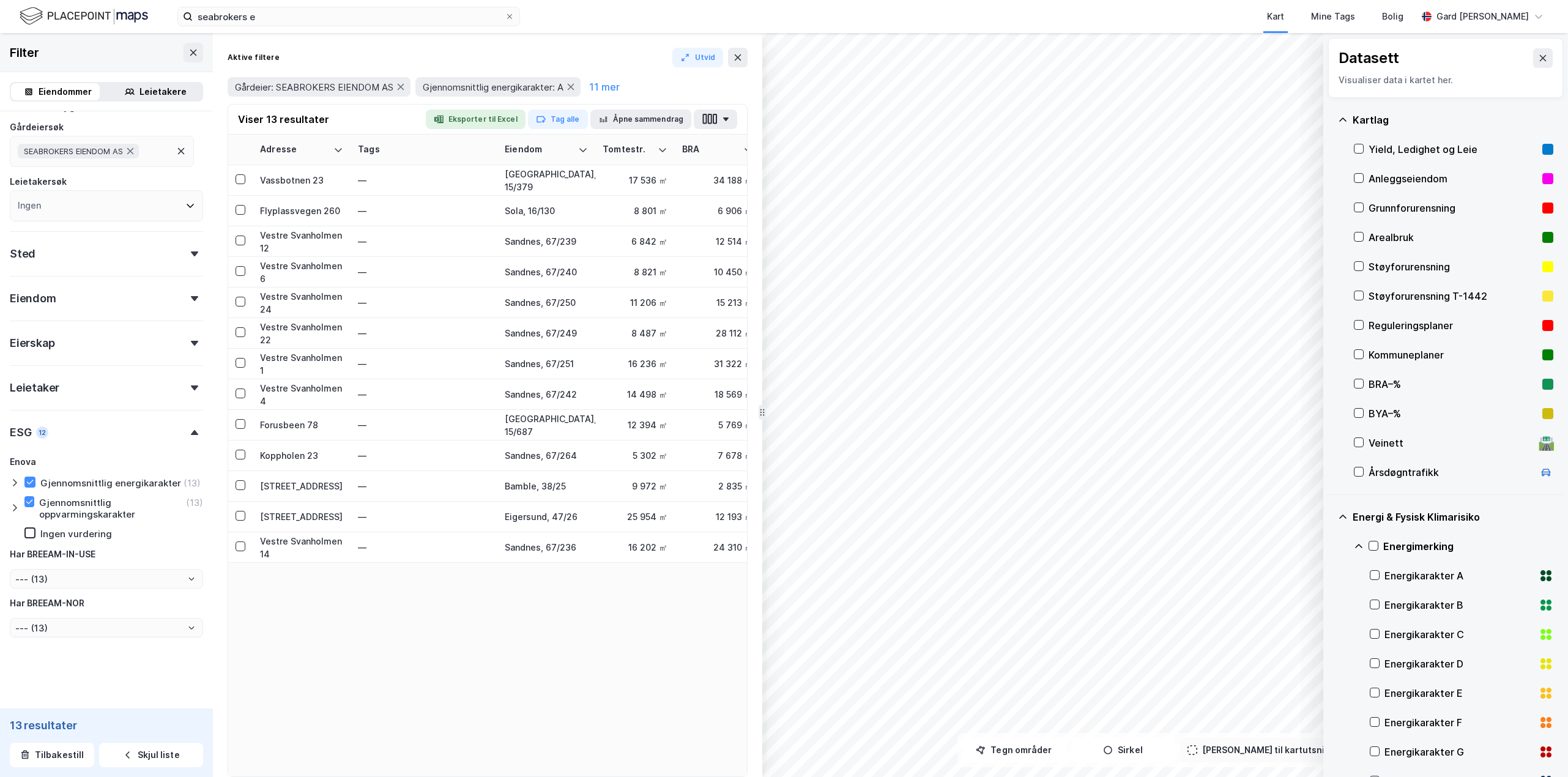
drag, startPoint x: 420, startPoint y: 624, endPoint x: 413, endPoint y: 618, distance: 9.2
click at [420, 623] on div "Adresse Tags Eiendom Tomtestr. BRA BRA % BYA BYA % Leietakere Ansatte Eiendomst…" at bounding box center [487, 455] width 519 height 642
click at [1043, 60] on icon at bounding box center [1543, 58] width 7 height 6
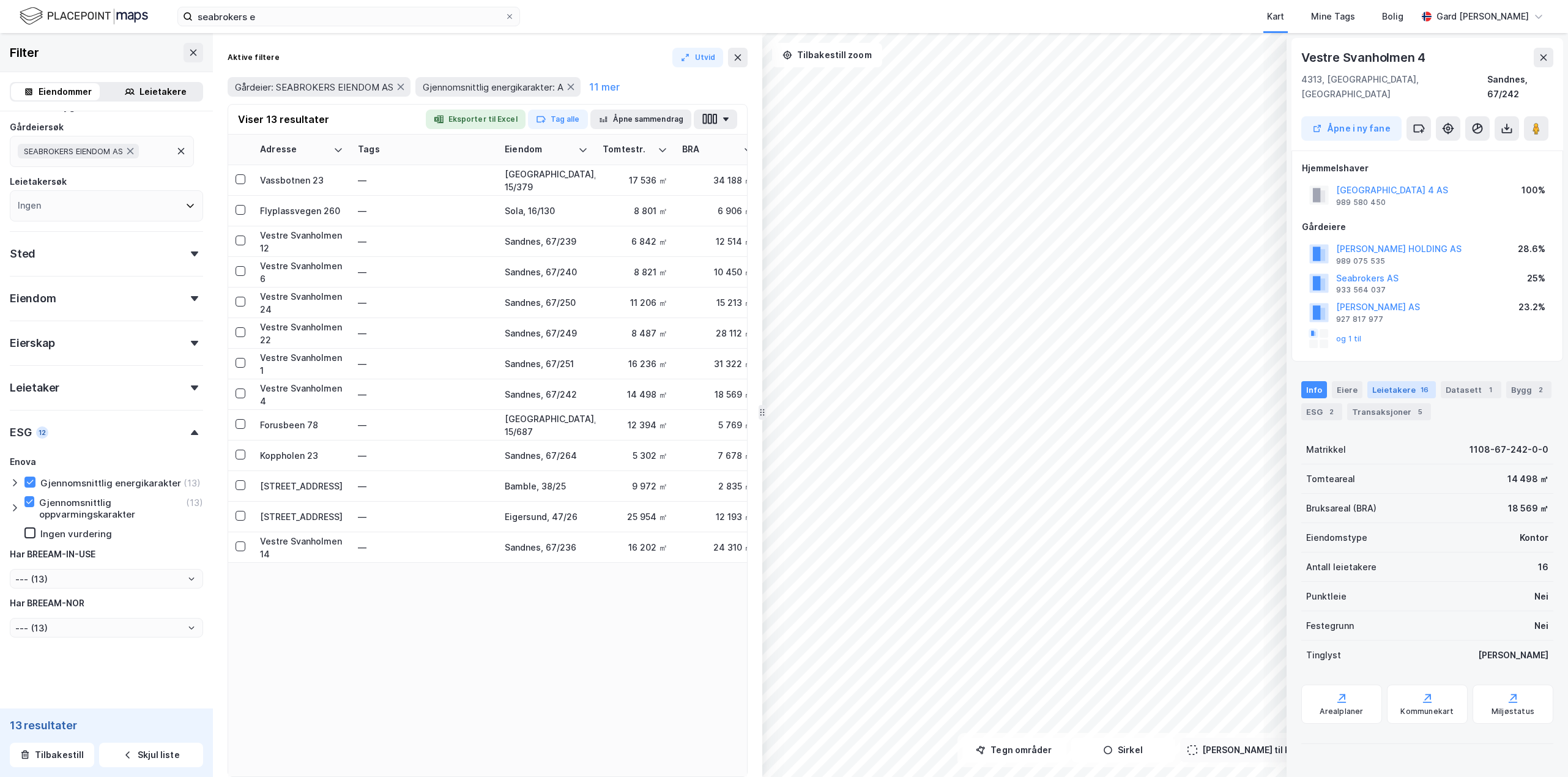
click at [1043, 381] on div "Leietakere 16" at bounding box center [1401, 390] width 69 height 17
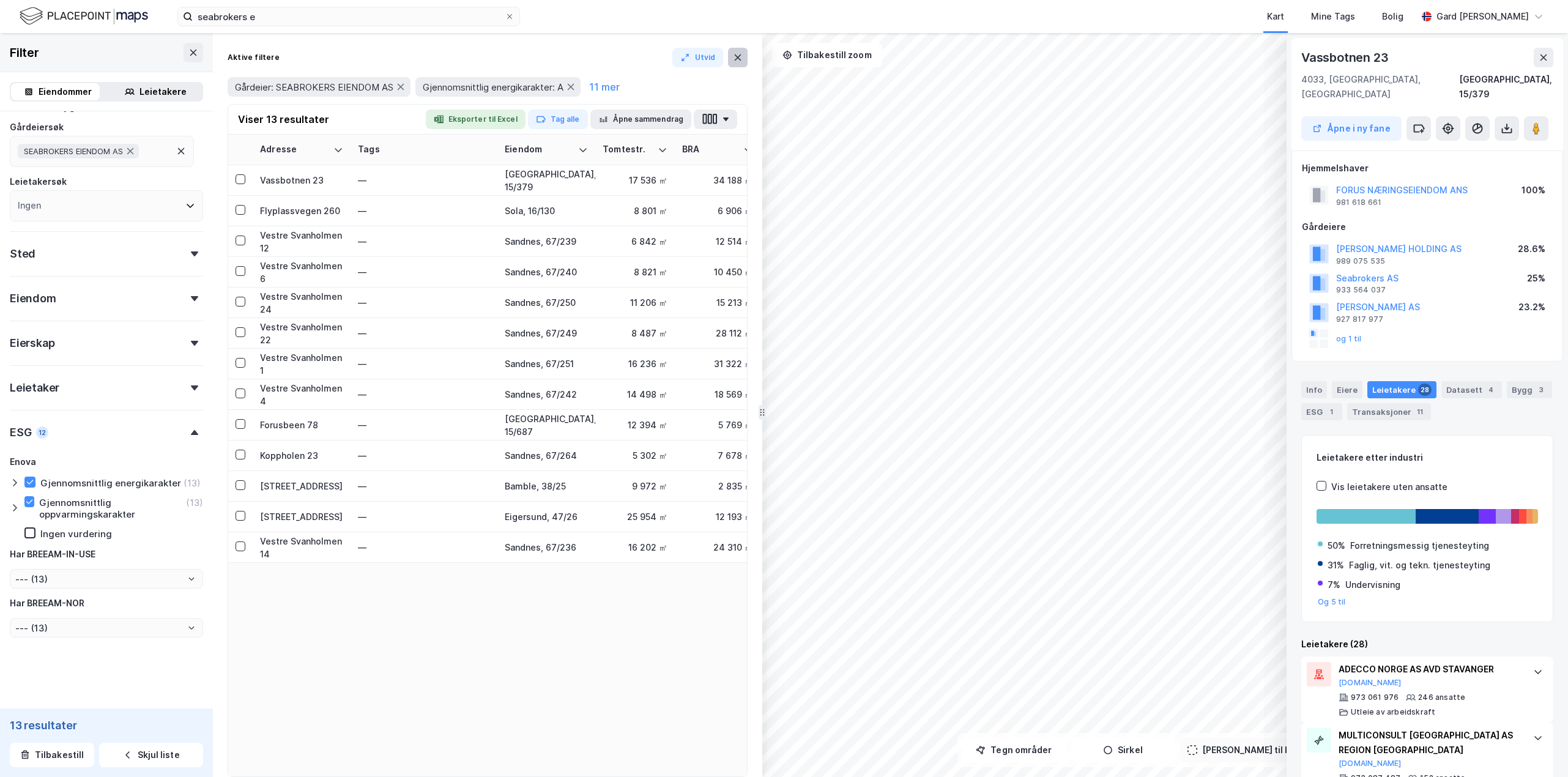
click at [736, 55] on icon at bounding box center [738, 57] width 7 height 6
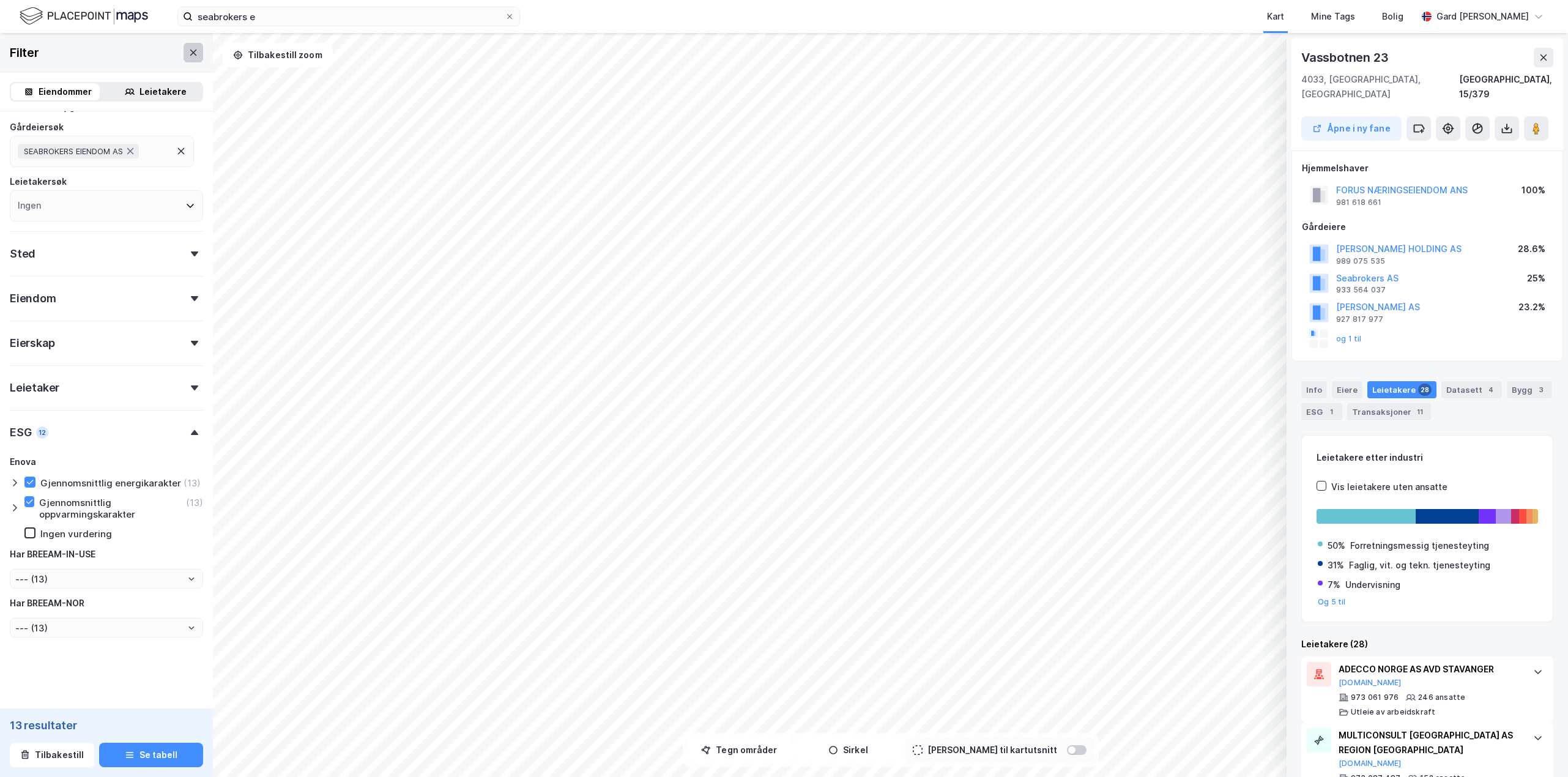
click at [188, 57] on icon at bounding box center [193, 52] width 10 height 10
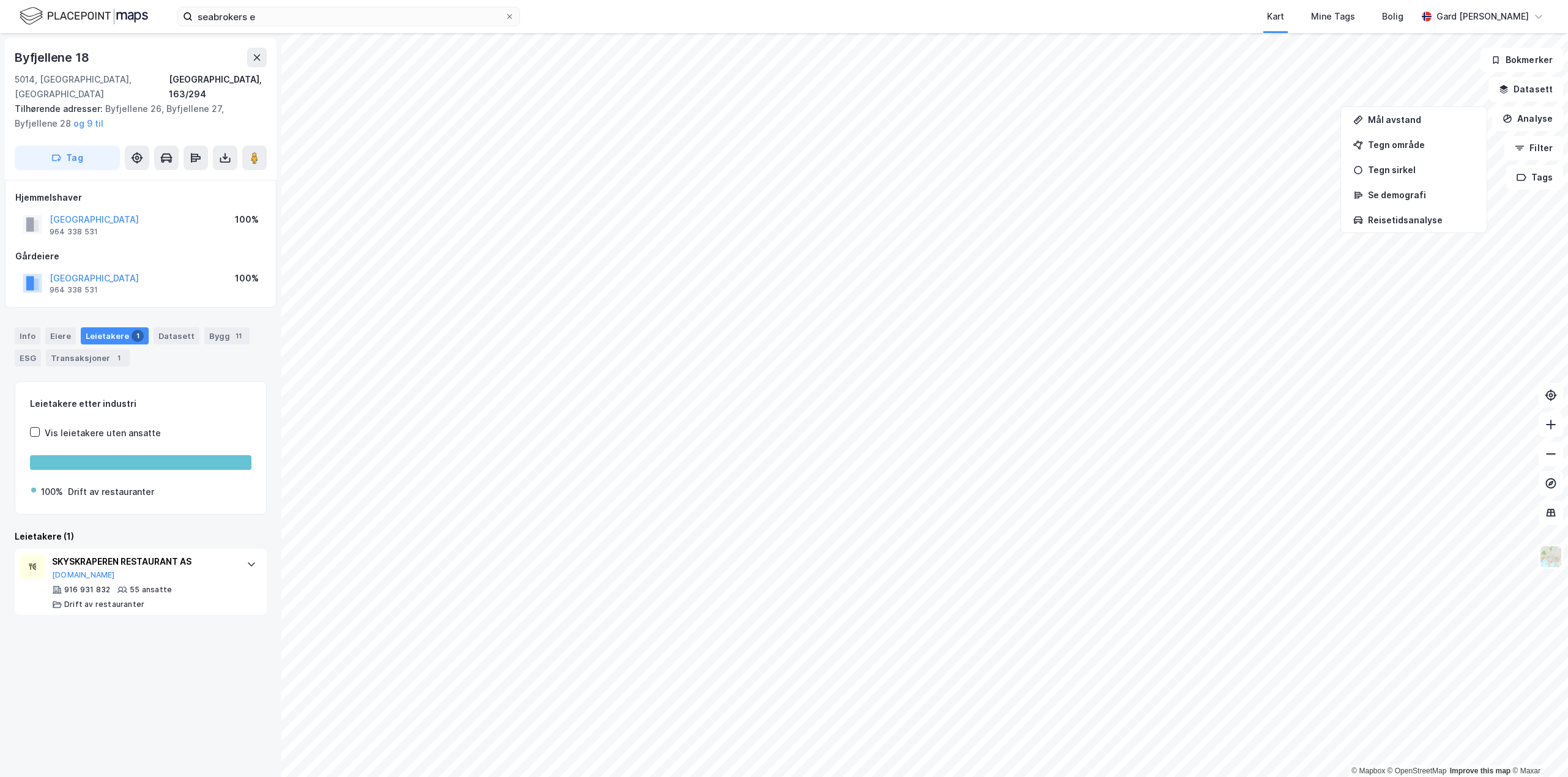
click at [105, 620] on div "Byfjellene [STREET_ADDRESS], 163/294 Tilhørende adresser: Byfjellene 26, Byfjel…" at bounding box center [141, 405] width 282 height 744
